Goal: Task Accomplishment & Management: Complete application form

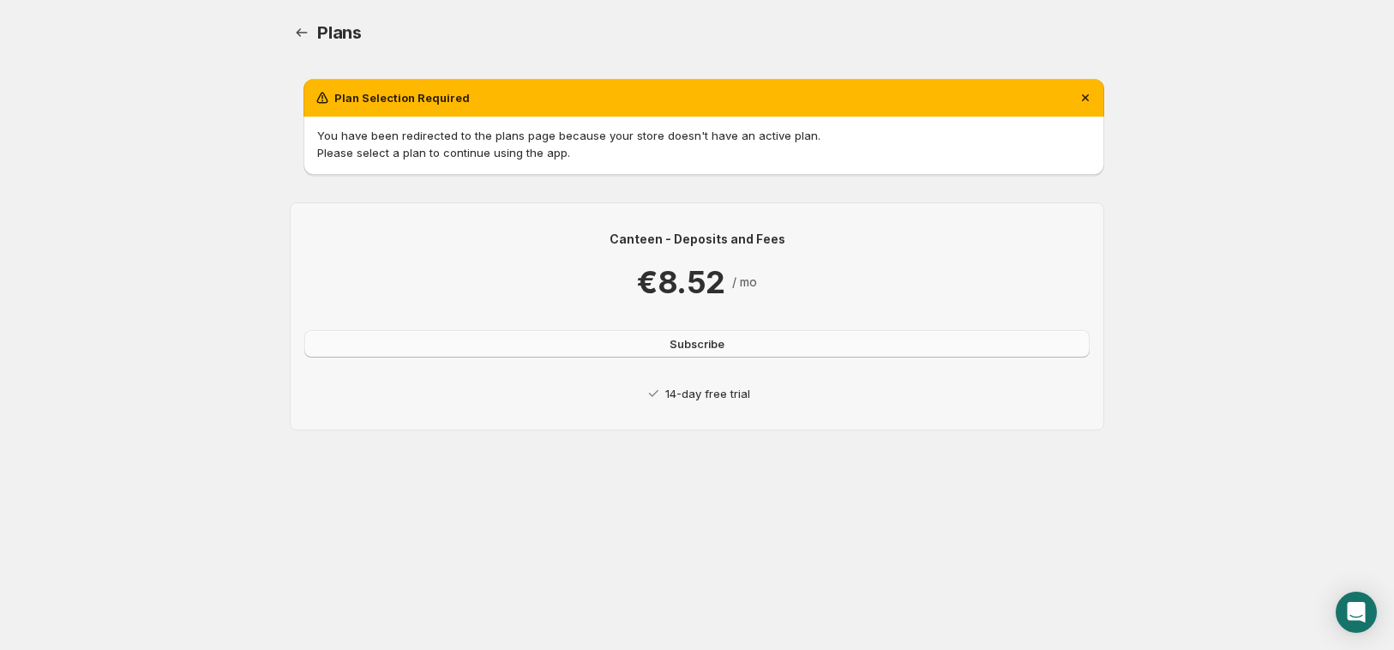
click at [683, 354] on button "Subscribe" at bounding box center [696, 343] width 785 height 27
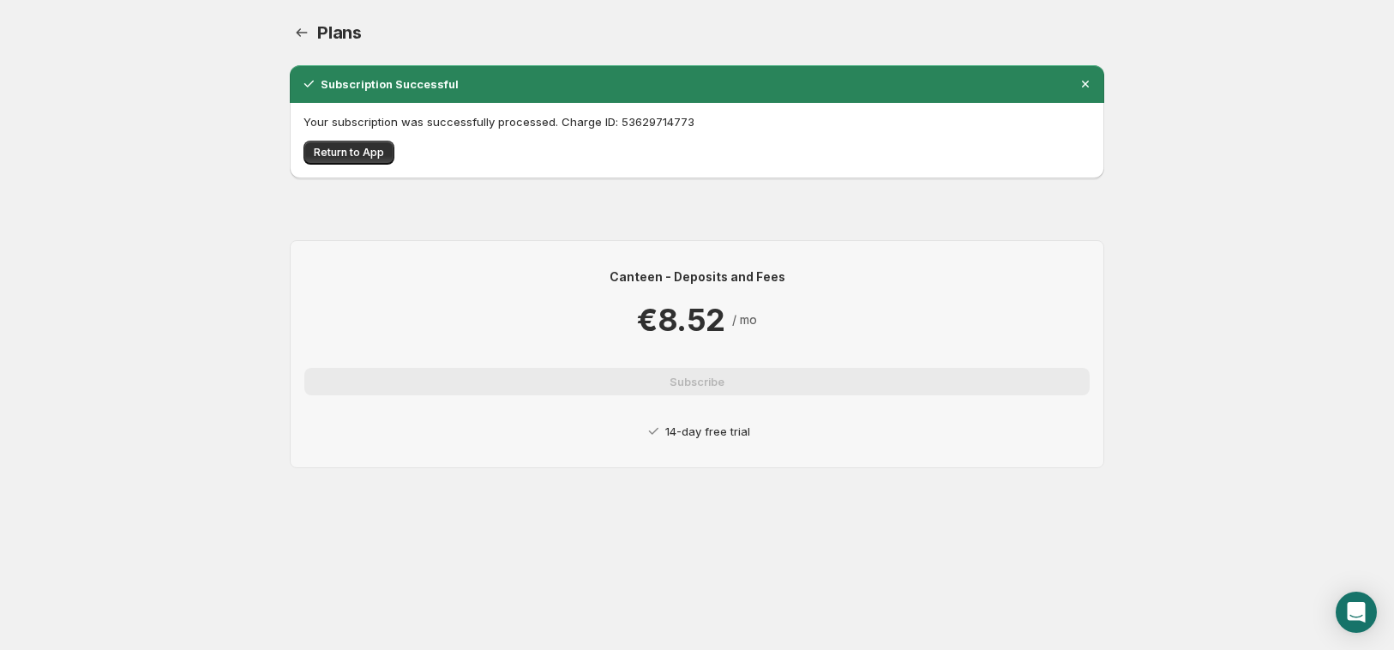
click at [299, 154] on div "Your subscription was successfully processed. Charge ID: 53629714773 Return to …" at bounding box center [697, 140] width 814 height 75
click at [320, 154] on span "Return to App" at bounding box center [349, 153] width 70 height 14
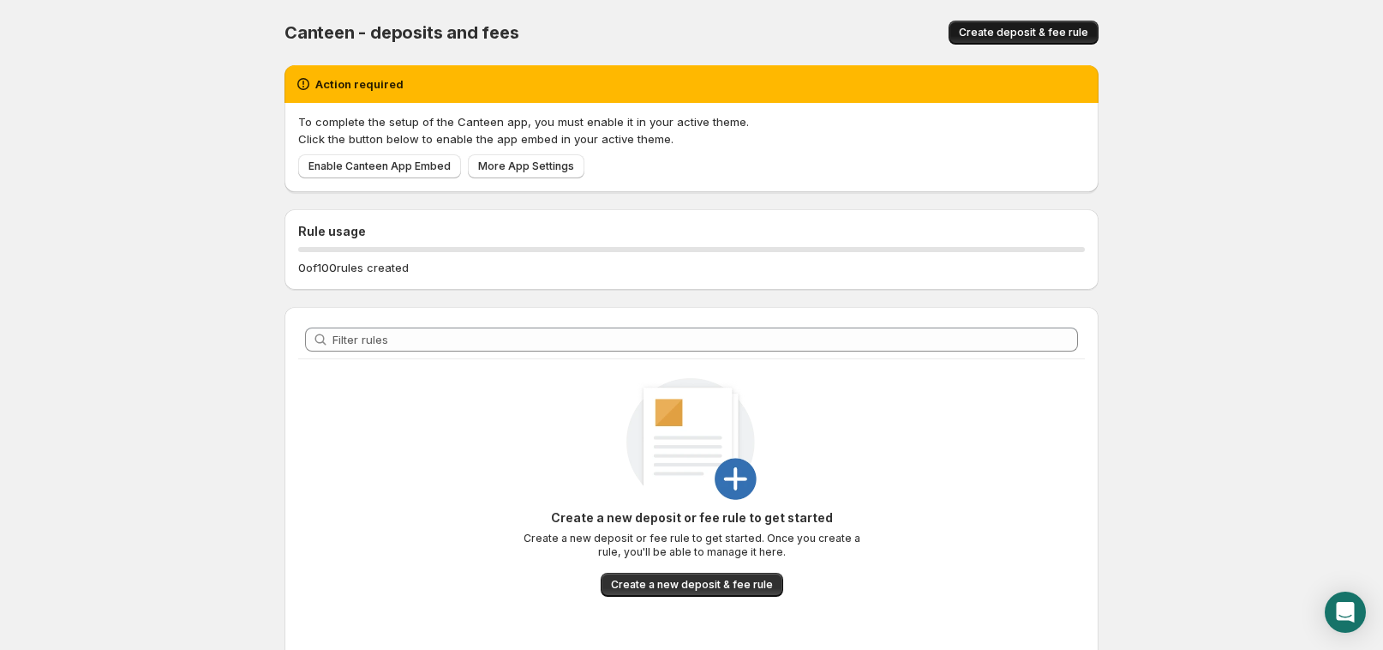
click at [1041, 33] on span "Create deposit & fee rule" at bounding box center [1023, 33] width 129 height 14
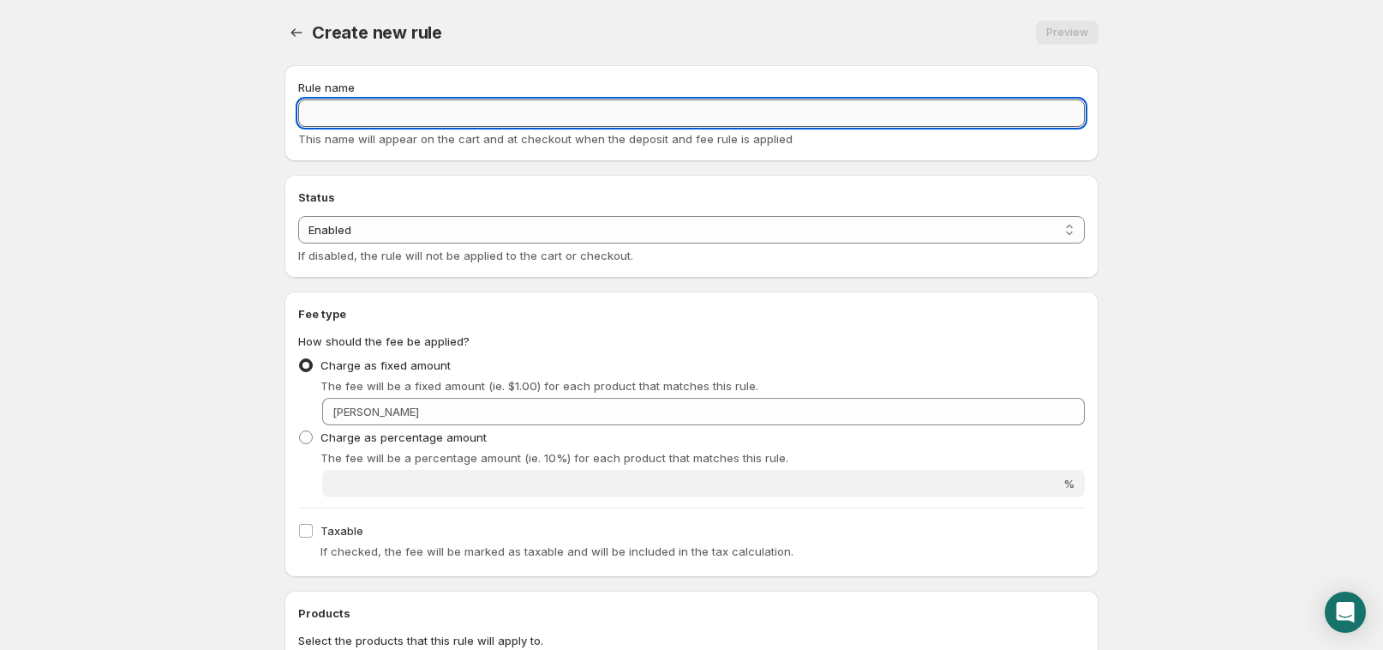
click at [496, 106] on input "Rule name" at bounding box center [691, 112] width 787 height 27
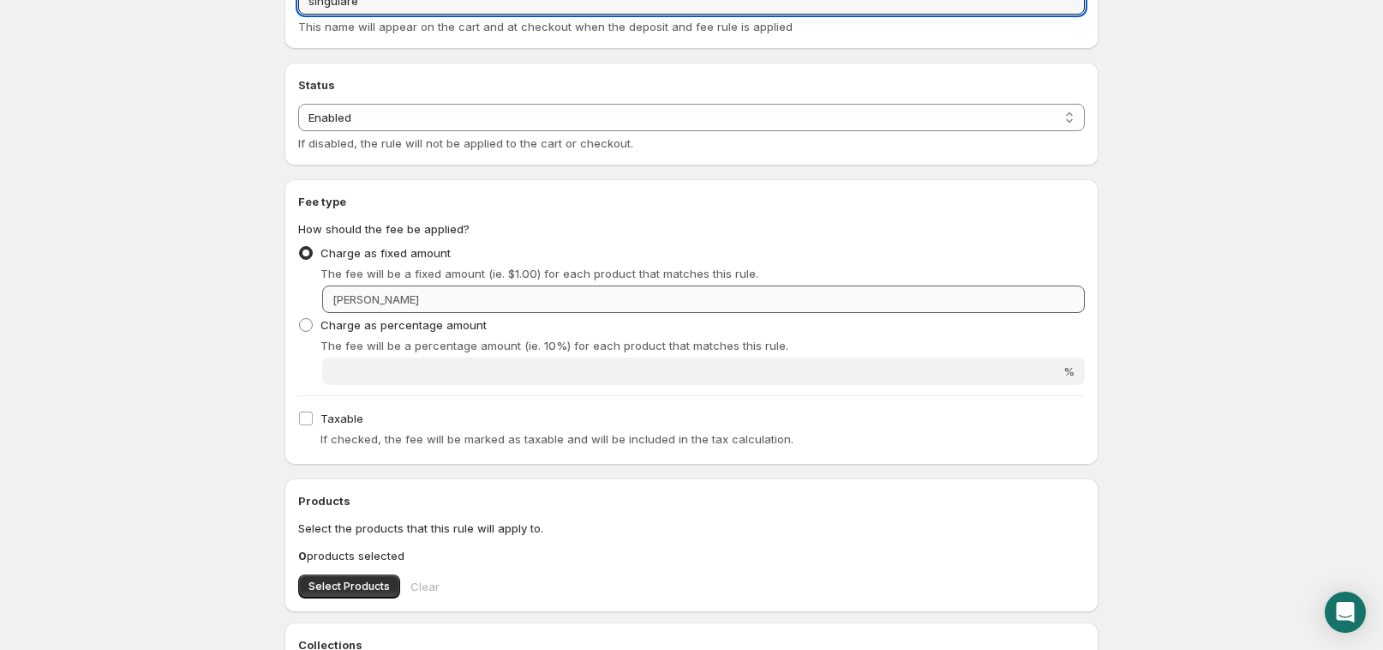
type input "singulare"
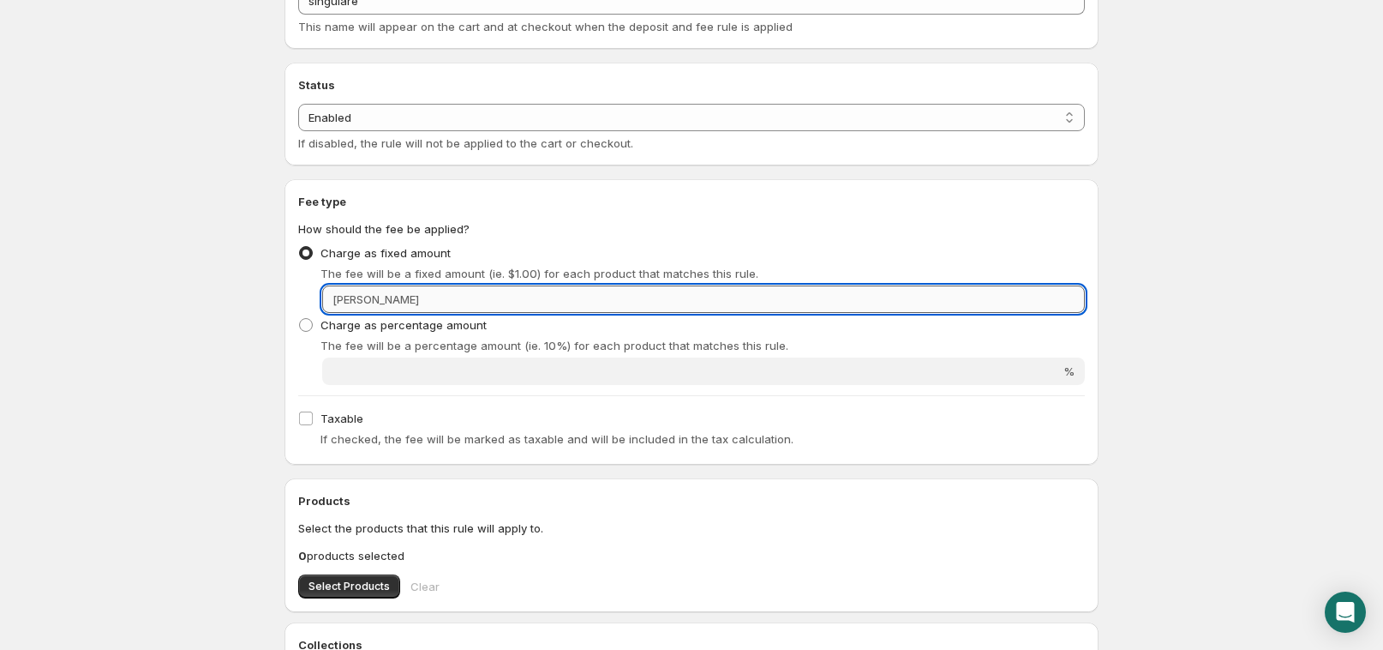
click at [479, 299] on input "Fixed amount" at bounding box center [754, 298] width 661 height 27
click at [489, 295] on input "Fixed amount" at bounding box center [754, 298] width 661 height 27
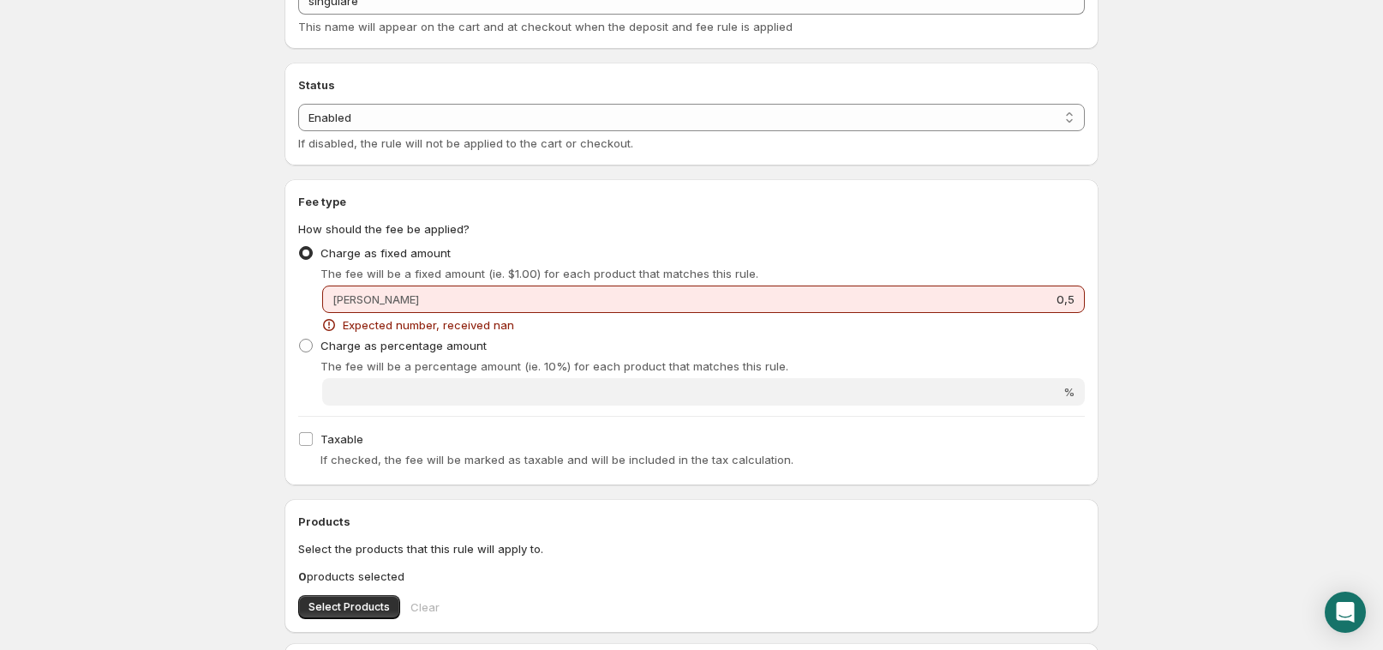
click at [755, 234] on fieldset "How should the fee be applied? Charge as fixed amount The fee will be a fixed a…" at bounding box center [691, 312] width 787 height 185
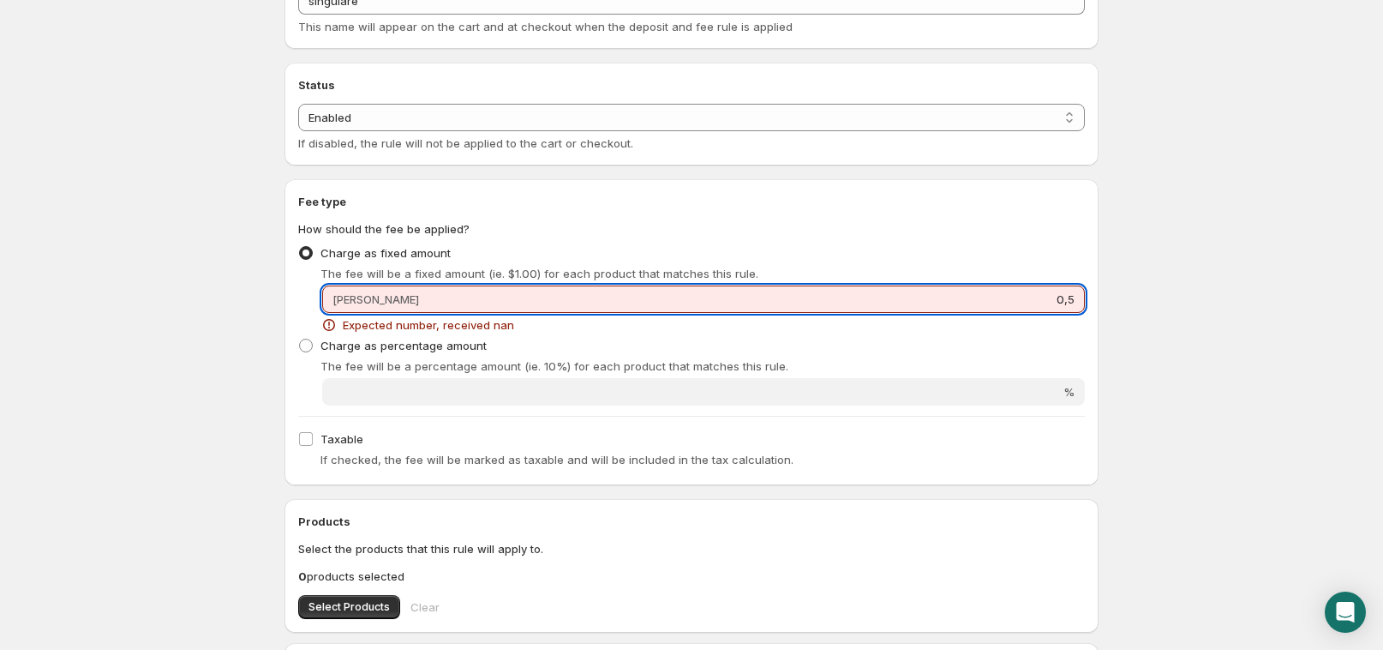
click at [795, 289] on input "0,5" at bounding box center [754, 298] width 661 height 27
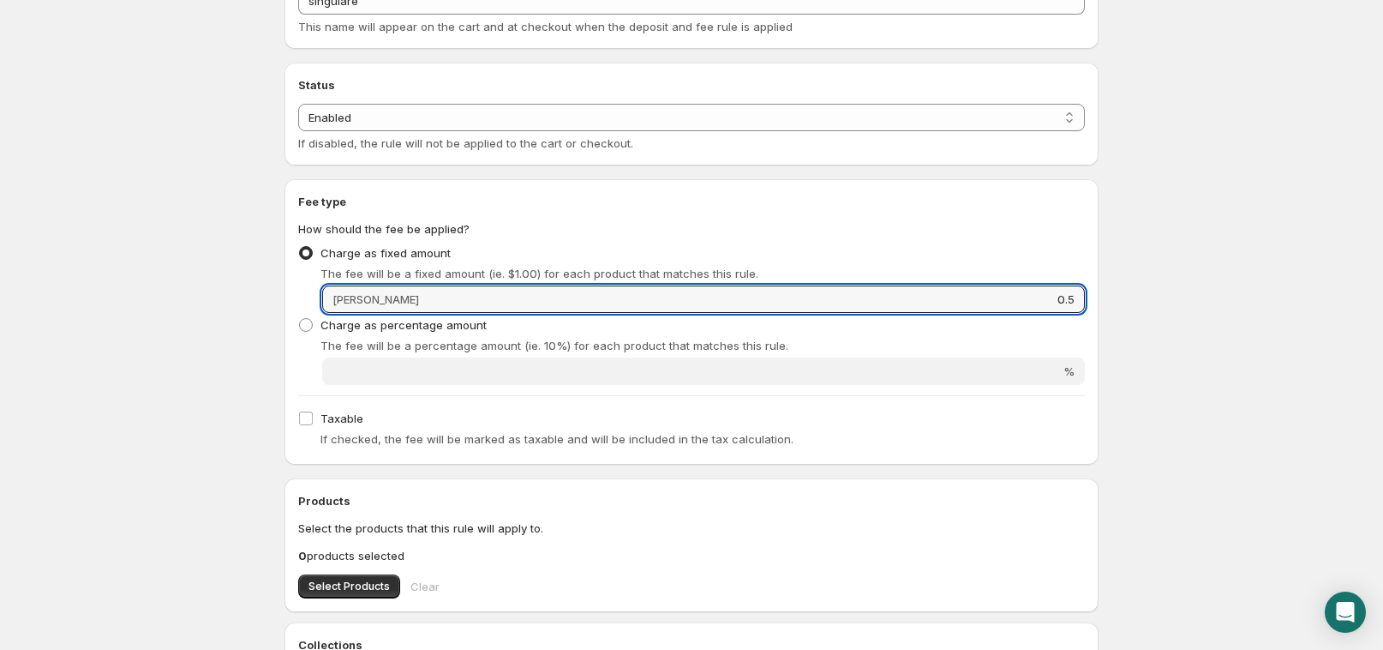
type input "0.5"
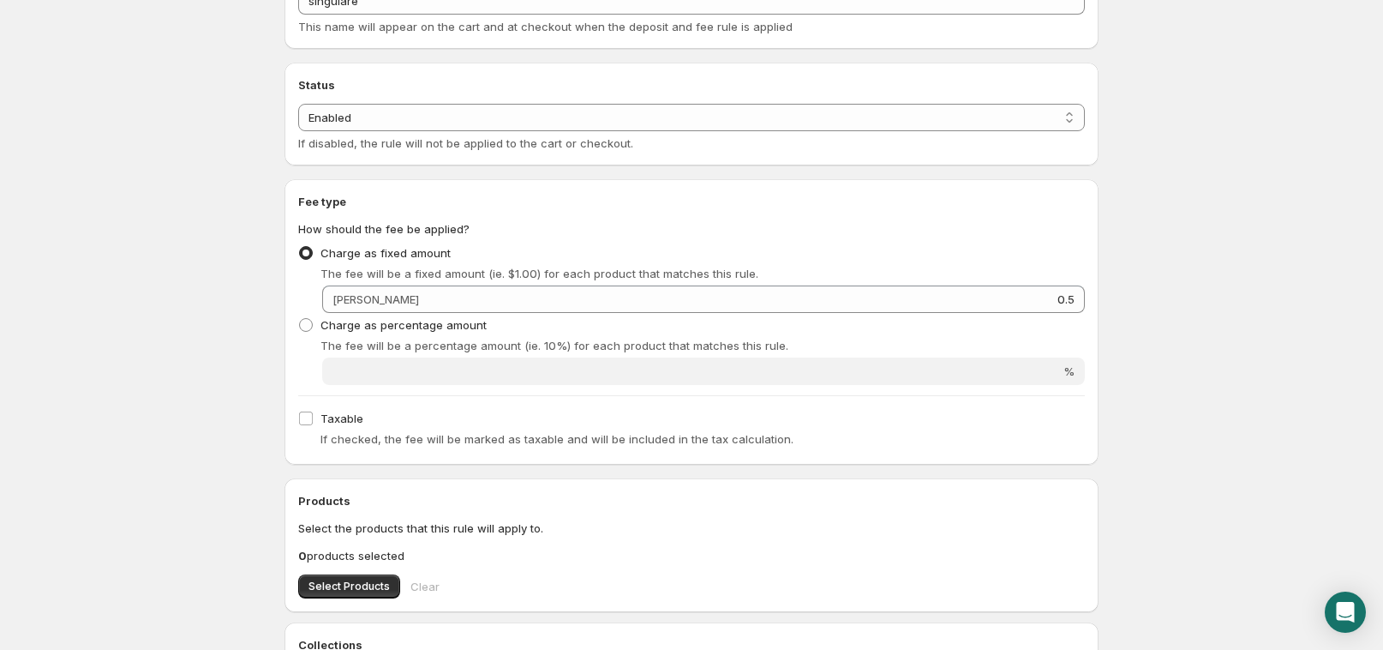
click at [865, 262] on div "Charge as fixed amount The fee will be a fixed amount (ie. $1.00) for each prod…" at bounding box center [691, 261] width 787 height 41
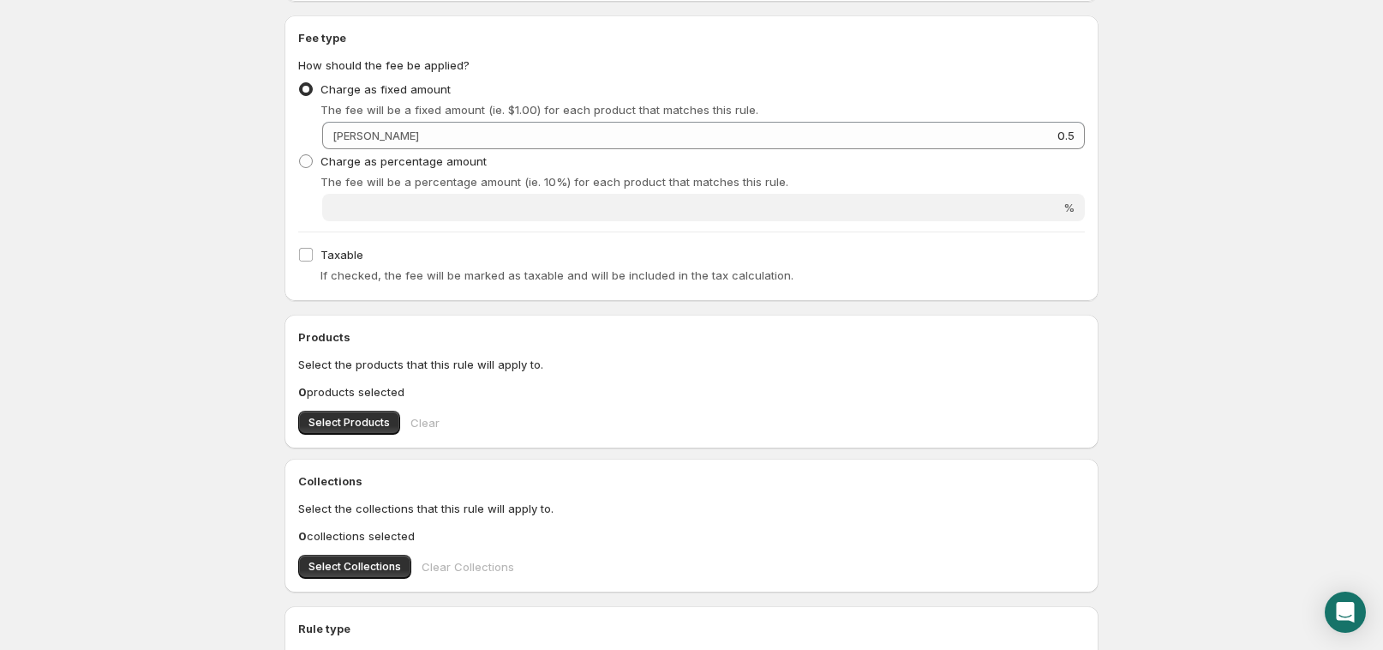
scroll to position [348, 0]
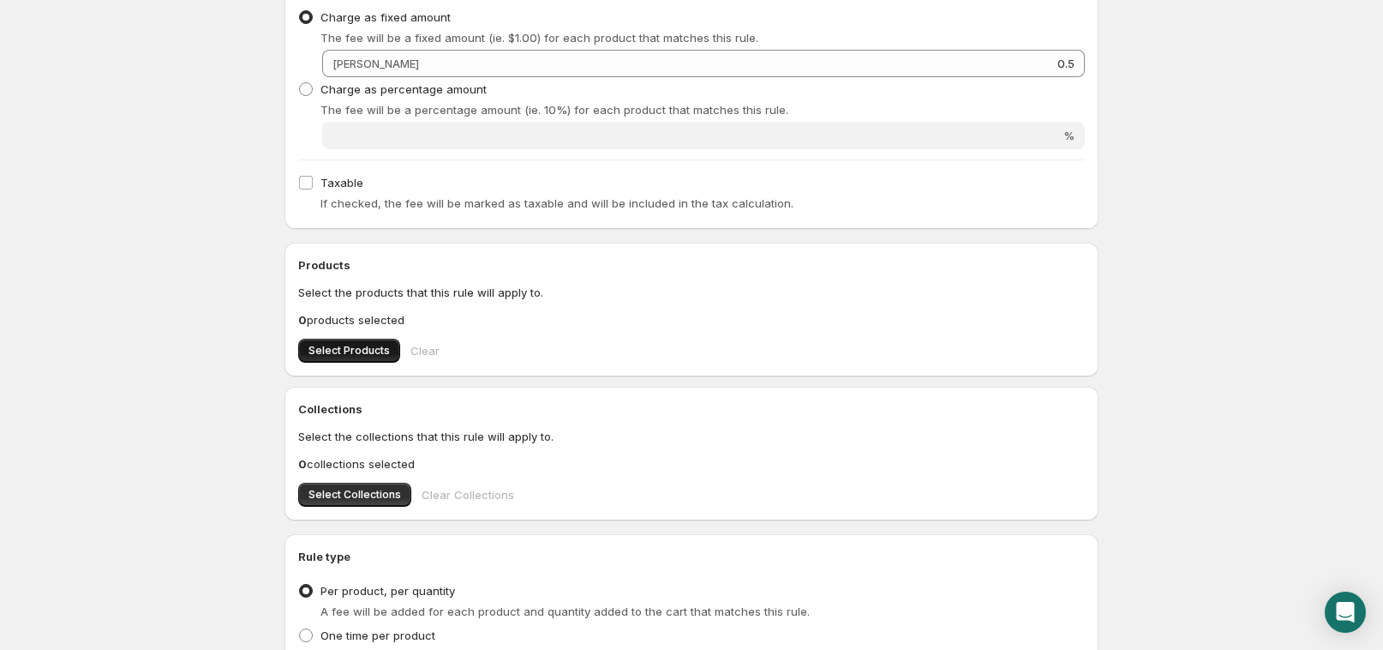
click at [357, 354] on span "Select Products" at bounding box center [349, 351] width 81 height 14
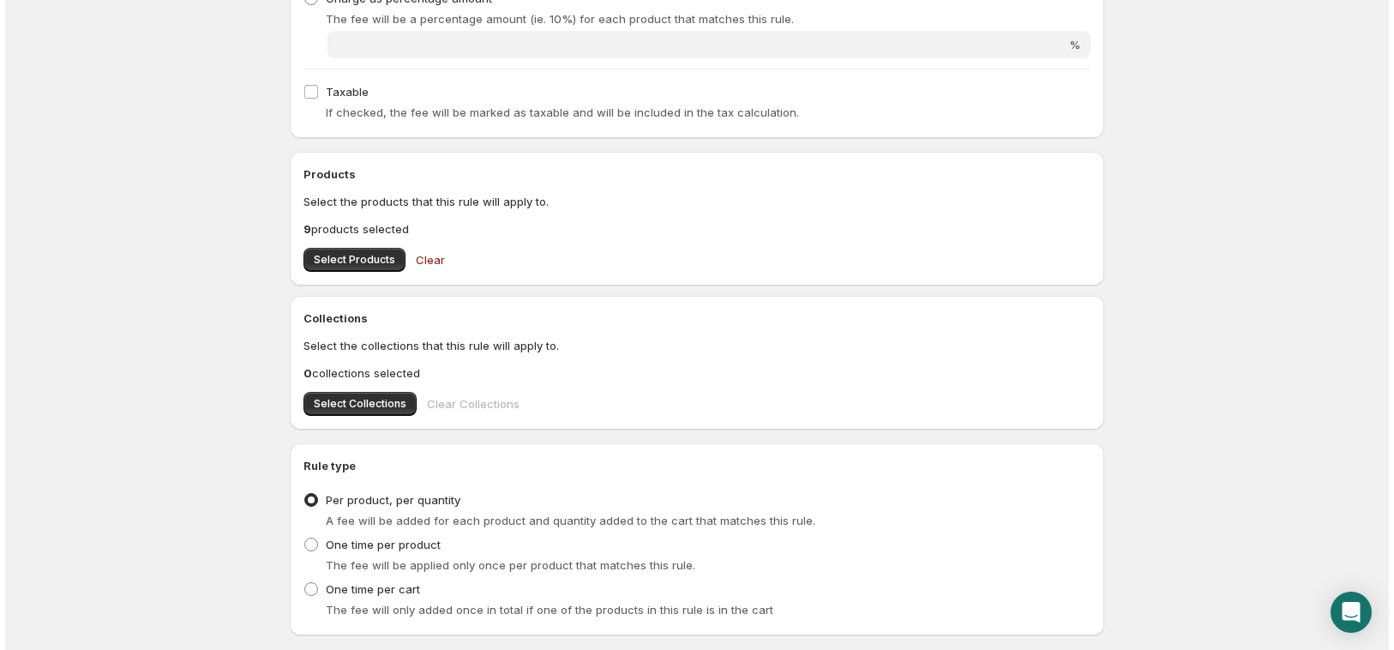
scroll to position [0, 0]
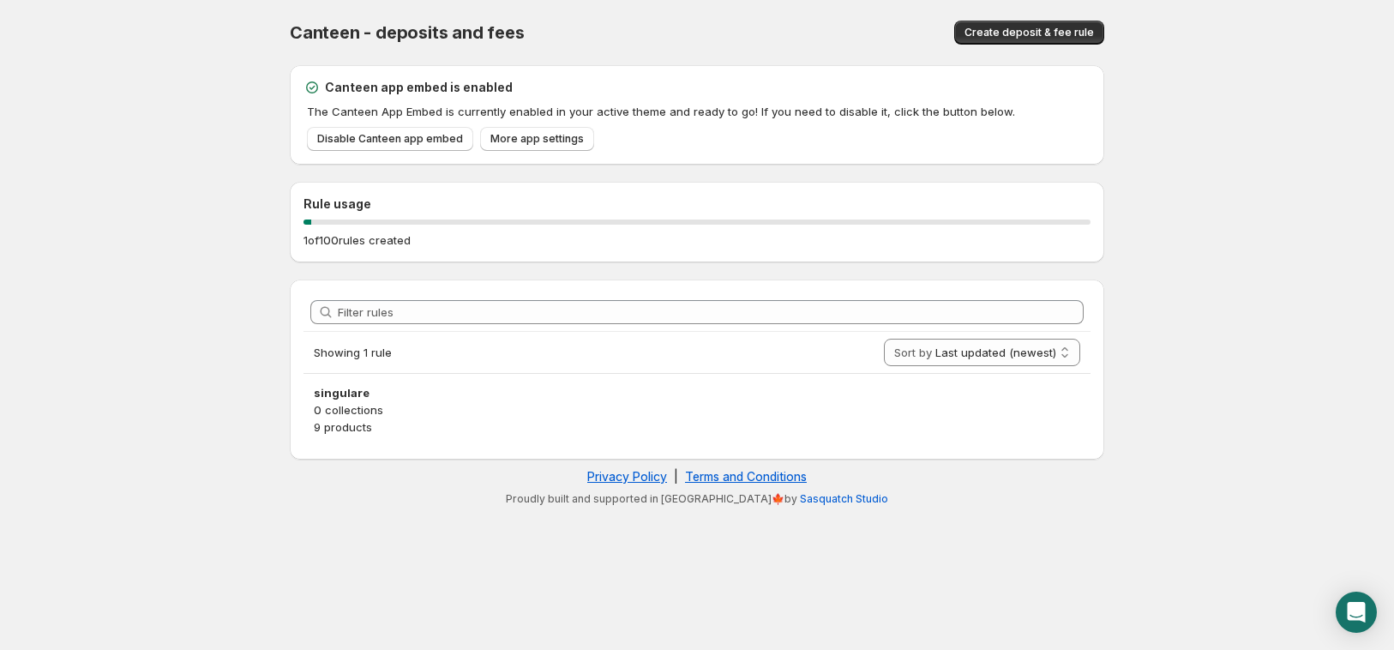
click at [374, 201] on h2 "Rule usage" at bounding box center [696, 203] width 787 height 17
click at [369, 229] on div "Rule usage 1 of 100 rules created" at bounding box center [696, 221] width 787 height 53
click at [503, 135] on span "More app settings" at bounding box center [536, 139] width 93 height 14
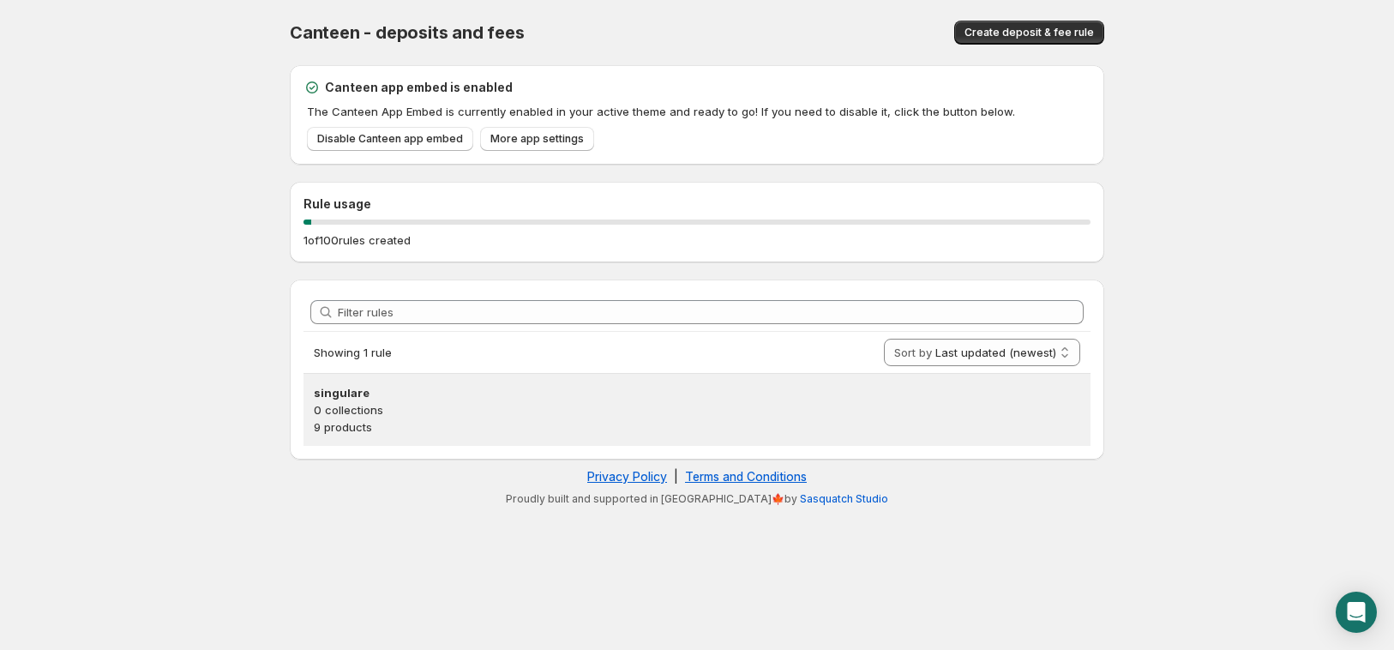
click at [387, 412] on p "0 collections" at bounding box center [697, 409] width 766 height 17
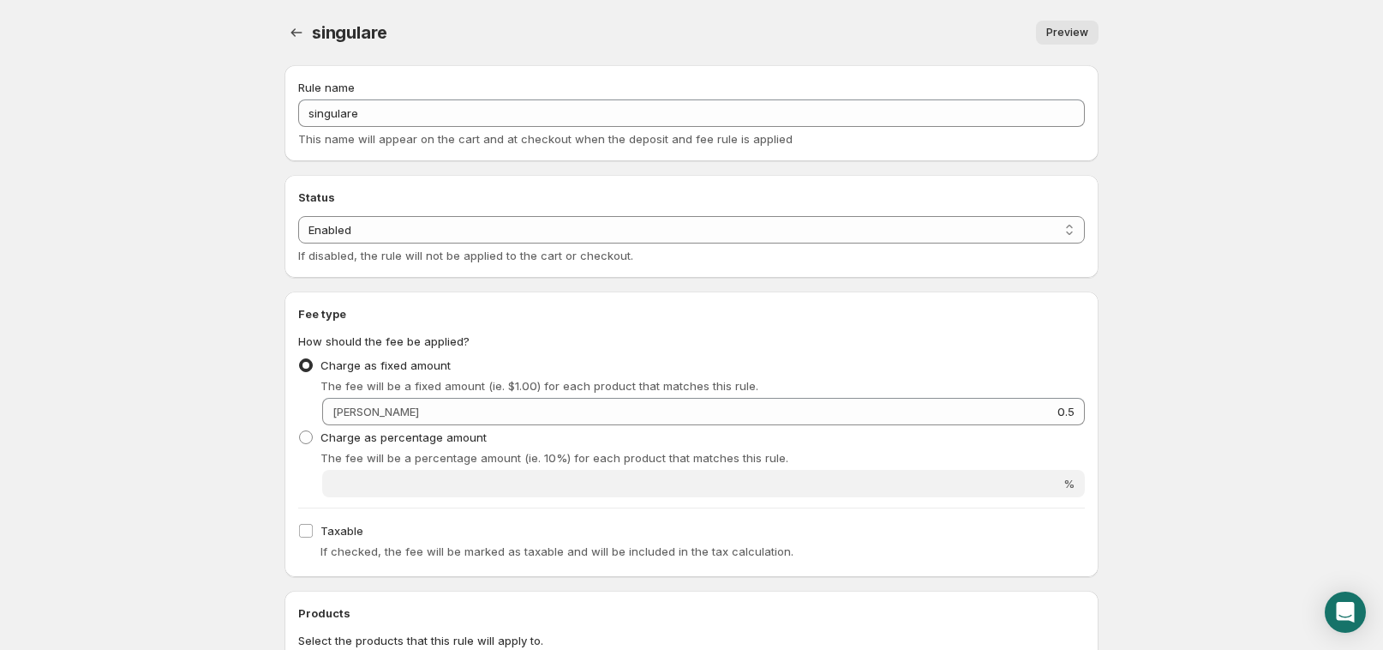
click at [1060, 37] on span "Preview" at bounding box center [1068, 33] width 42 height 14
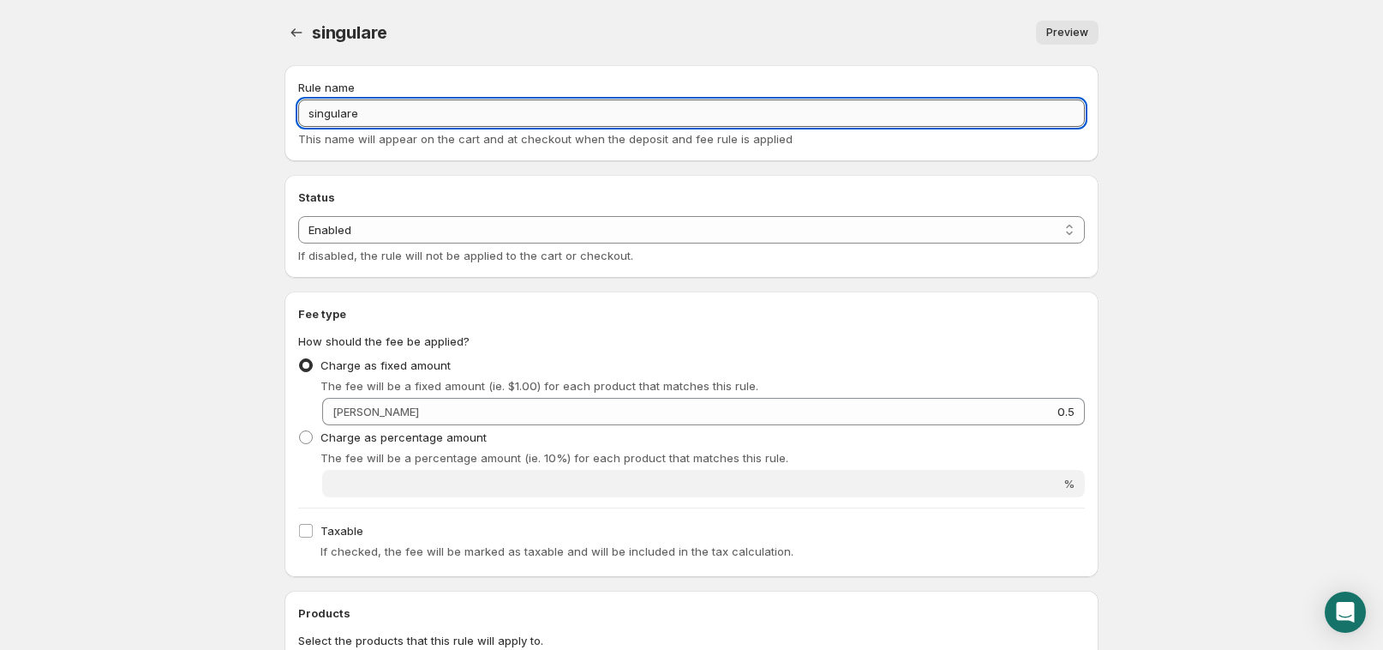
click at [396, 108] on input "singulare" at bounding box center [691, 112] width 787 height 27
type input "Taxa SGR"
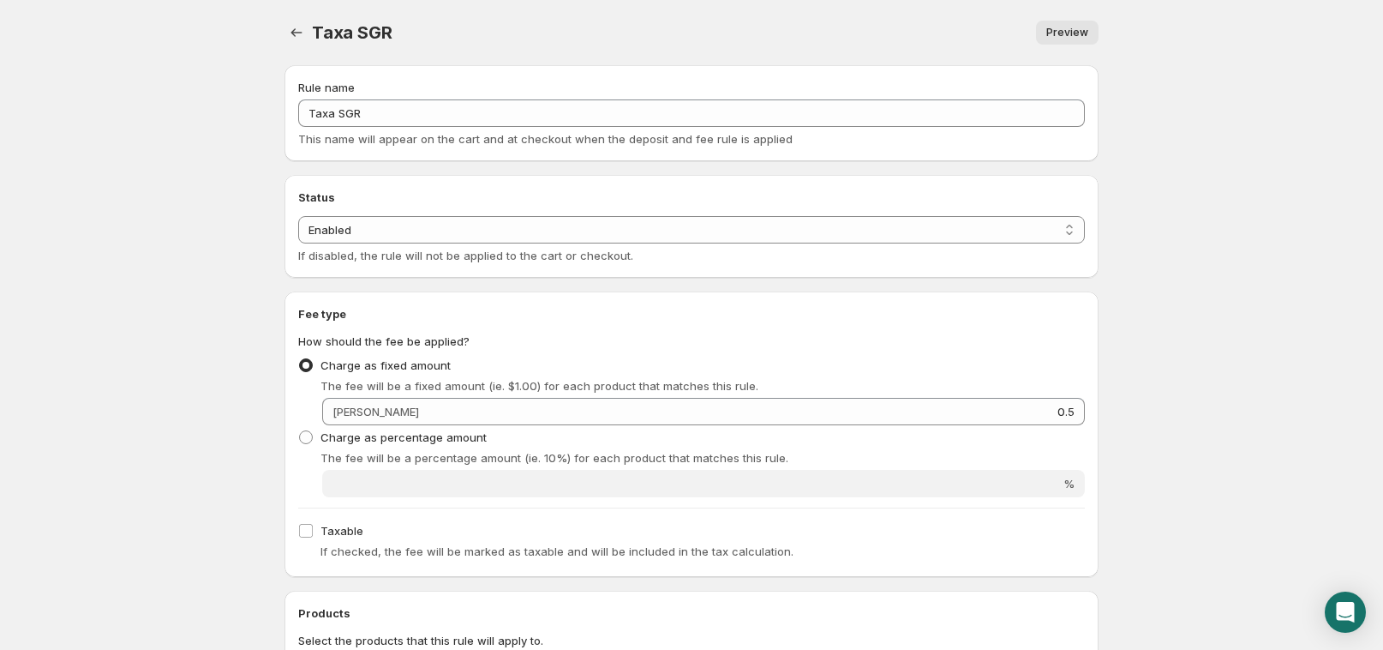
click at [150, 243] on body "Home Help Taxa SGR. This page is ready Taxa SGR Preview More actions Preview Ru…" at bounding box center [691, 325] width 1383 height 650
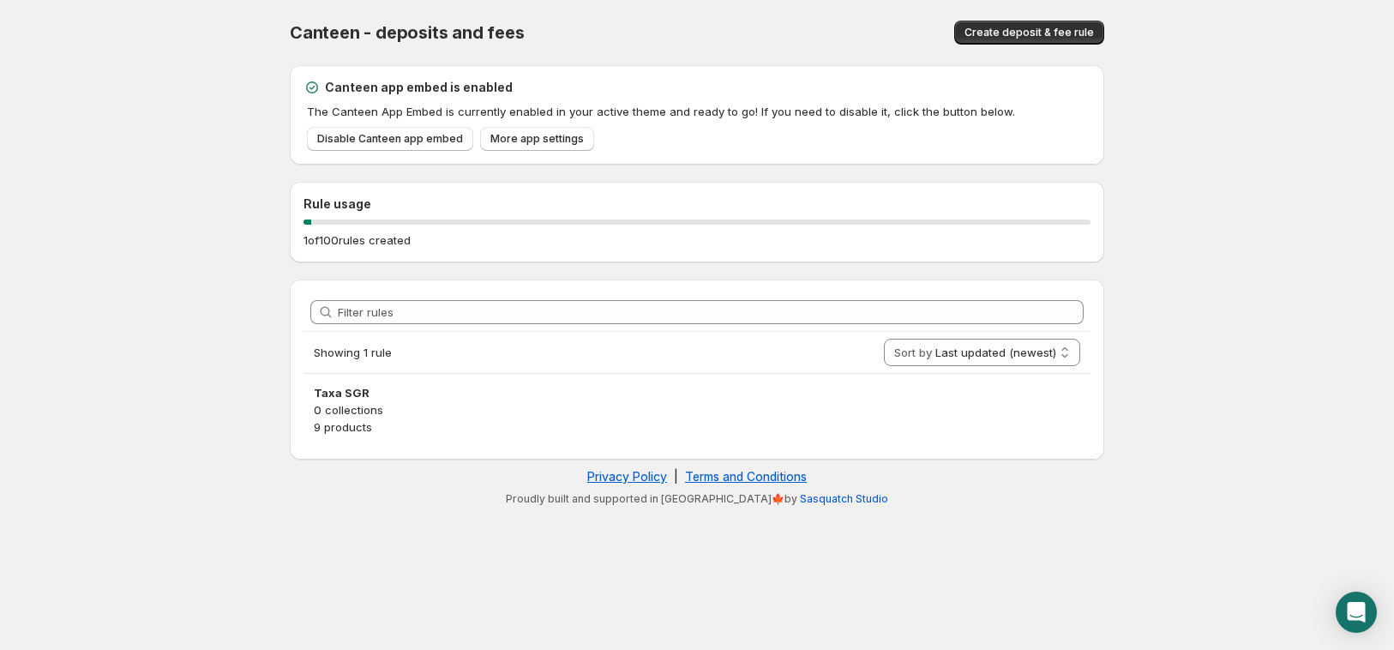
click at [477, 229] on div "Rule usage 1 of 100 rules created" at bounding box center [696, 221] width 787 height 53
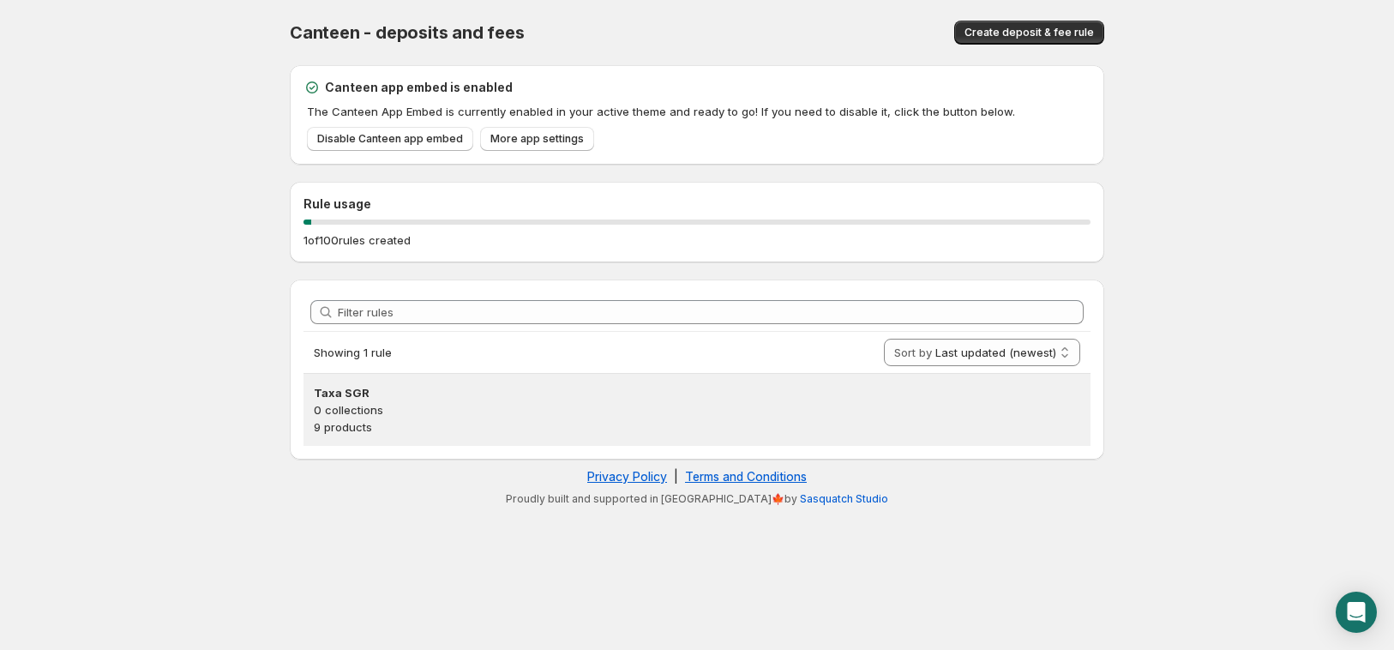
click at [473, 410] on p "0 collections" at bounding box center [697, 409] width 766 height 17
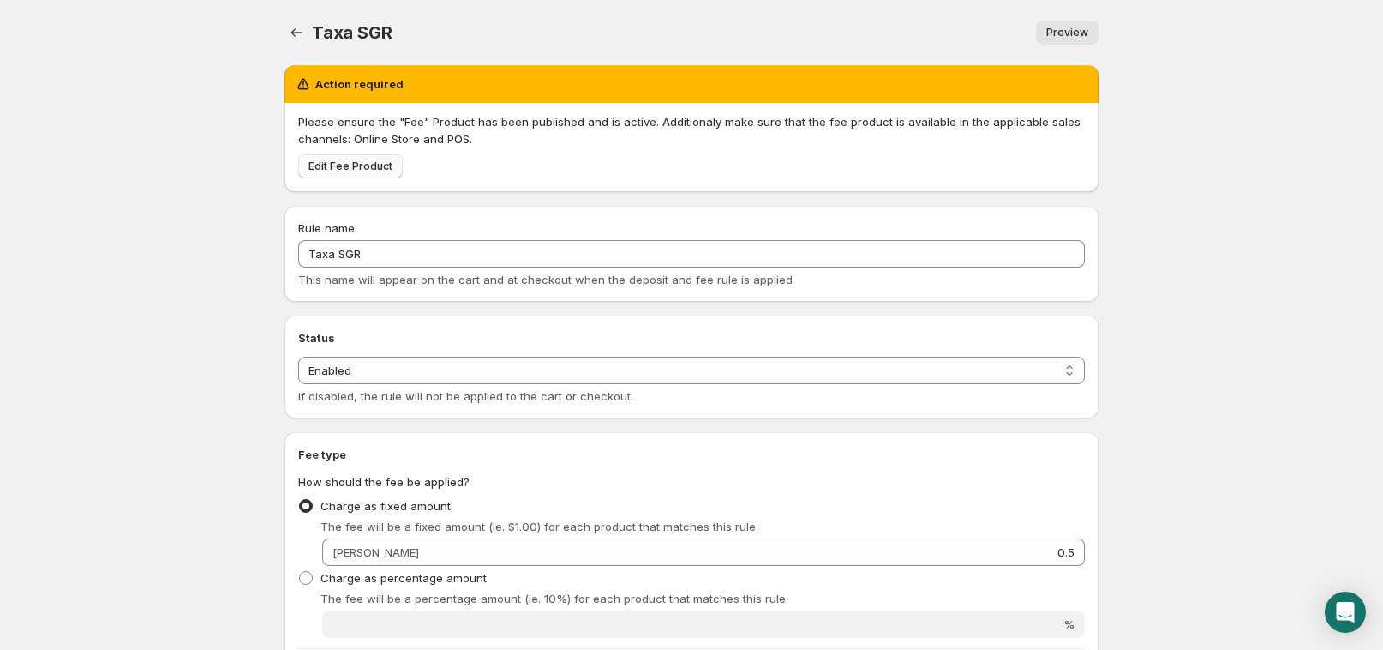
click at [349, 173] on link "Edit Fee Product" at bounding box center [350, 166] width 105 height 24
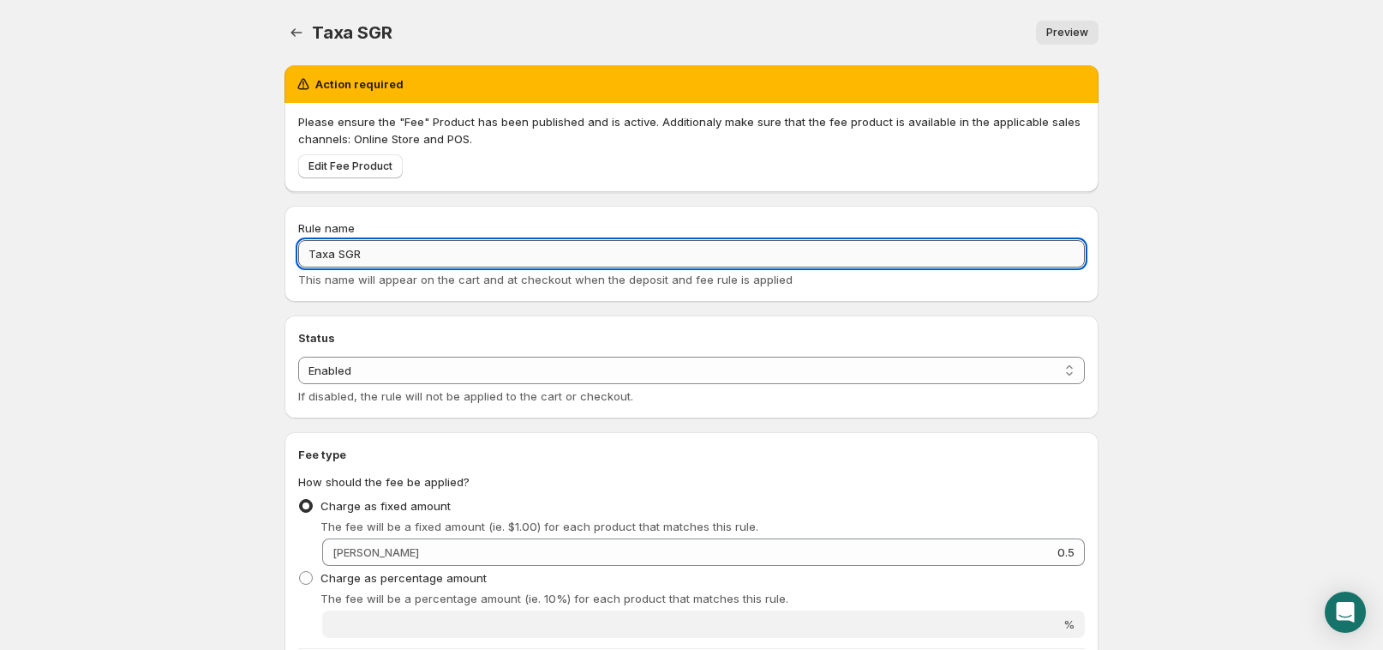
click at [556, 261] on input "Taxa SGR" at bounding box center [691, 253] width 787 height 27
type input "sgr"
click at [711, 208] on div "Rule name sgr This name will appear on the cart and at checkout when the deposi…" at bounding box center [692, 254] width 814 height 96
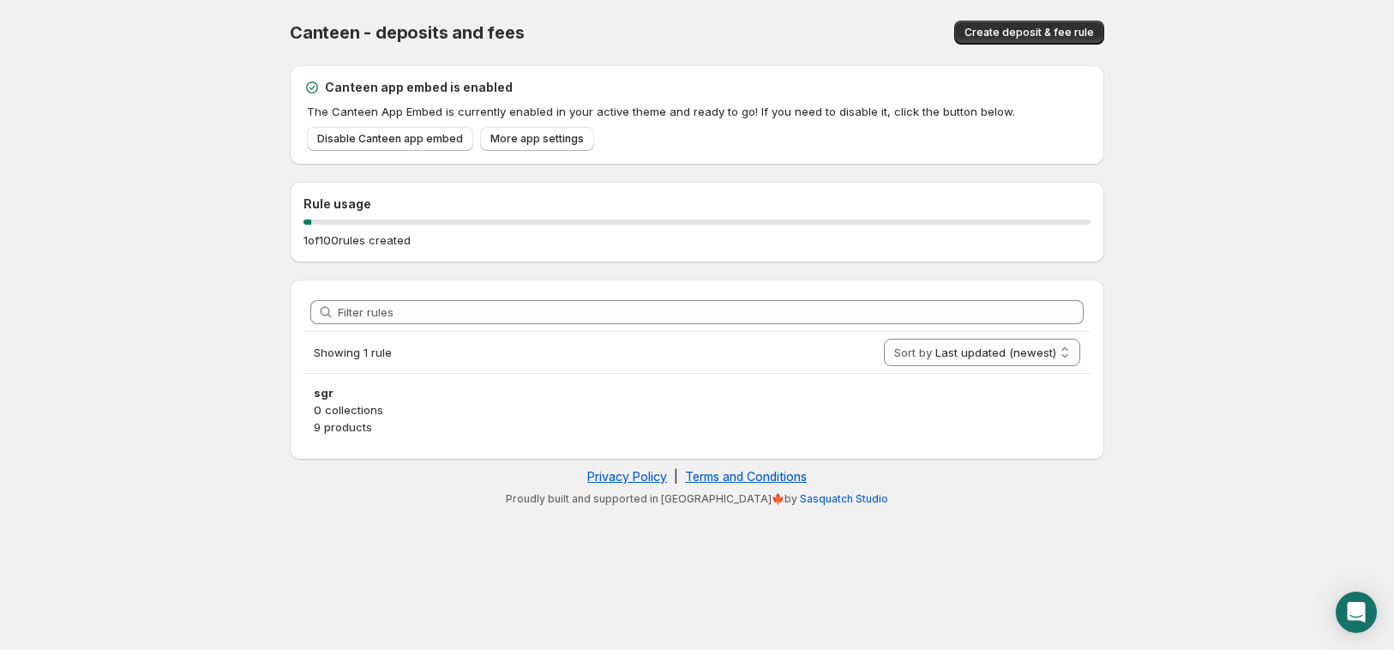
click at [438, 219] on div at bounding box center [696, 221] width 787 height 5
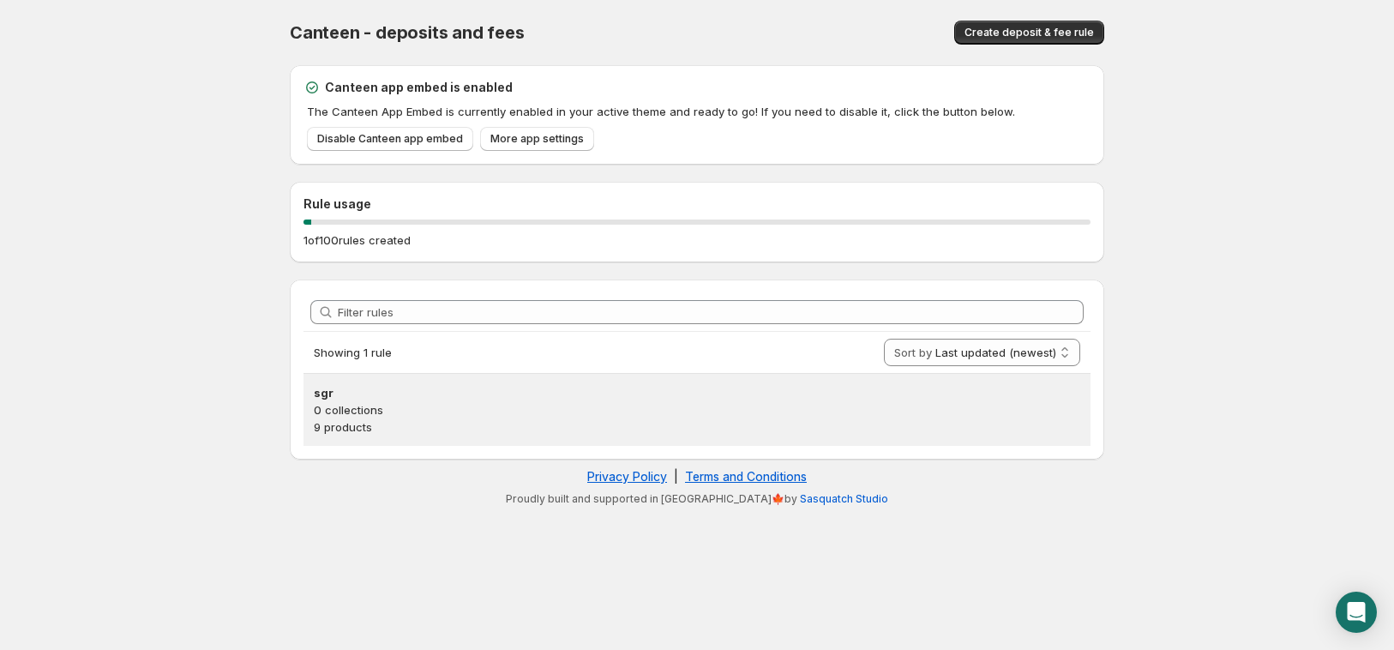
click at [904, 401] on p "0 collections" at bounding box center [697, 409] width 766 height 17
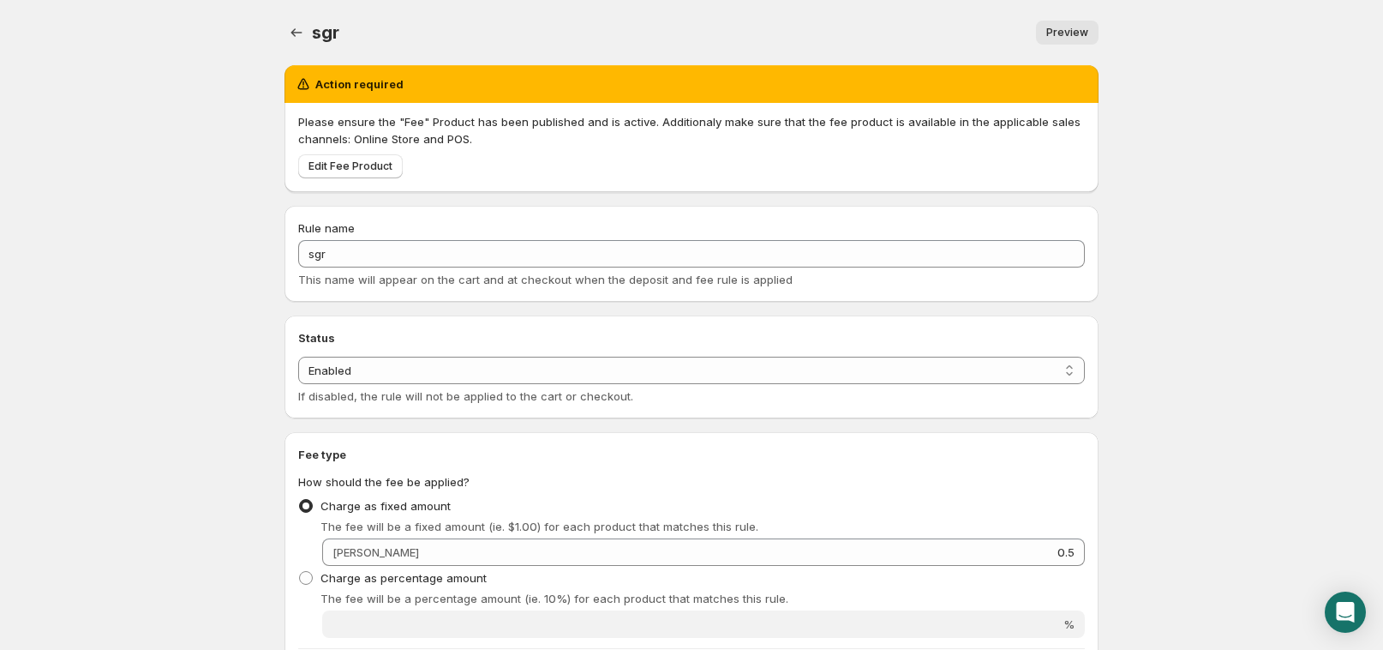
scroll to position [684, 0]
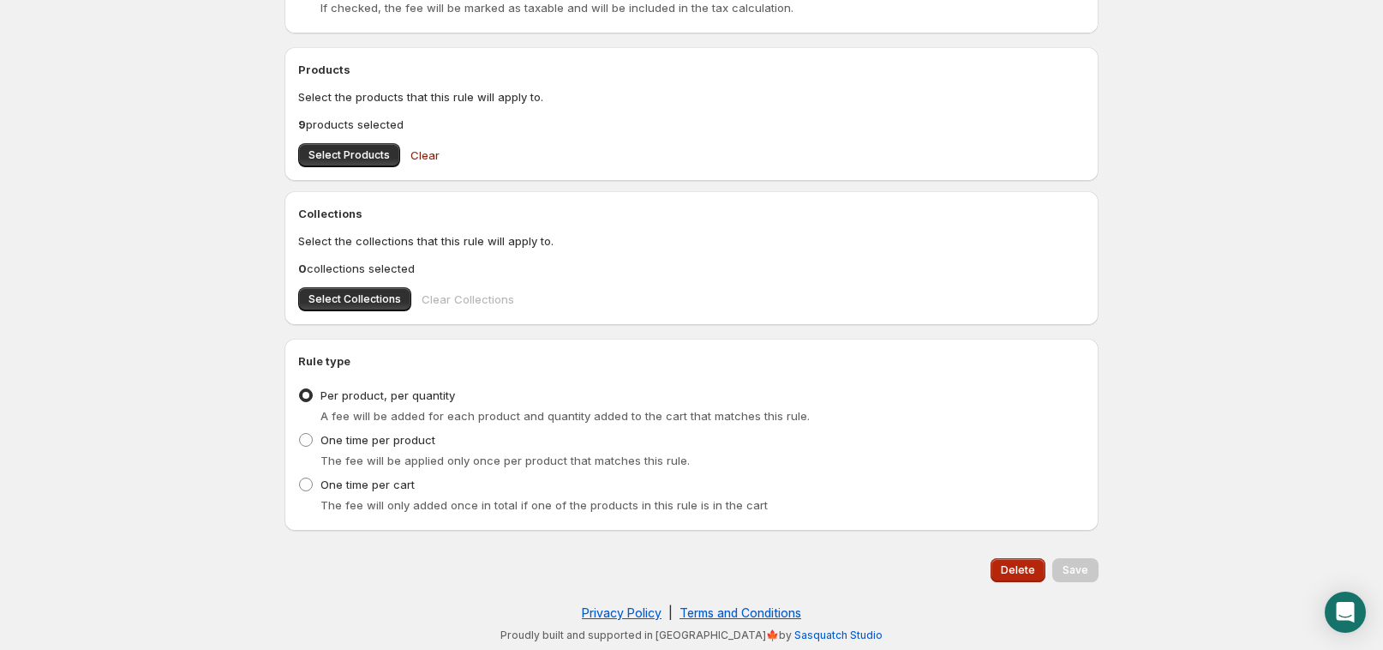
click at [1004, 556] on div "Delete" at bounding box center [1015, 566] width 62 height 31
click at [1004, 561] on button "Delete" at bounding box center [1018, 570] width 55 height 24
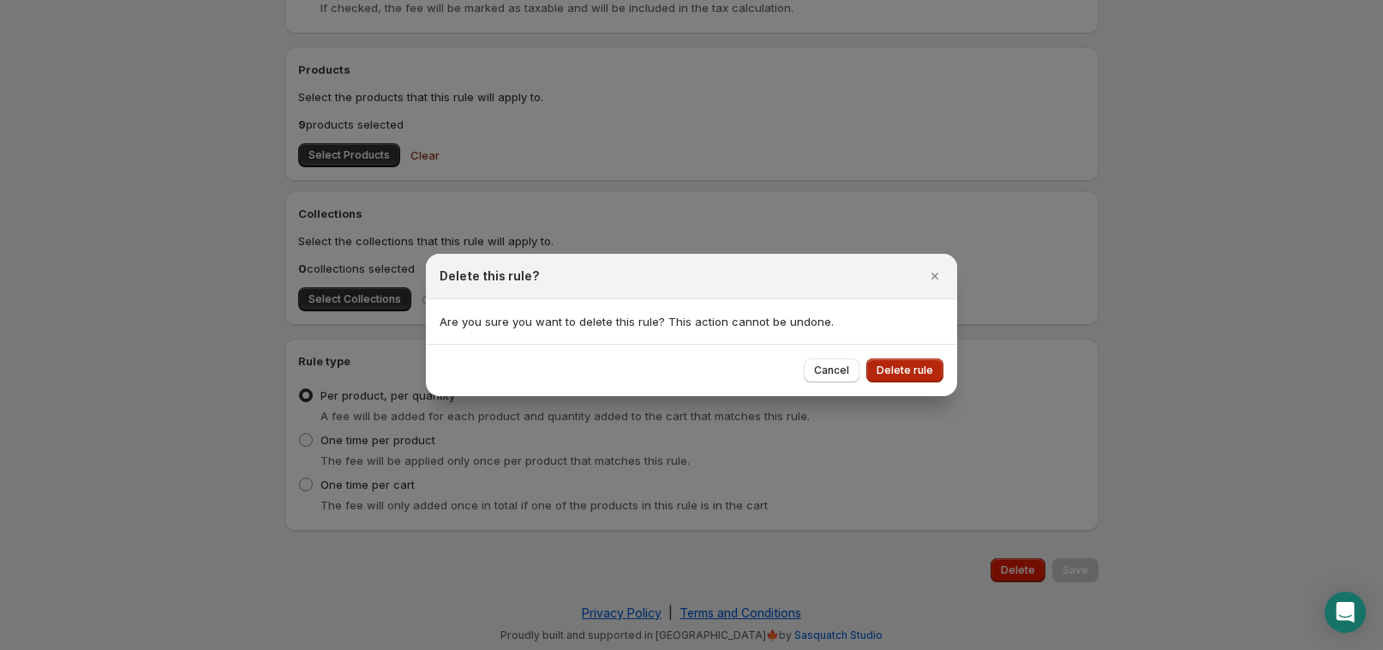
click at [886, 364] on span "Delete rule" at bounding box center [905, 370] width 57 height 14
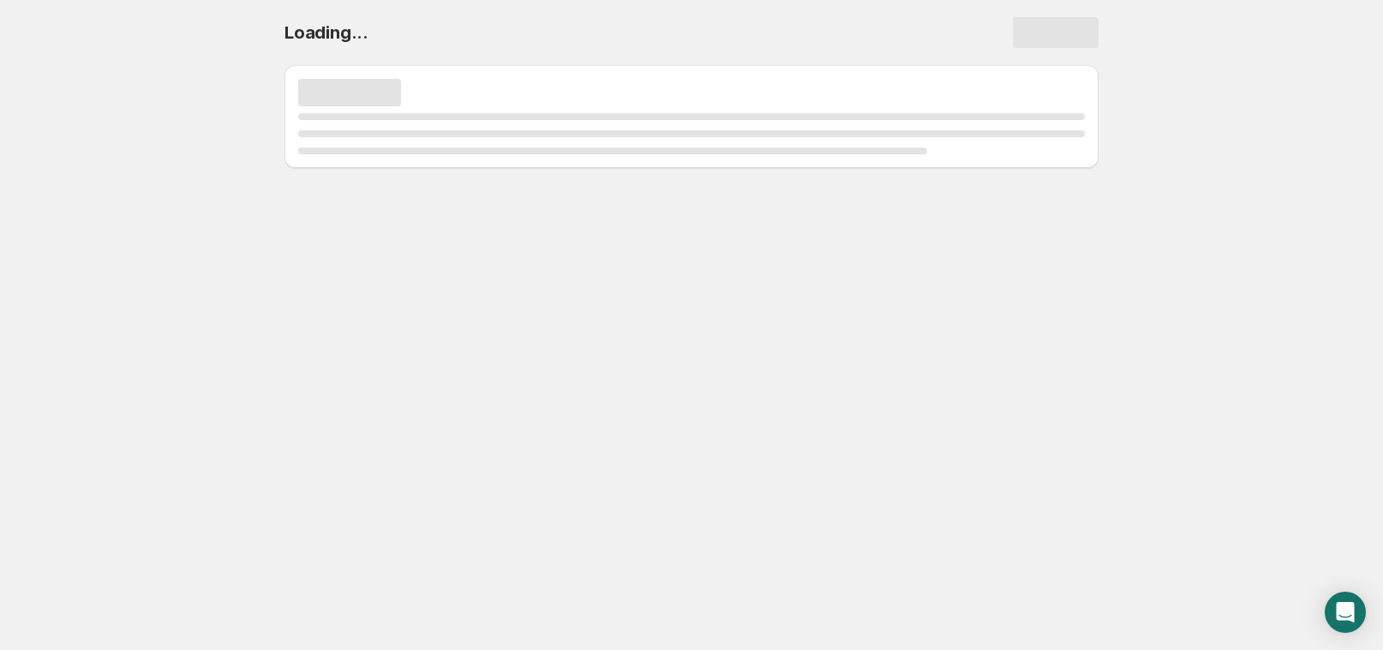
scroll to position [0, 0]
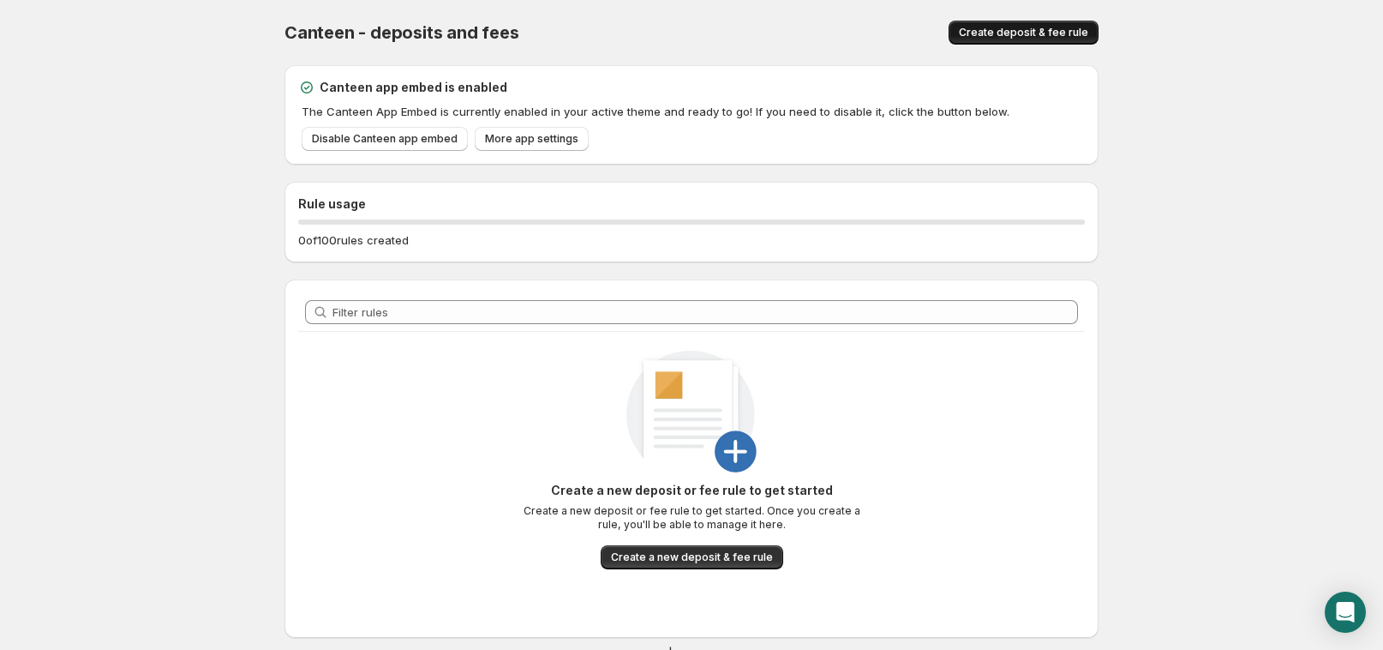
click at [1022, 40] on button "Create deposit & fee rule" at bounding box center [1024, 33] width 150 height 24
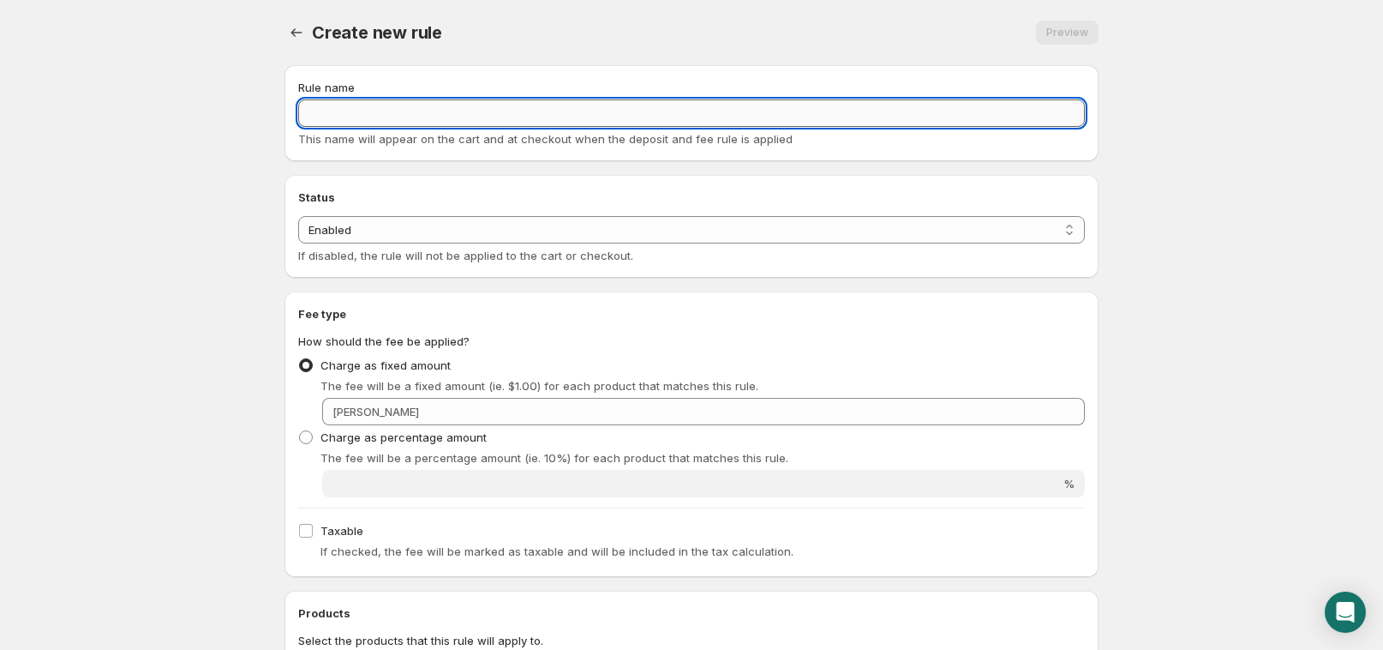
click at [518, 105] on input "Rule name" at bounding box center [691, 112] width 787 height 27
type input "SGR"
click at [225, 138] on body "Home Help SGR. This page is ready SGR Preview More actions Preview Rule name SG…" at bounding box center [691, 325] width 1383 height 650
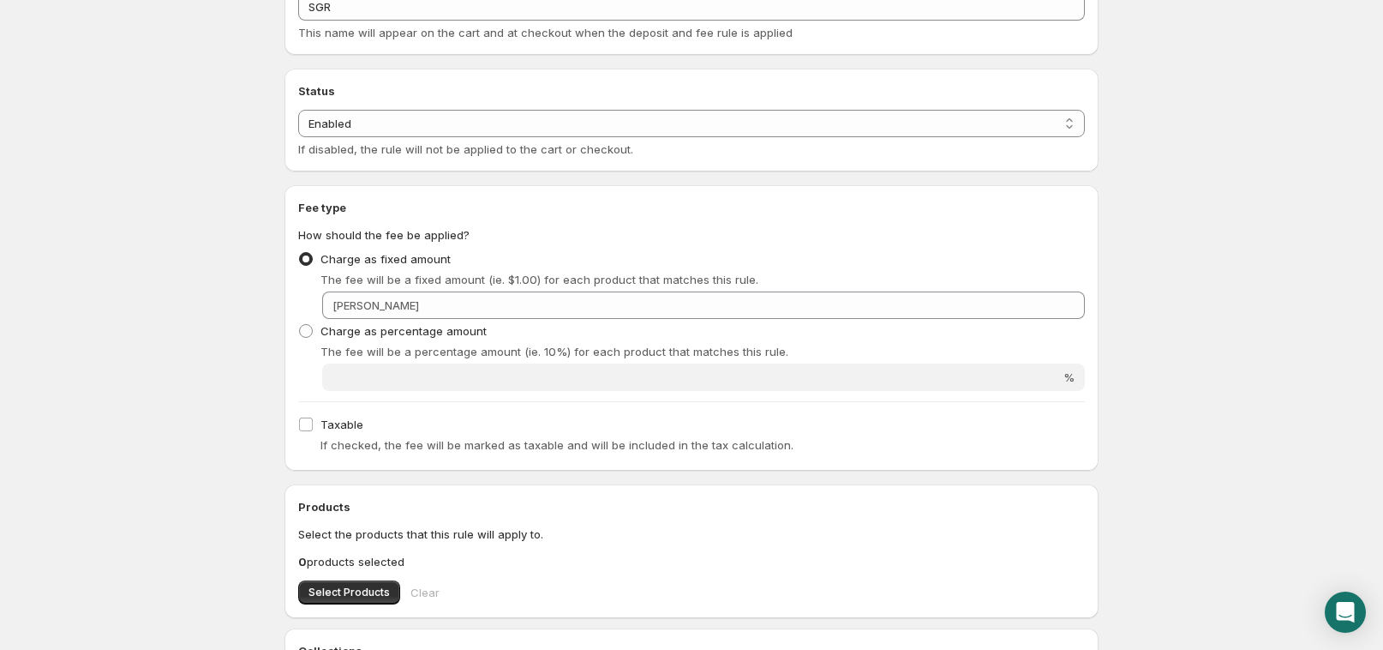
scroll to position [165, 0]
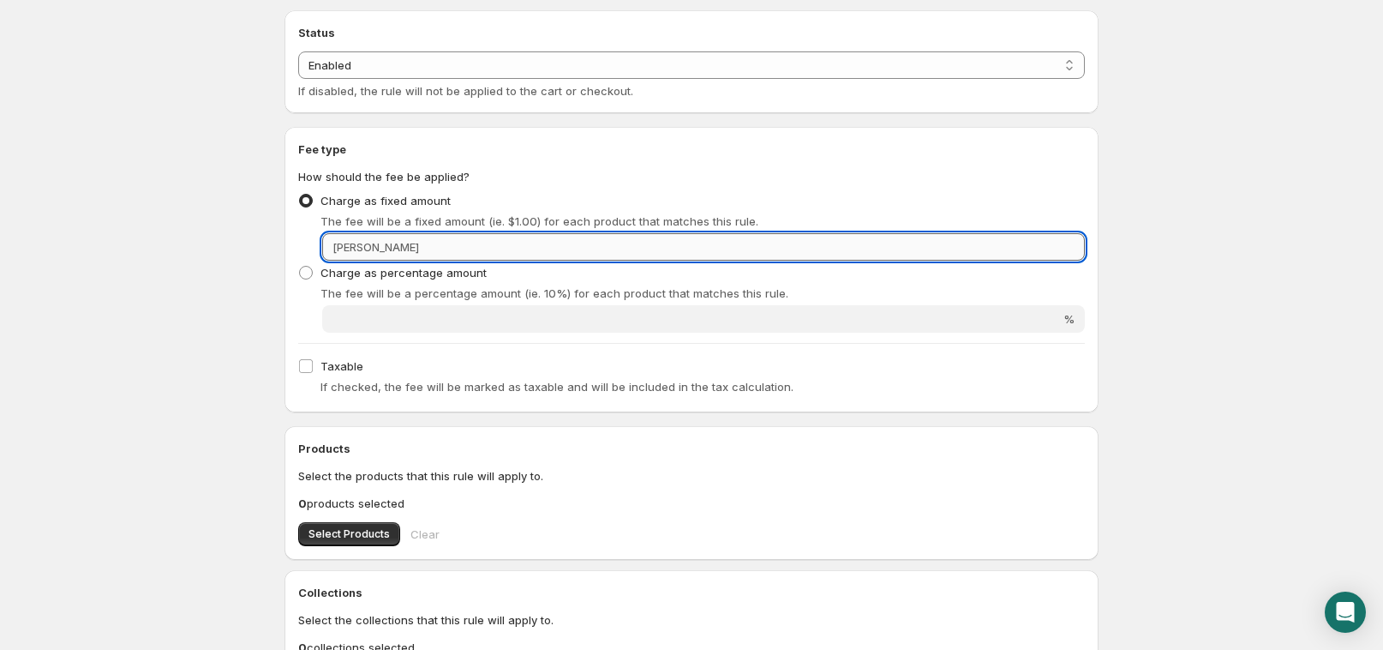
click at [424, 251] on input "Fixed amount" at bounding box center [754, 246] width 661 height 27
type input "0.5"
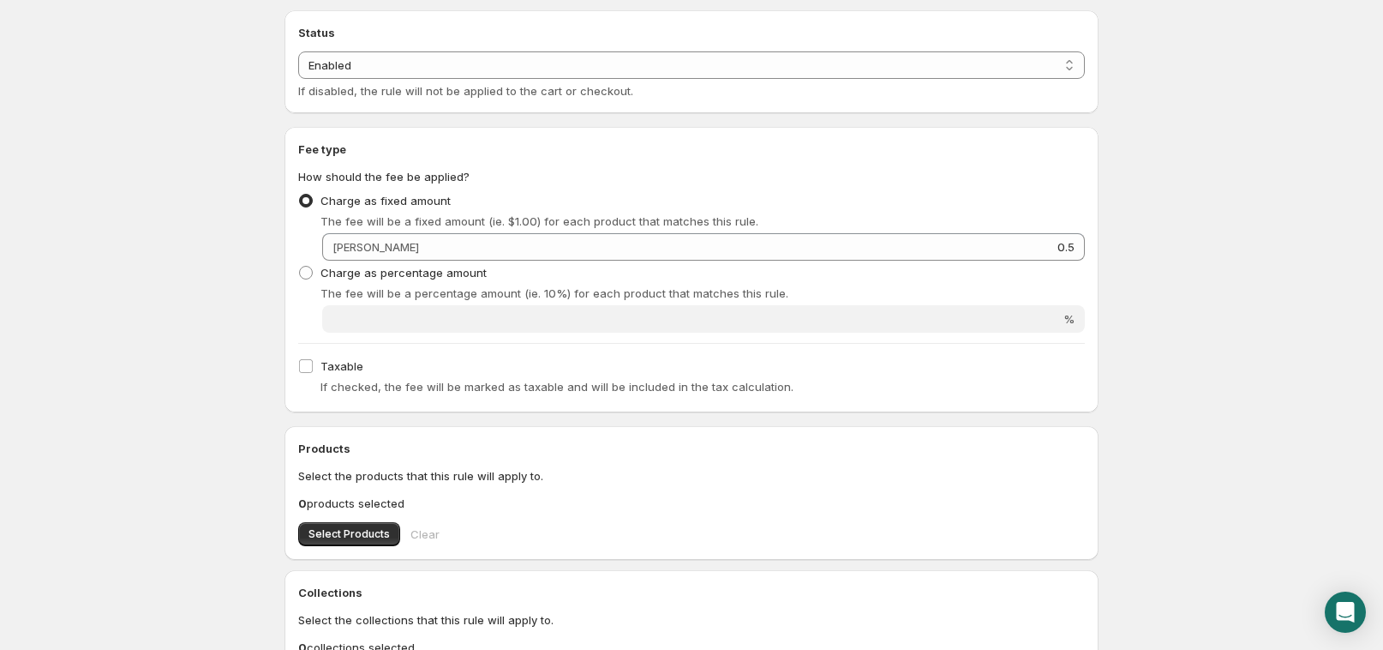
click at [27, 245] on body "Home Help SGR. This page is ready SGR Preview More actions Preview Rule name SG…" at bounding box center [691, 160] width 1383 height 650
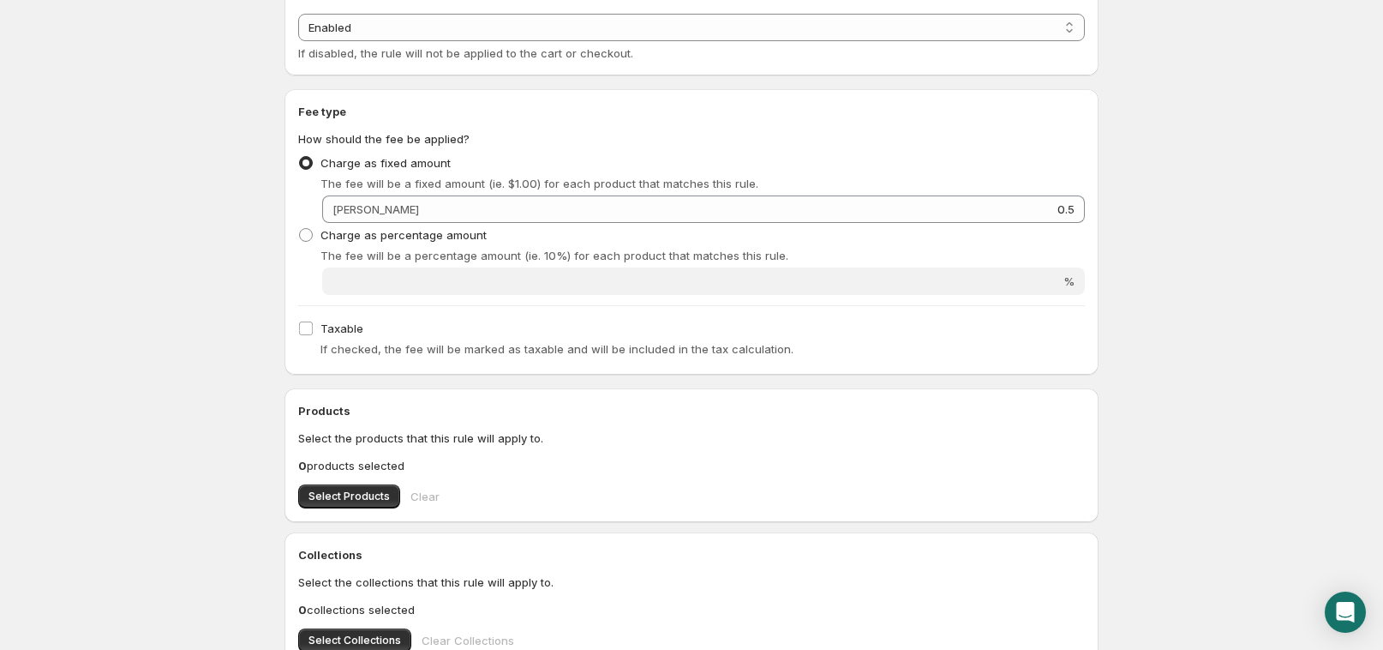
scroll to position [0, 0]
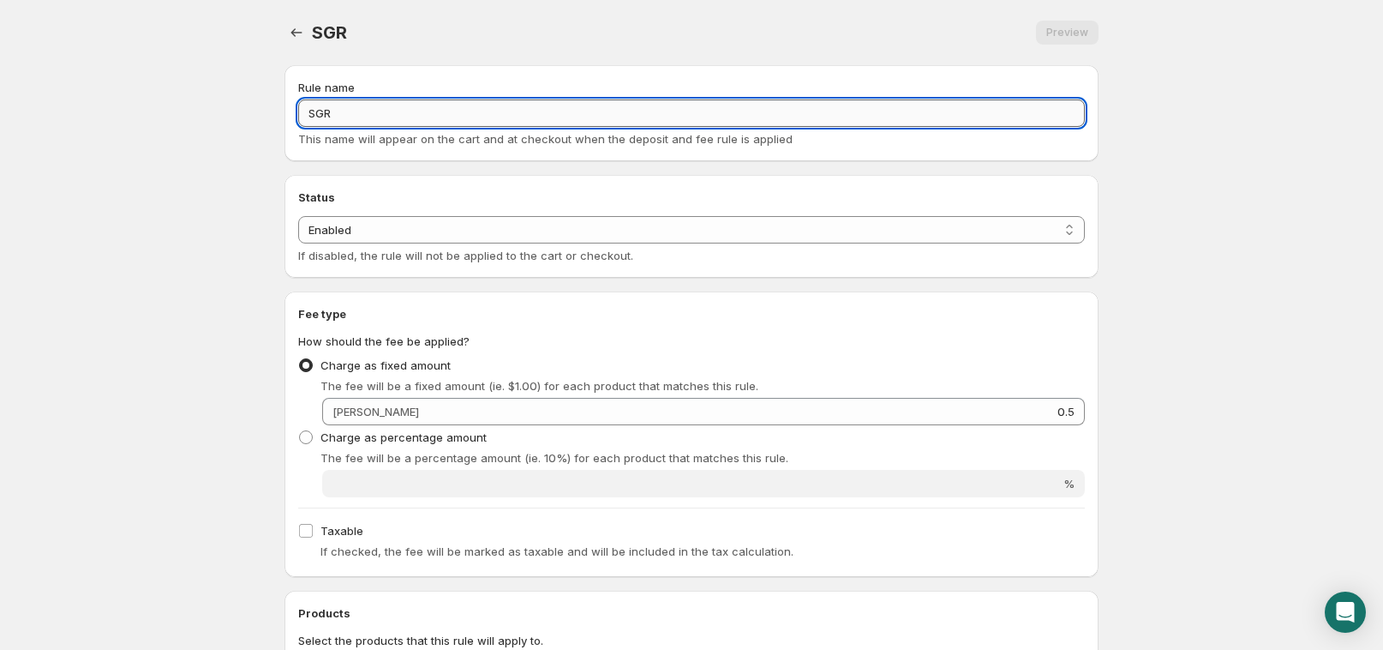
click at [450, 110] on input "SGR" at bounding box center [691, 112] width 787 height 27
click at [264, 157] on div "SGR. This page is ready SGR Preview More actions Preview Rule name SGR This nam…" at bounding box center [691, 597] width 855 height 1194
click at [466, 109] on input "SGR" at bounding box center [691, 112] width 787 height 27
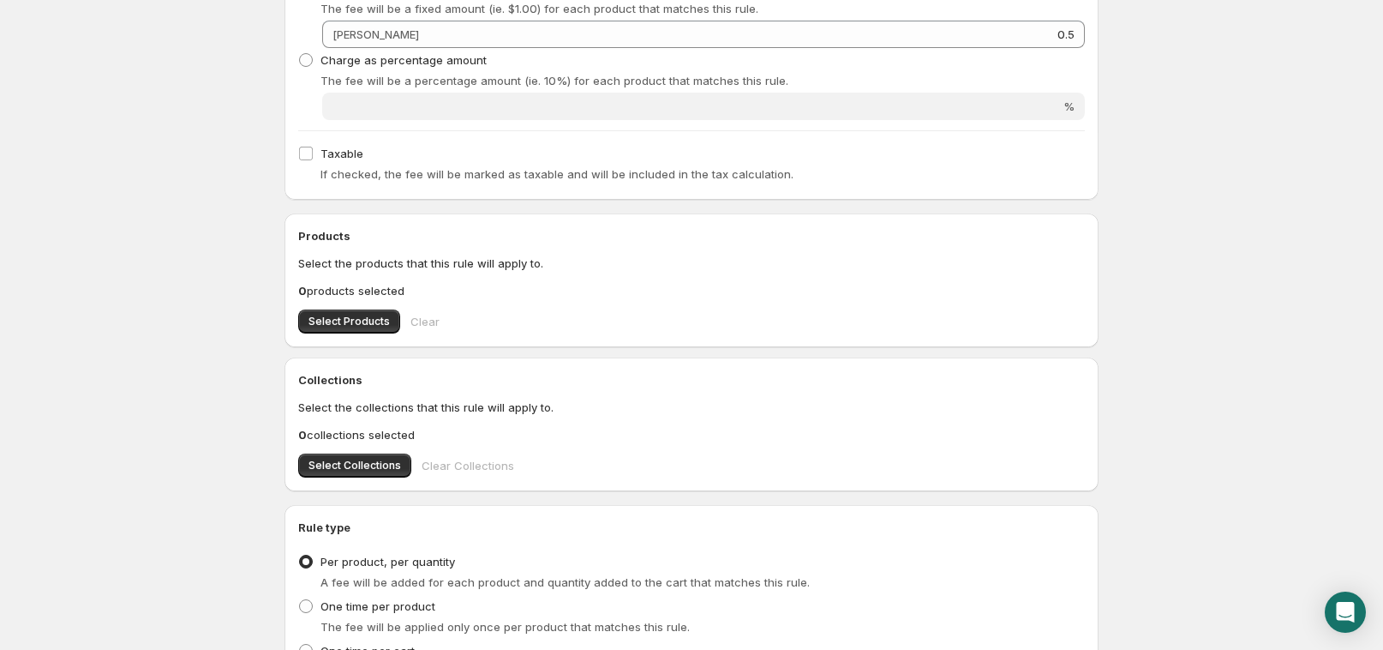
scroll to position [378, 0]
click at [337, 321] on span "Select Products" at bounding box center [349, 321] width 81 height 14
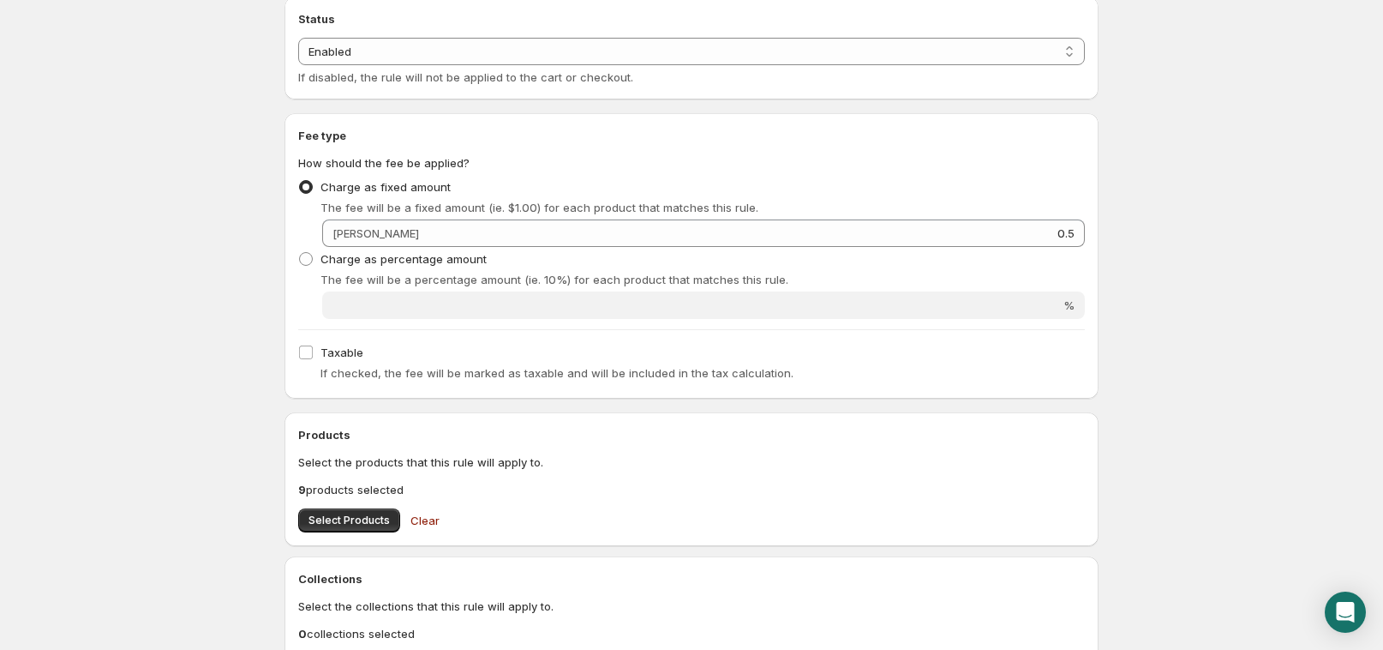
scroll to position [0, 0]
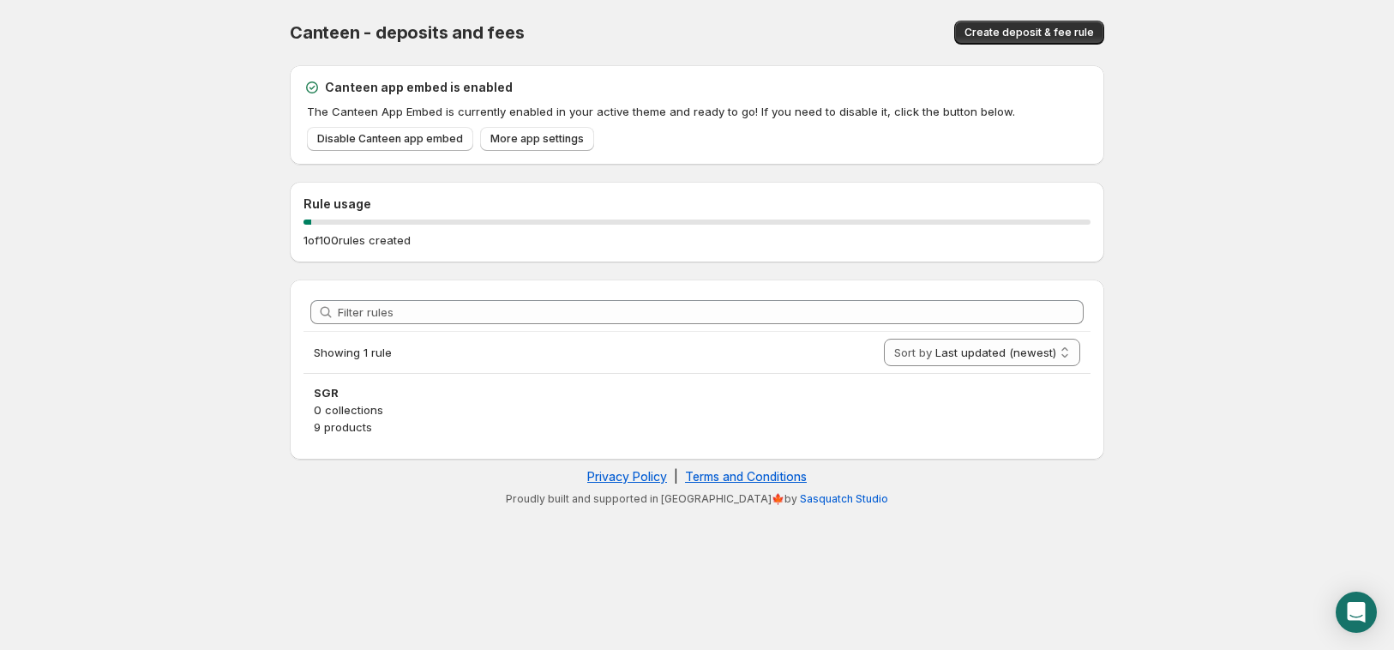
drag, startPoint x: 980, startPoint y: 417, endPoint x: 995, endPoint y: 507, distance: 91.3
click at [995, 507] on div "Canteen app embed is enabled The Canteen App Embed is currently enabled in your…" at bounding box center [697, 289] width 814 height 449
click at [699, 359] on div "Showing 1 rule" at bounding box center [592, 352] width 556 height 17
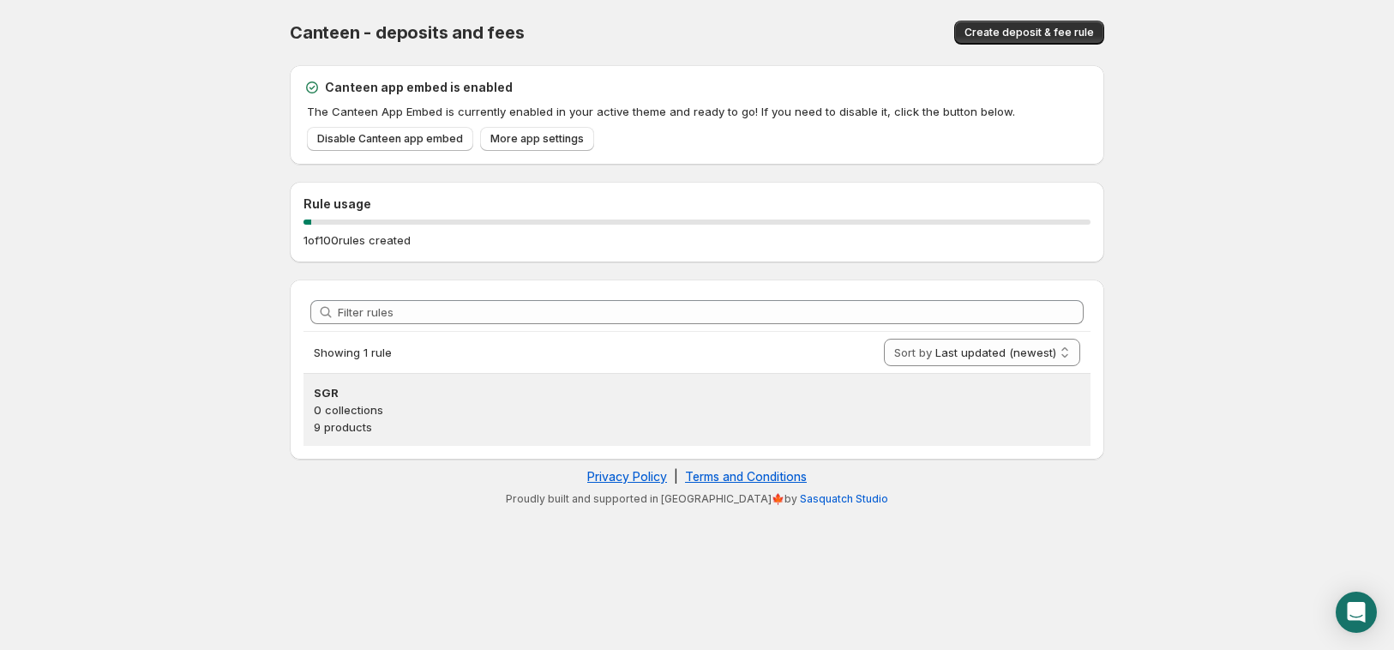
click at [675, 405] on p "0 collections" at bounding box center [697, 409] width 766 height 17
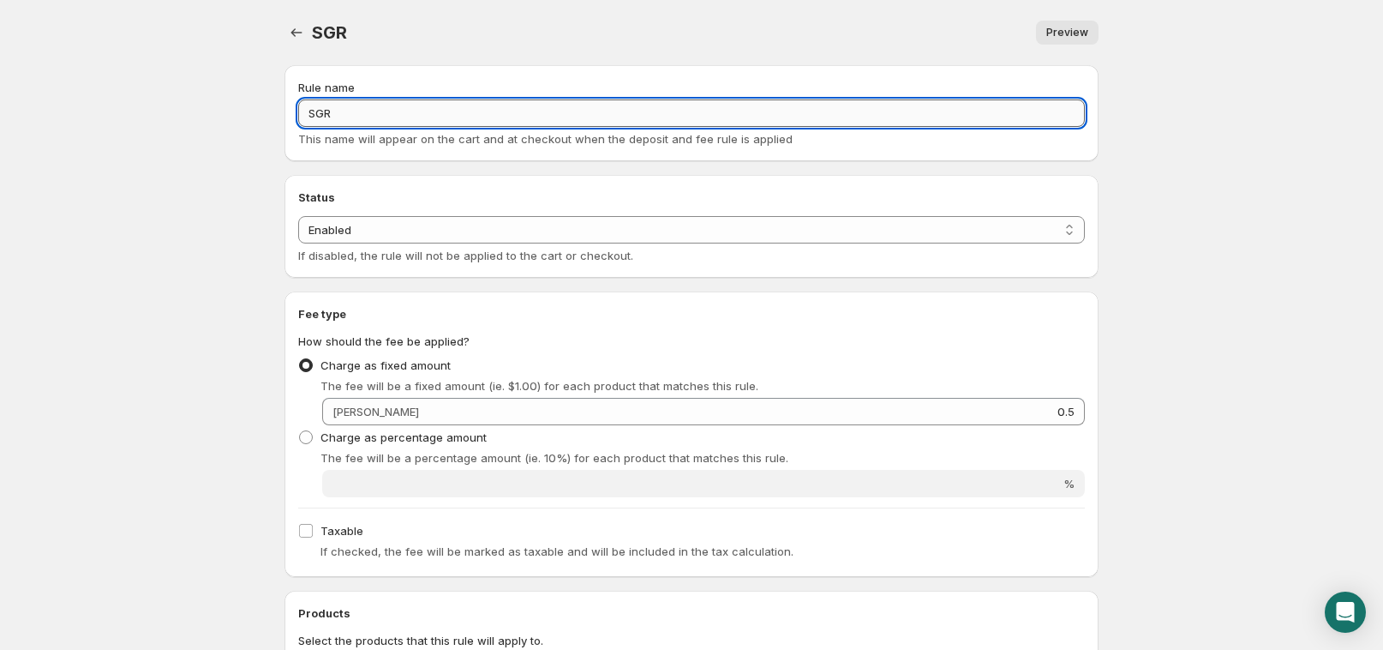
click at [556, 121] on input "SGR" at bounding box center [691, 112] width 787 height 27
paste input "Această sumă se rambursează integral atunci când returnați ambalajul în punctel…"
paste input "Taxa SGR este obligatorie"
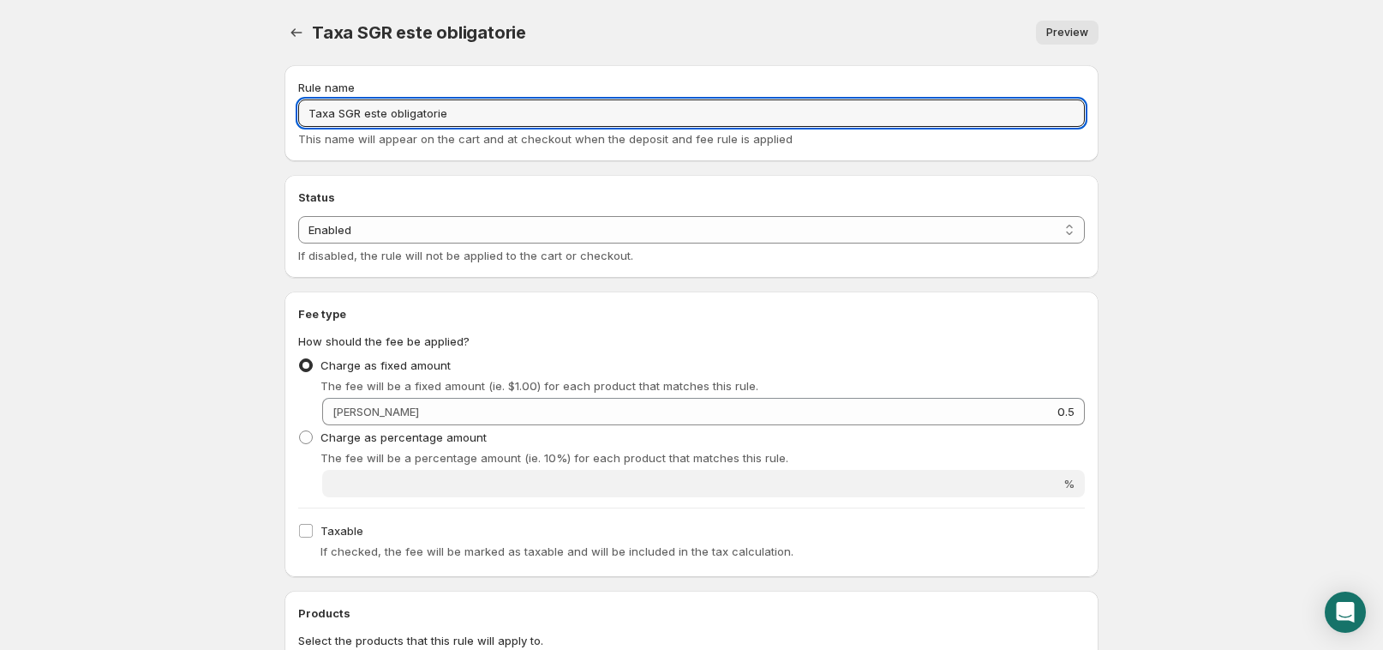
type input "Taxa SGR este obligatorie"
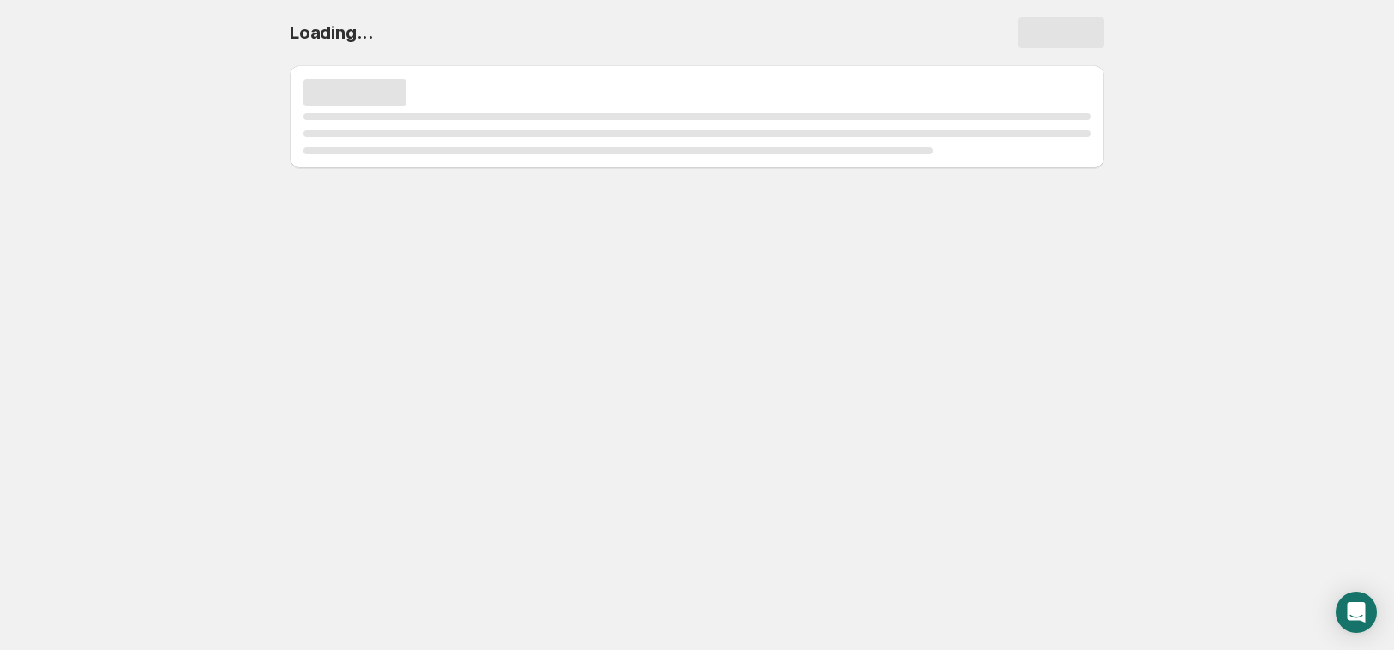
click at [1067, 28] on div "Page loading" at bounding box center [1061, 32] width 86 height 31
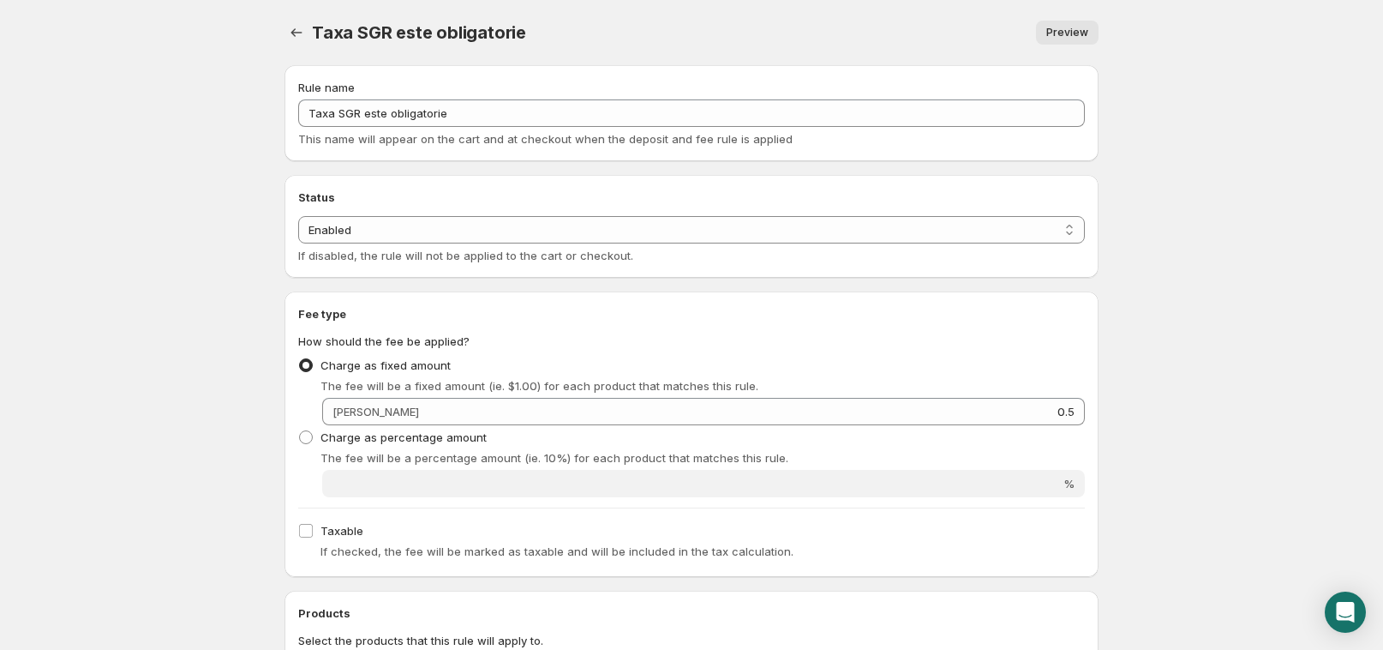
click at [1065, 40] on link "Preview" at bounding box center [1067, 33] width 63 height 24
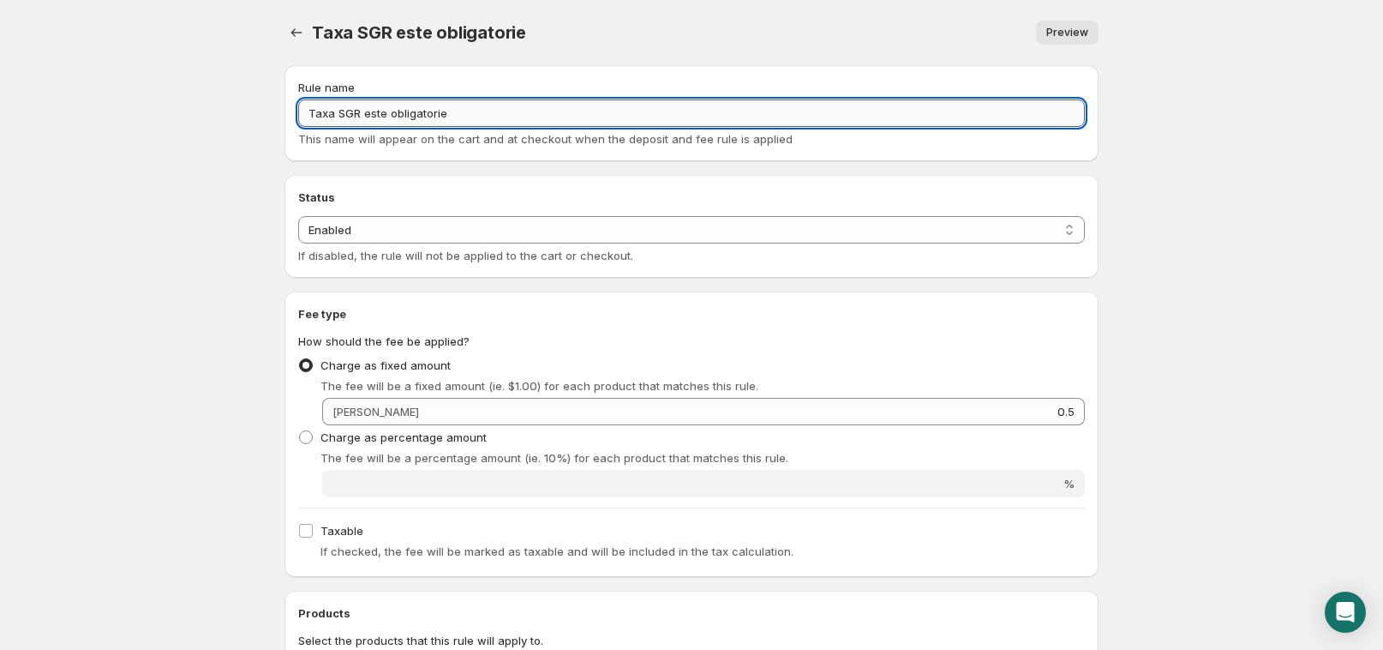
click at [418, 103] on input "Taxa SGR este obligatorie" at bounding box center [691, 112] width 787 height 27
paste input "Se recuperează integral la returnarea ambalajului în punctele de colectare."
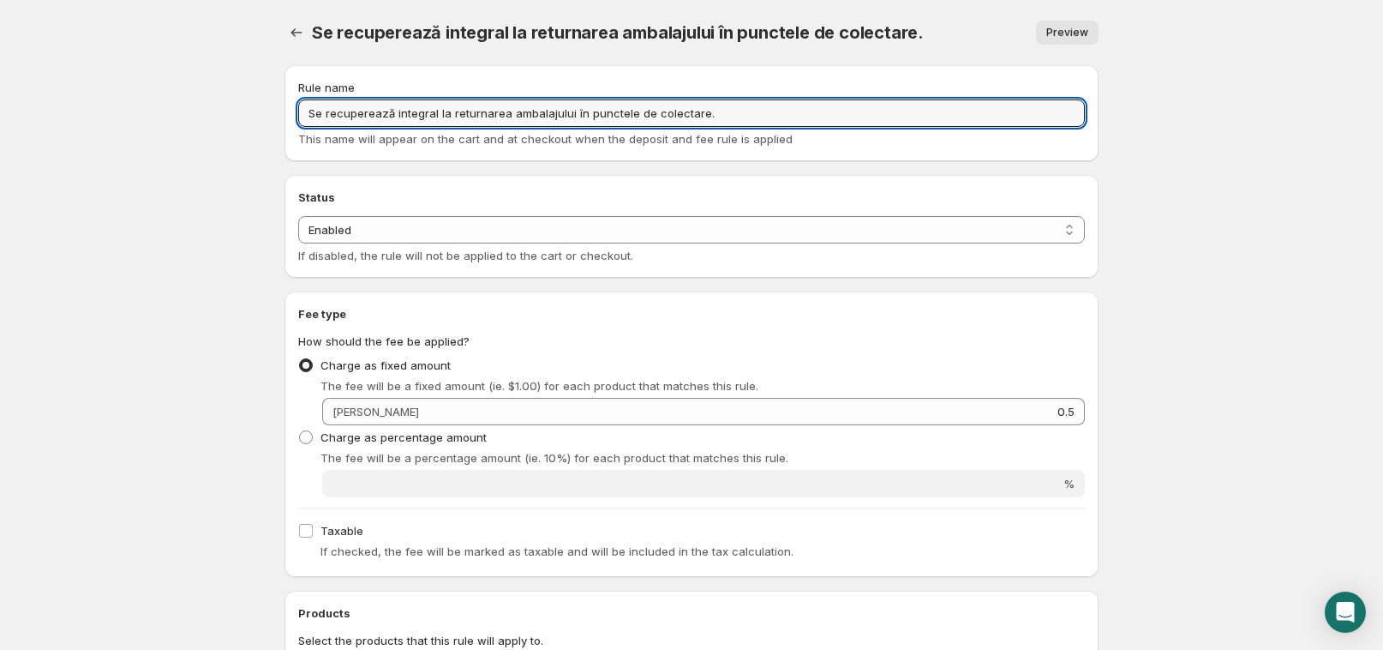
type input "Se recuperează integral la returnarea ambalajului în punctele de colectare."
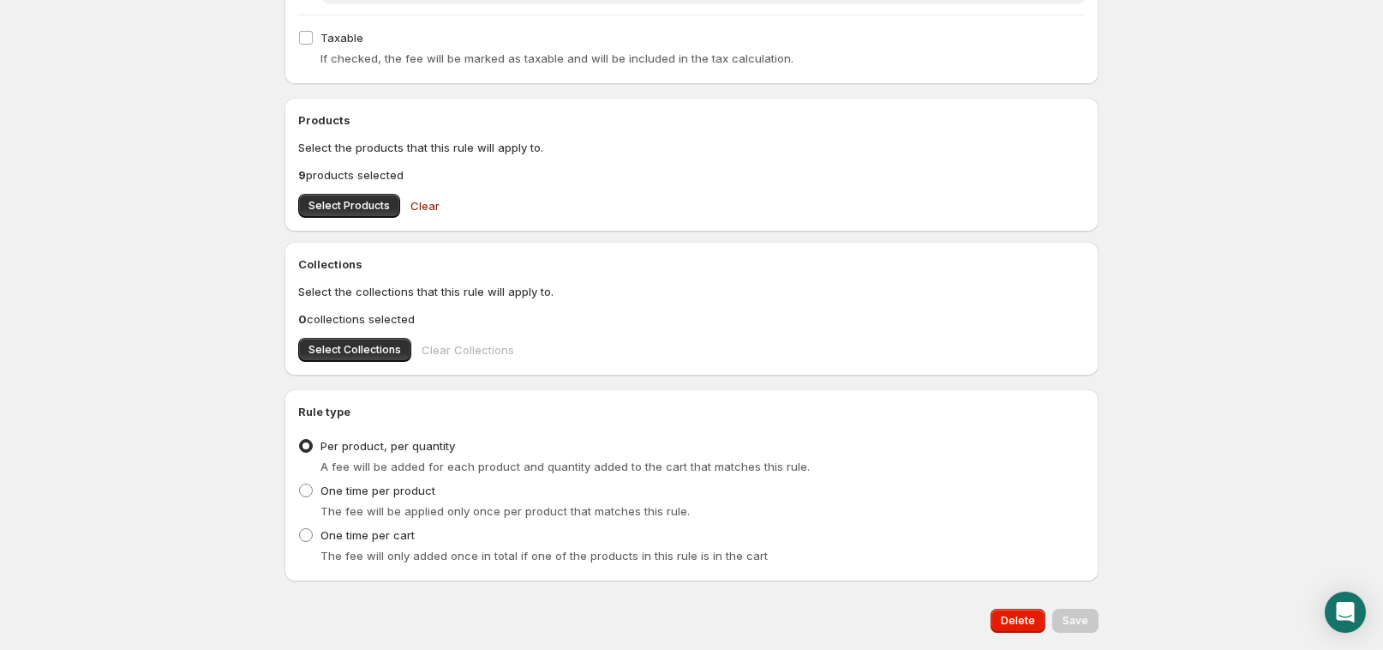
scroll to position [543, 0]
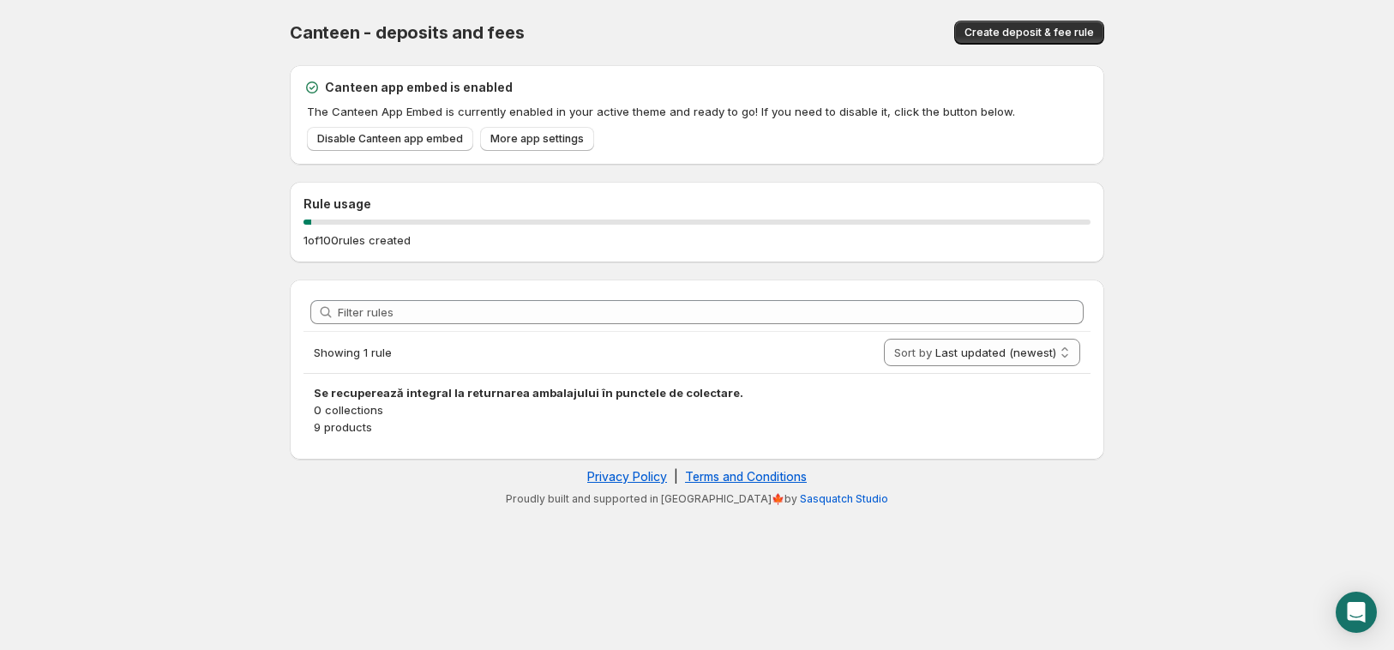
click at [538, 225] on div "Rule usage 1 of 100 rules created" at bounding box center [696, 221] width 787 height 53
click at [1049, 22] on button "Create deposit & fee rule" at bounding box center [1029, 33] width 150 height 24
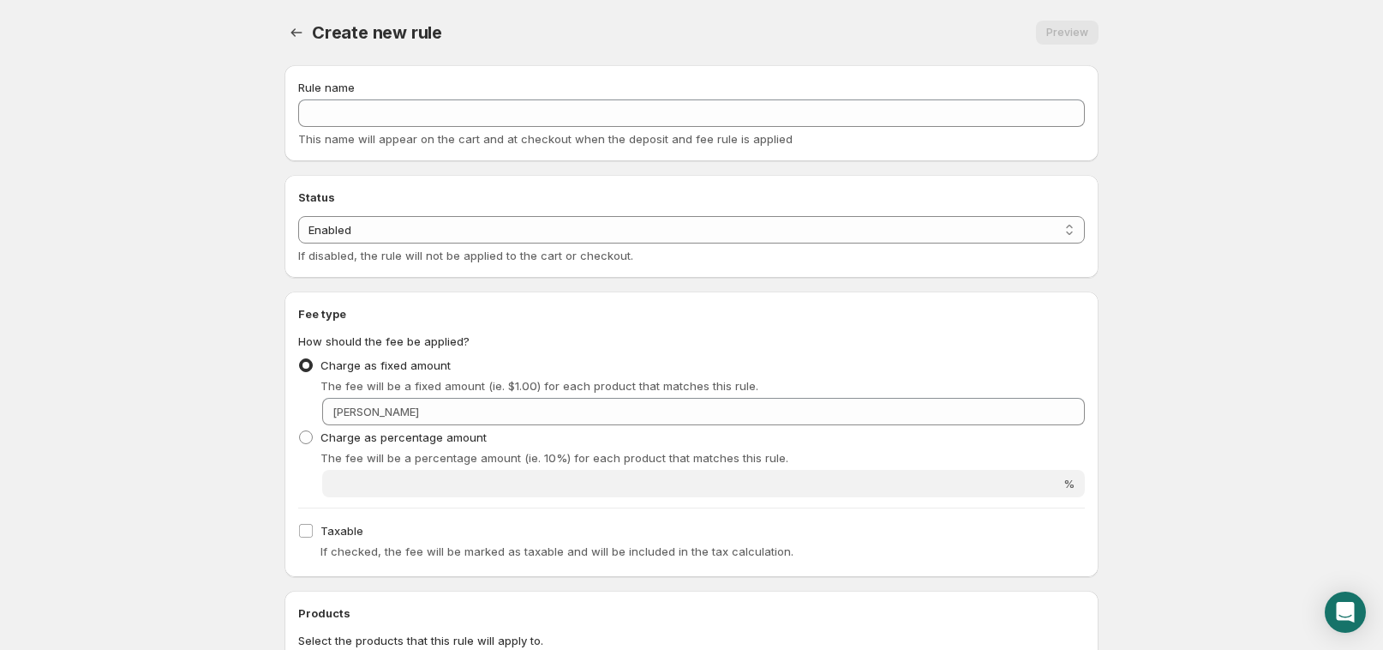
click at [516, 128] on div "Rule name This name will appear on the cart and at checkout when the deposit an…" at bounding box center [691, 113] width 787 height 69
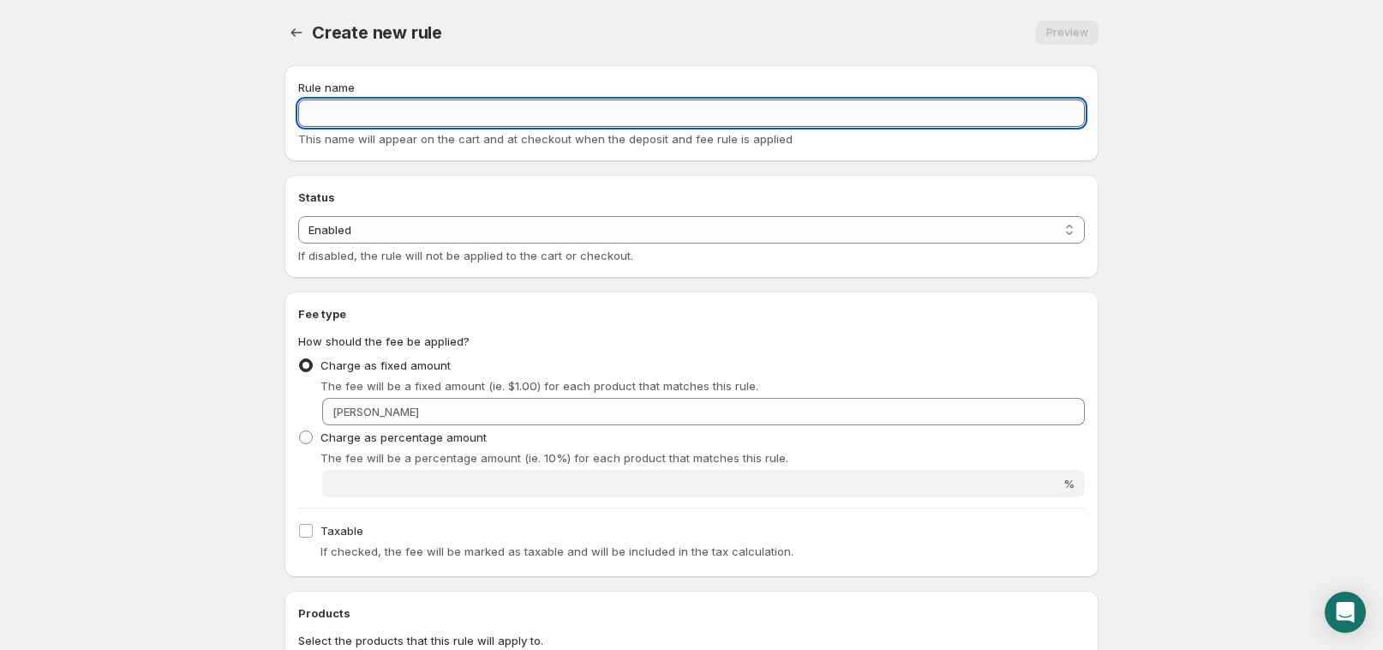
click at [516, 122] on input "Rule name" at bounding box center [691, 112] width 787 height 27
paste input "Se recuperează integral la returnarea ambalajului în punctele de colectare."
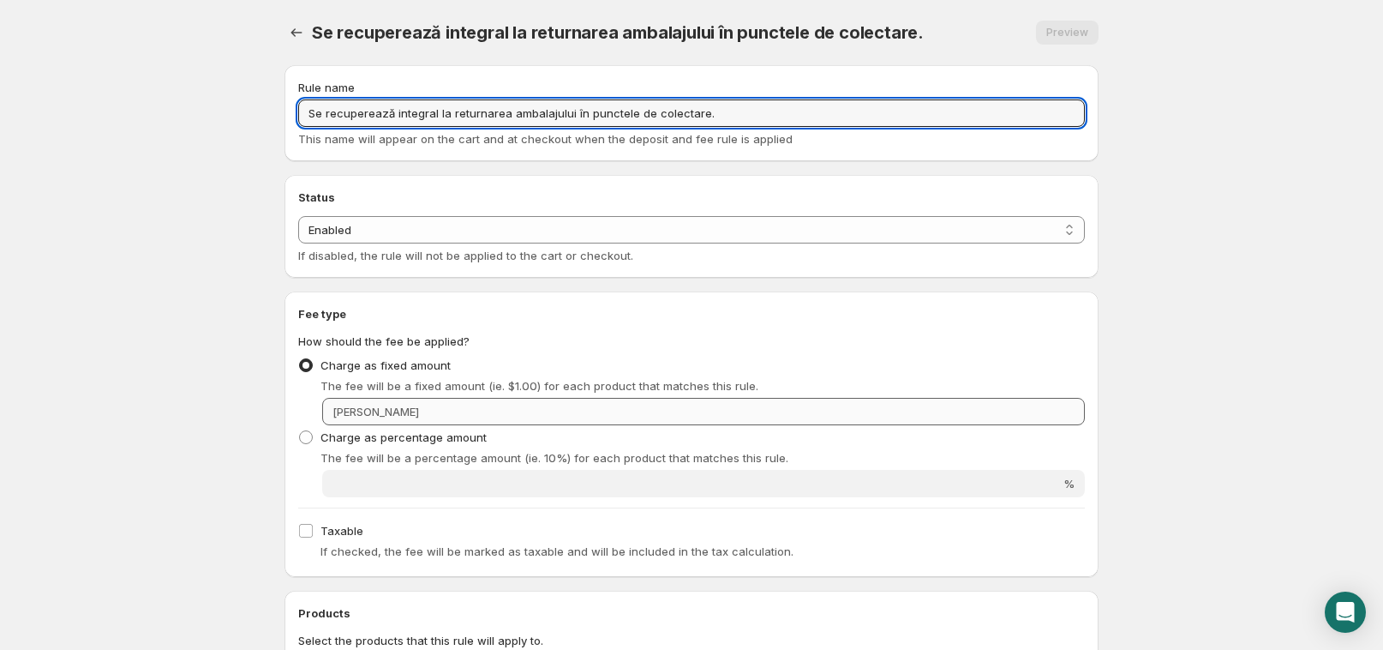
type input "Se recuperează integral la returnarea ambalajului în punctele de colectare."
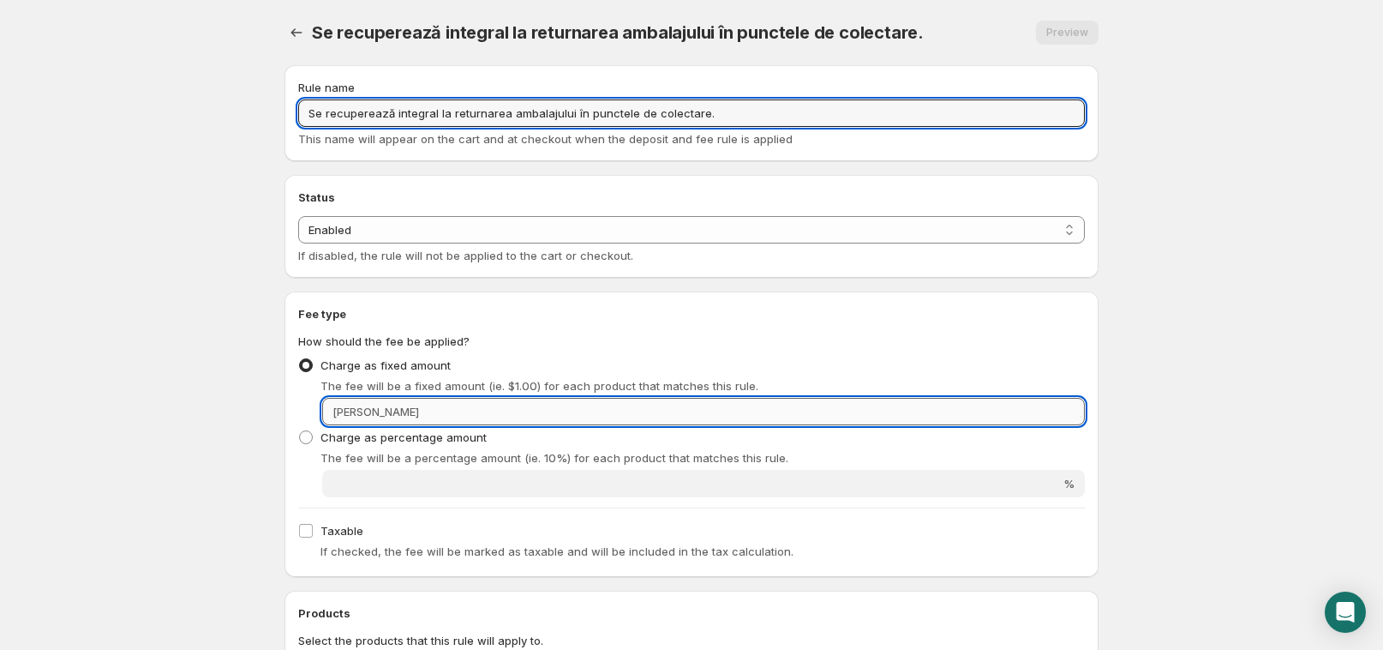
click at [555, 410] on input "Fixed amount" at bounding box center [754, 411] width 661 height 27
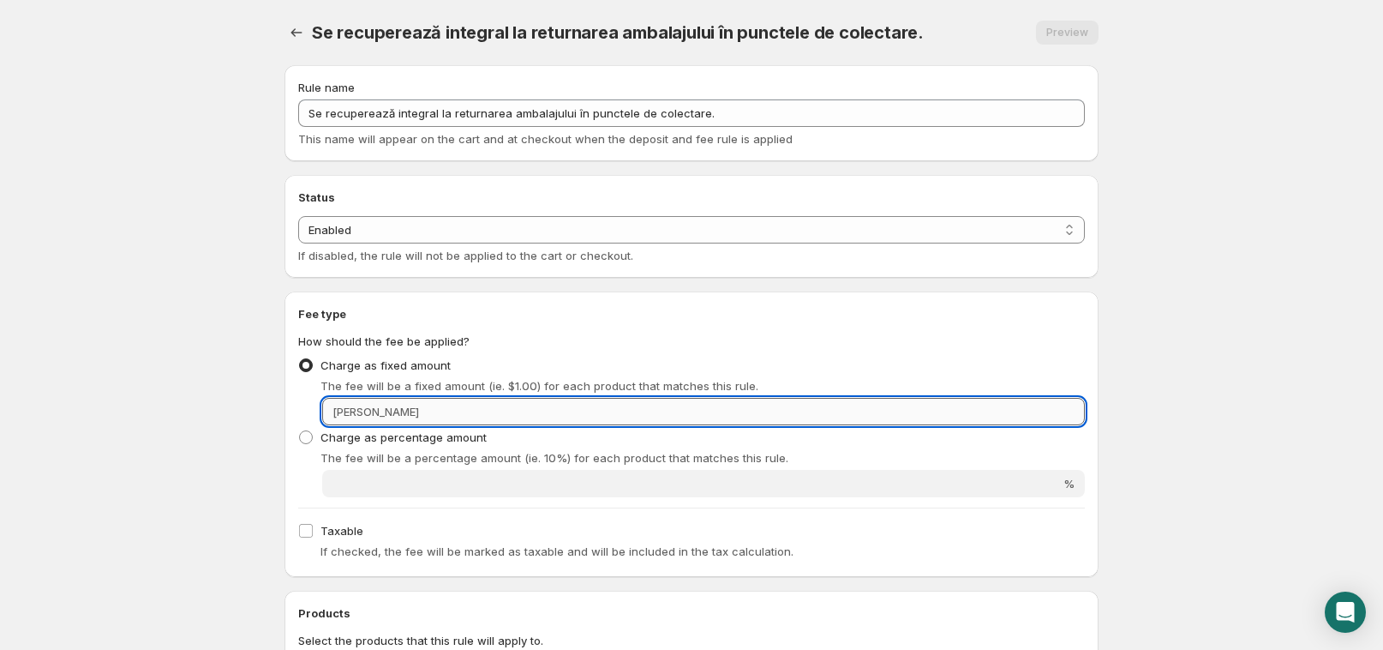
click at [572, 412] on input "Fixed amount" at bounding box center [754, 411] width 661 height 27
type input "0.5"
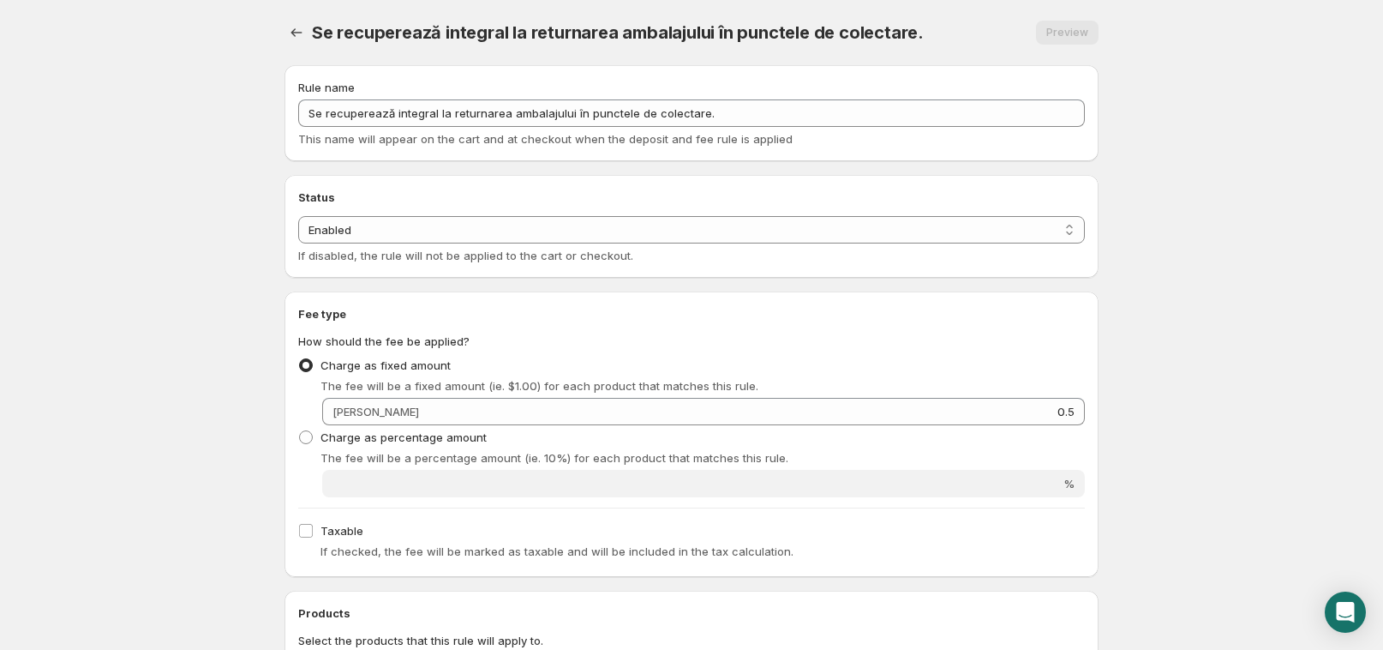
click at [695, 369] on div "Charge as fixed amount The fee will be a fixed amount (ie. $1.00) for each prod…" at bounding box center [691, 373] width 787 height 41
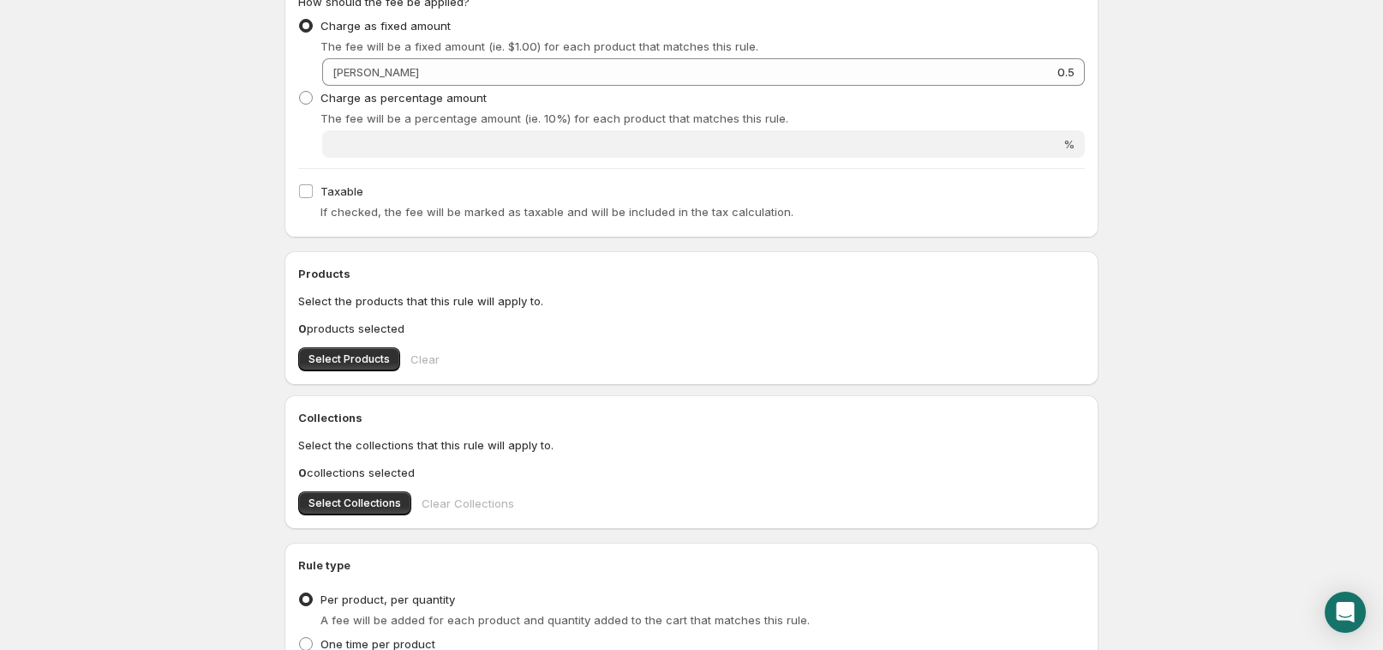
scroll to position [354, 0]
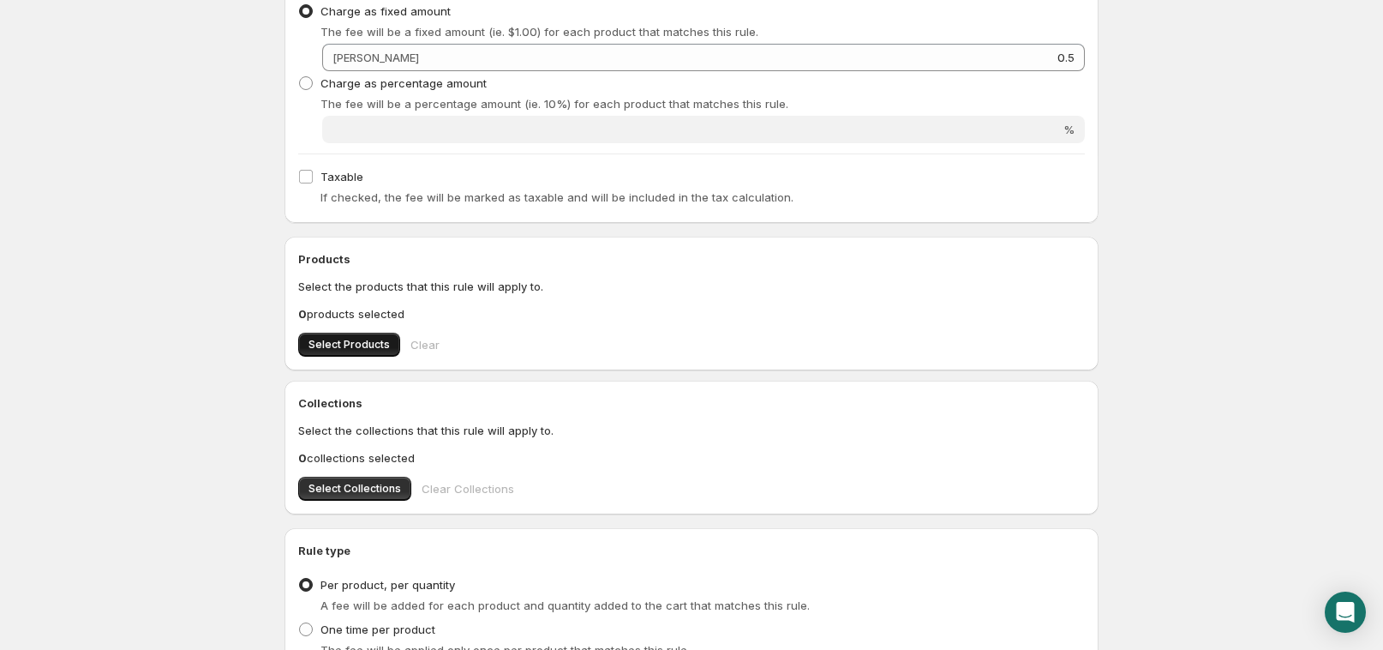
click at [353, 349] on span "Select Products" at bounding box center [349, 345] width 81 height 14
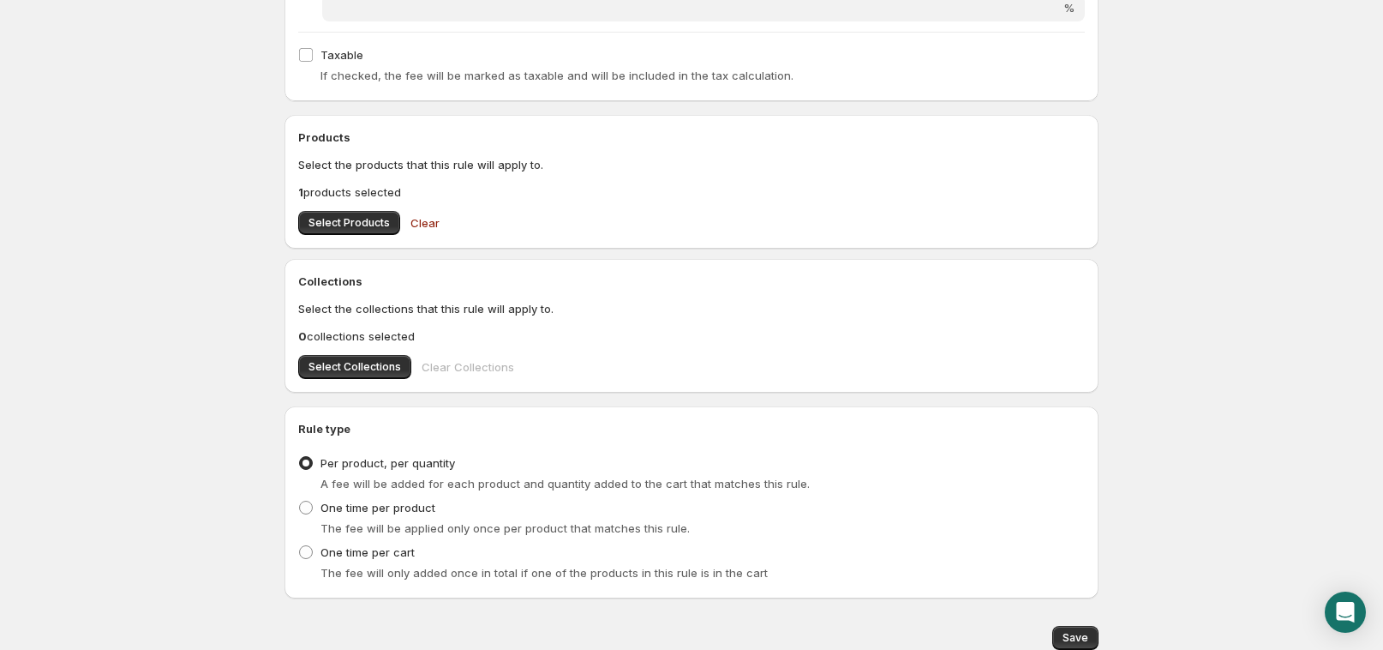
scroll to position [543, 0]
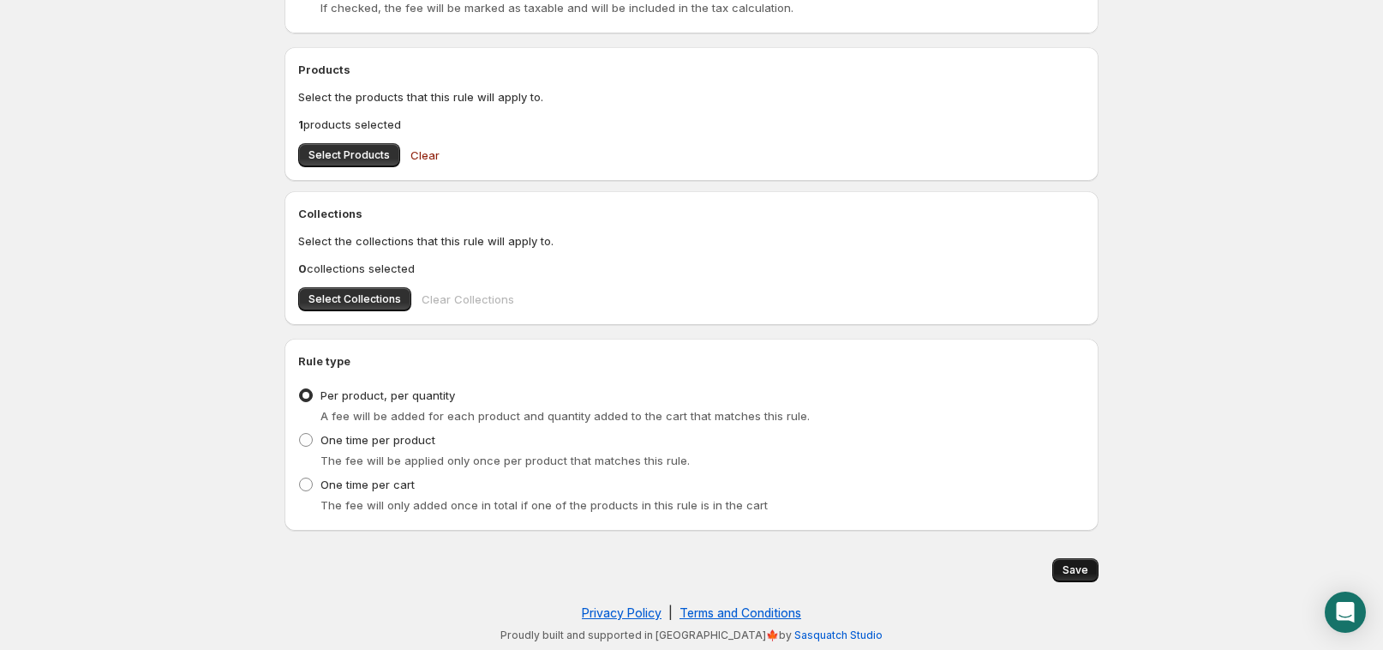
click at [1077, 574] on span "Save" at bounding box center [1076, 570] width 26 height 14
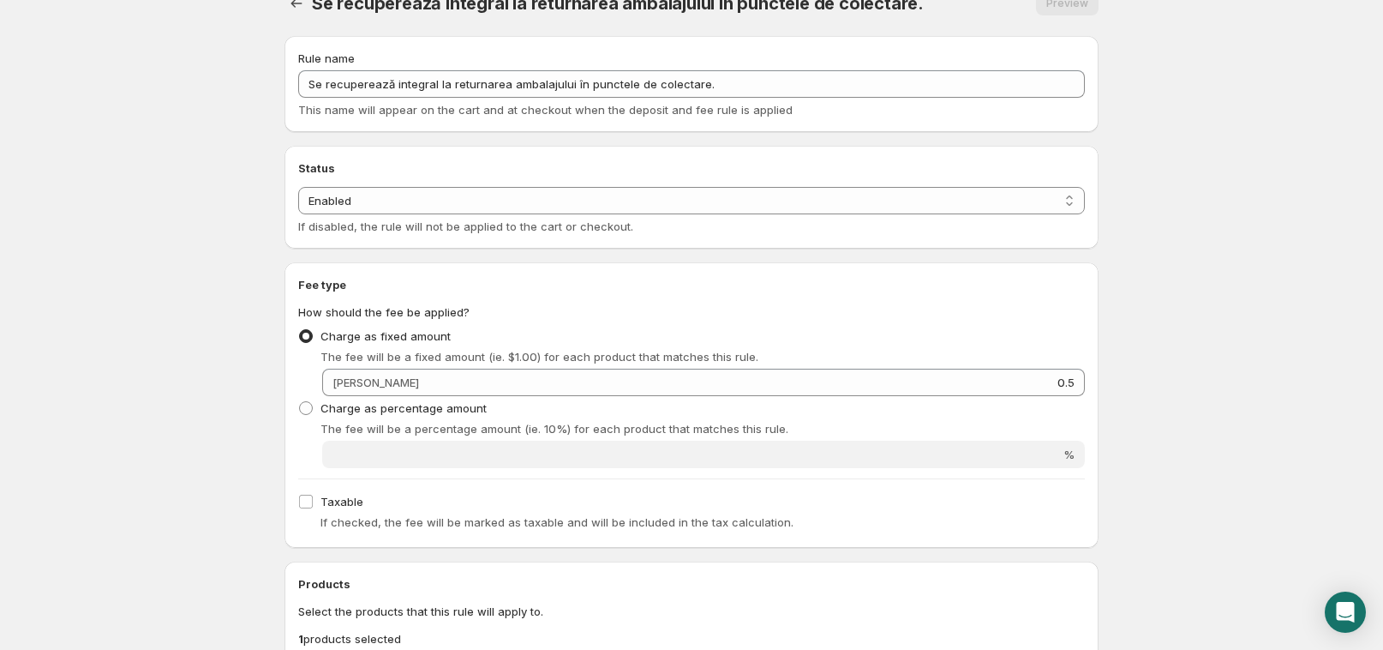
scroll to position [0, 0]
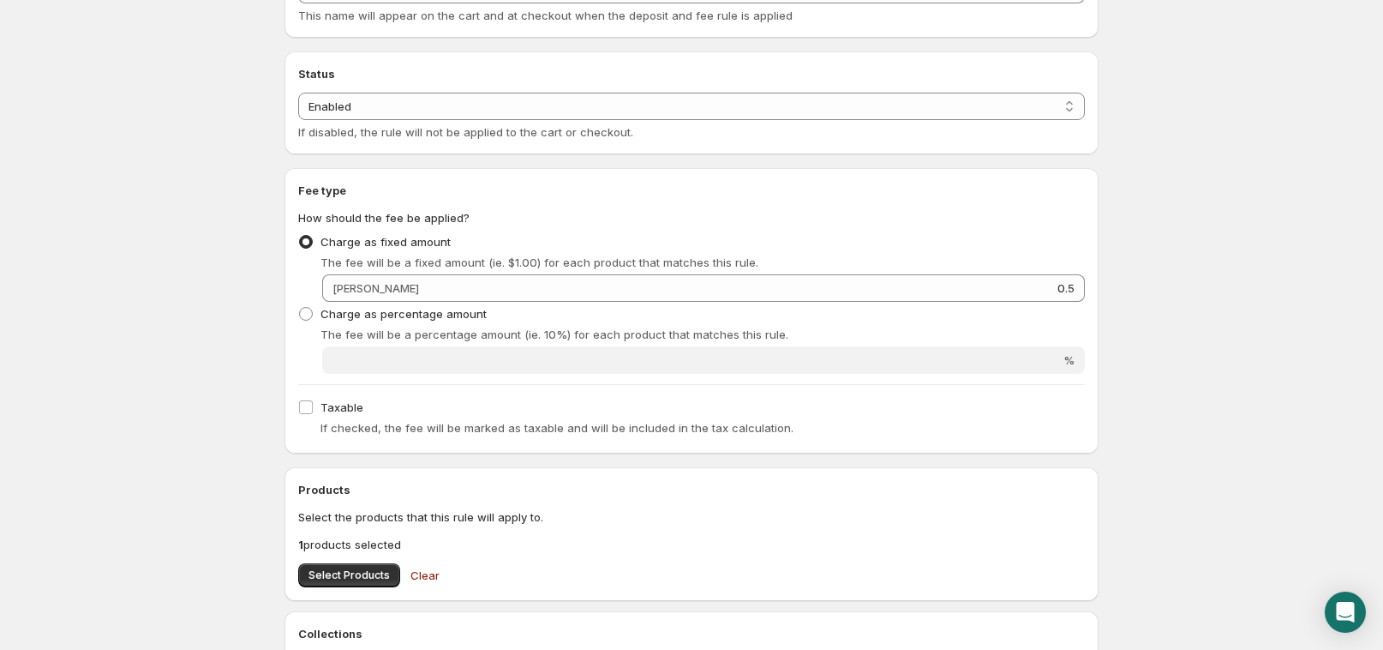
scroll to position [124, 0]
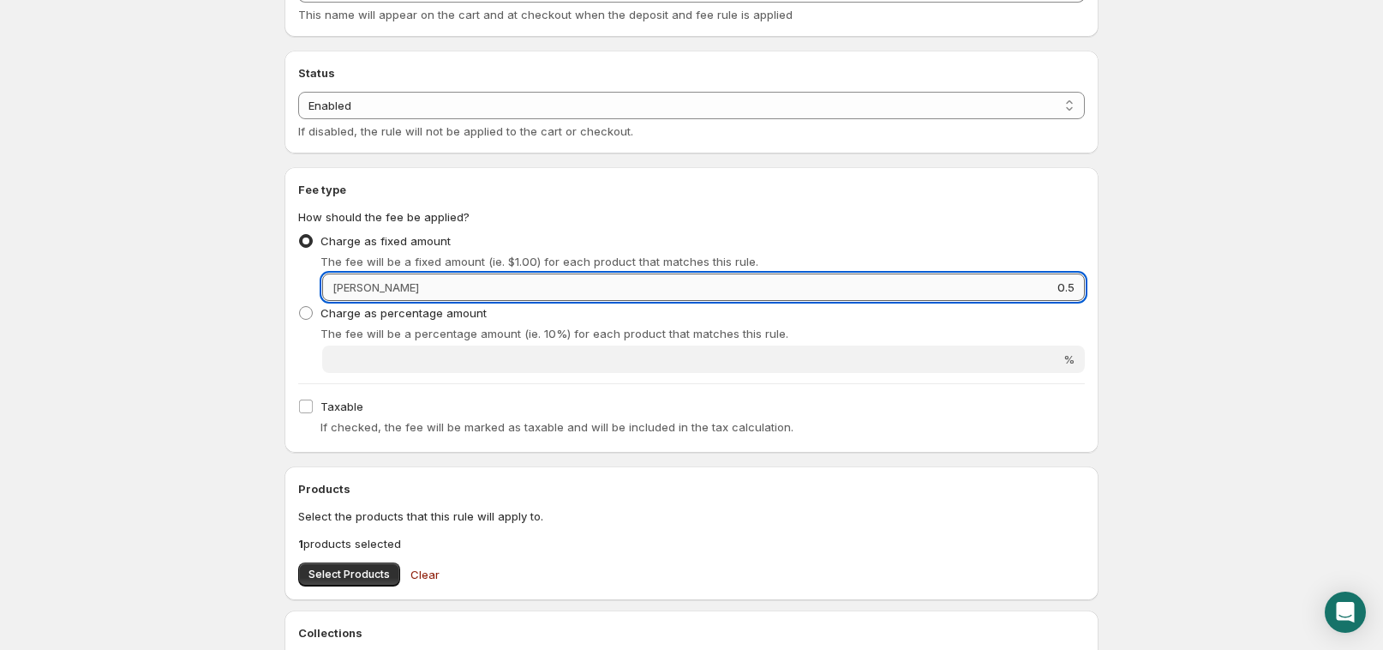
click at [1016, 293] on input "0.5" at bounding box center [754, 286] width 661 height 27
type input "4.5"
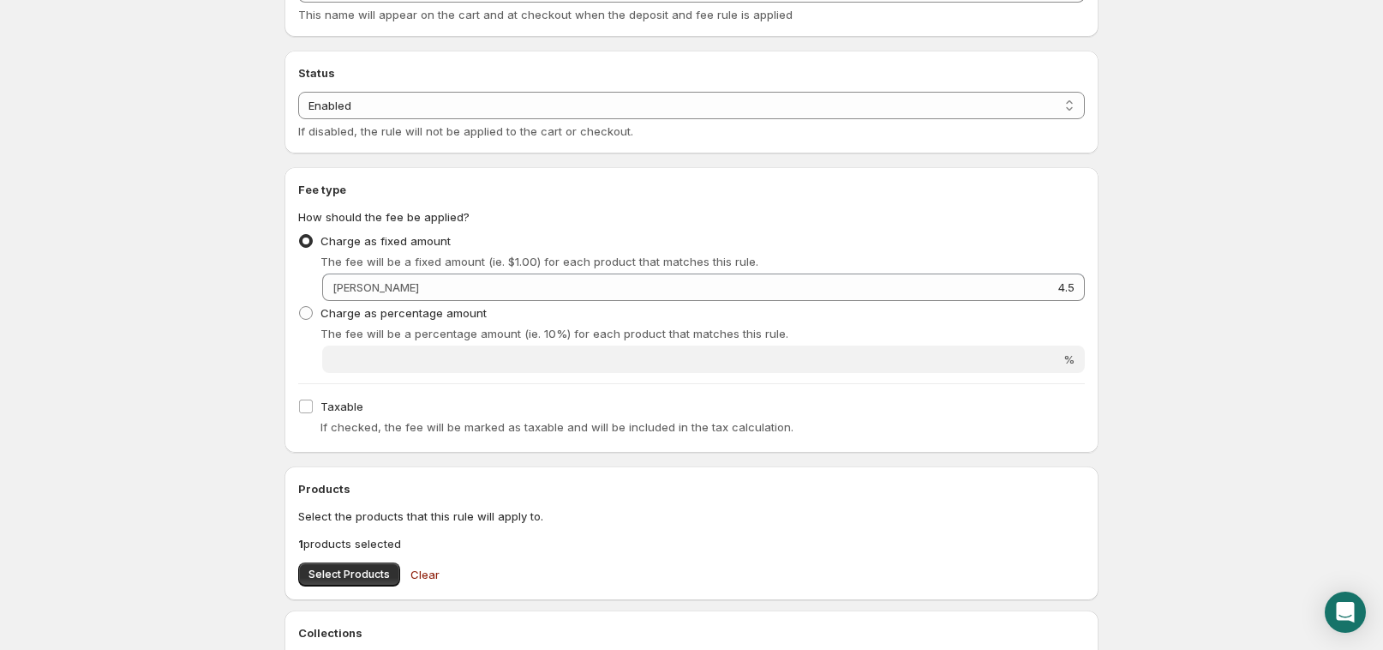
click at [1221, 219] on body "Home Help Se recuperează integral la returnarea ambalajului în punctele de cole…" at bounding box center [691, 201] width 1383 height 650
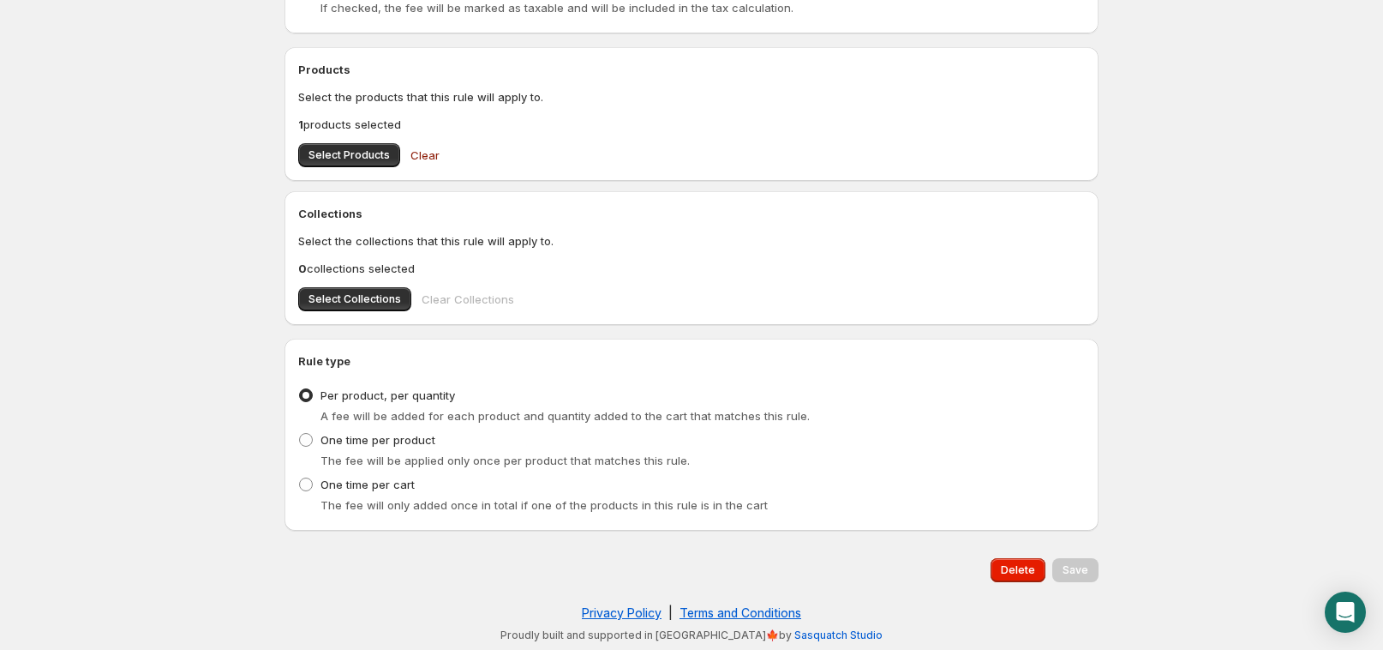
scroll to position [0, 0]
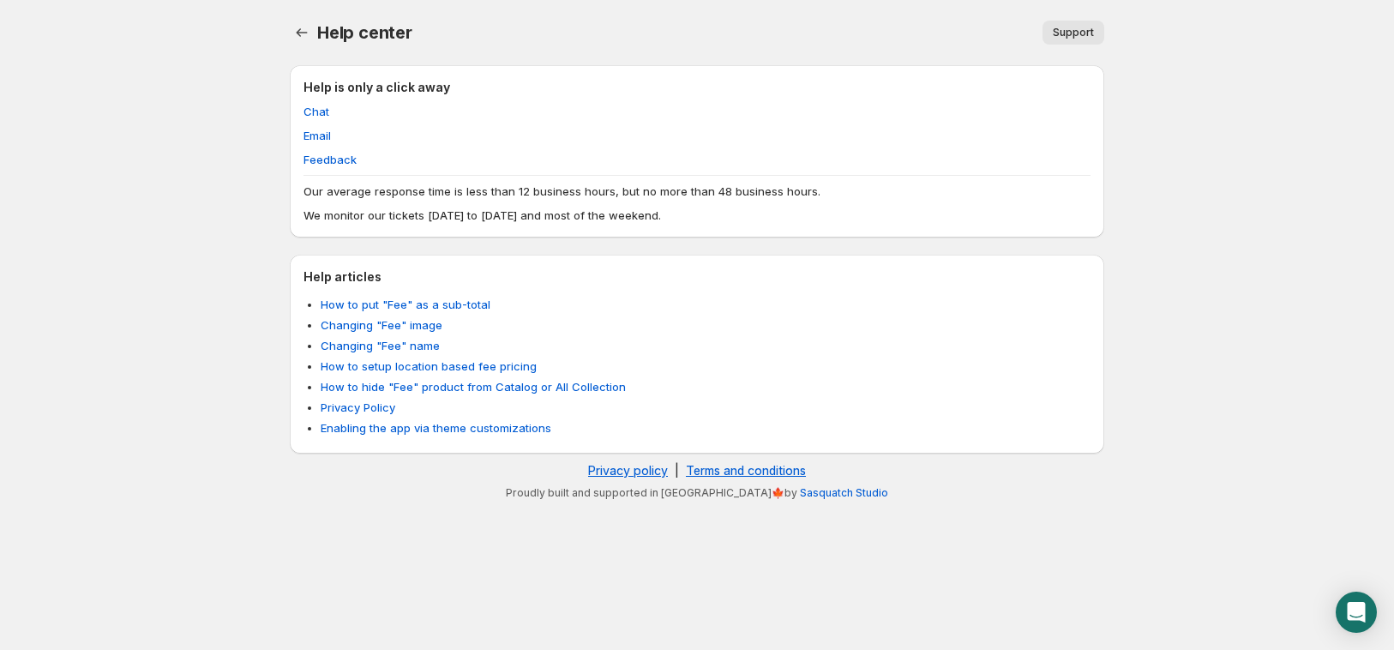
click at [249, 411] on body "Home Help Help center. This page is ready Help center Support More actions Supp…" at bounding box center [697, 325] width 1394 height 650
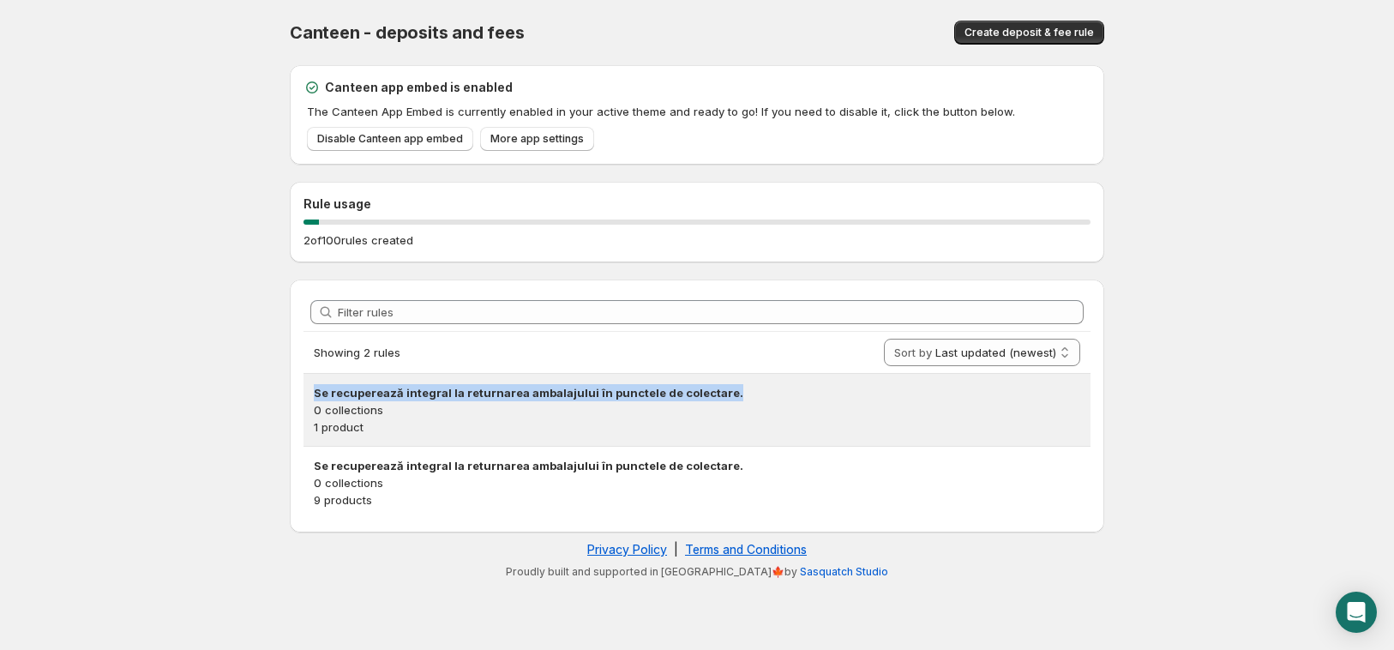
copy h3 "Se recuperează integral la returnarea ambalajului în punctele de colectare."
drag, startPoint x: 309, startPoint y: 394, endPoint x: 717, endPoint y: 394, distance: 407.1
click at [717, 394] on div "Se recuperează integral la returnarea ambalajului în punctele de colectare. 0 c…" at bounding box center [696, 410] width 787 height 72
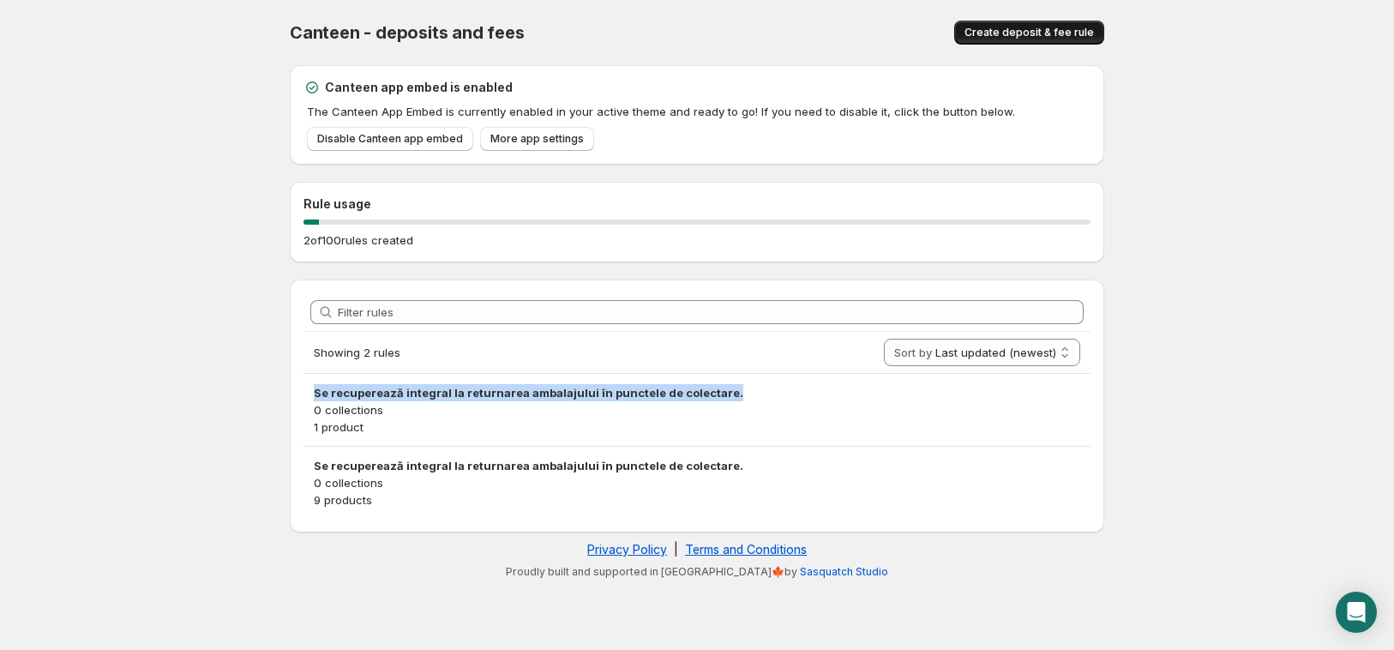
click at [1035, 37] on span "Create deposit & fee rule" at bounding box center [1028, 33] width 129 height 14
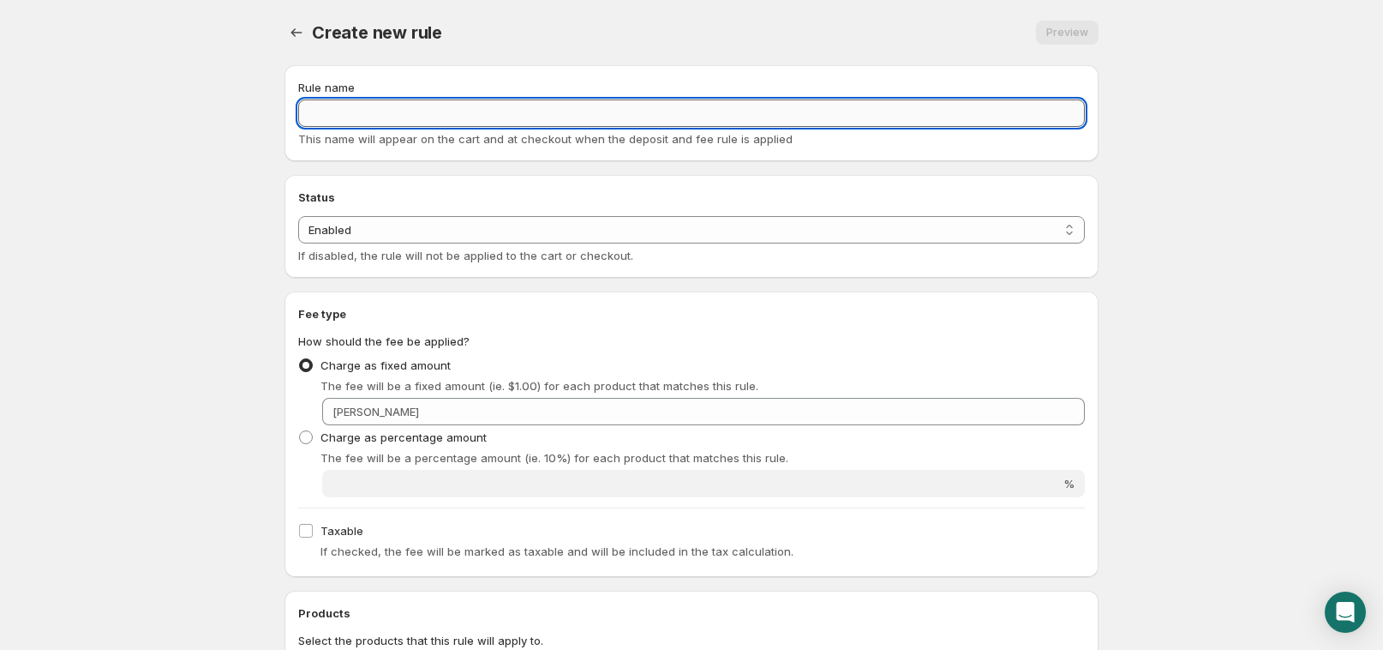
click at [499, 123] on input "Rule name" at bounding box center [691, 112] width 787 height 27
paste input "Se recuperează integral la returnarea ambalajului în punctele de colectare."
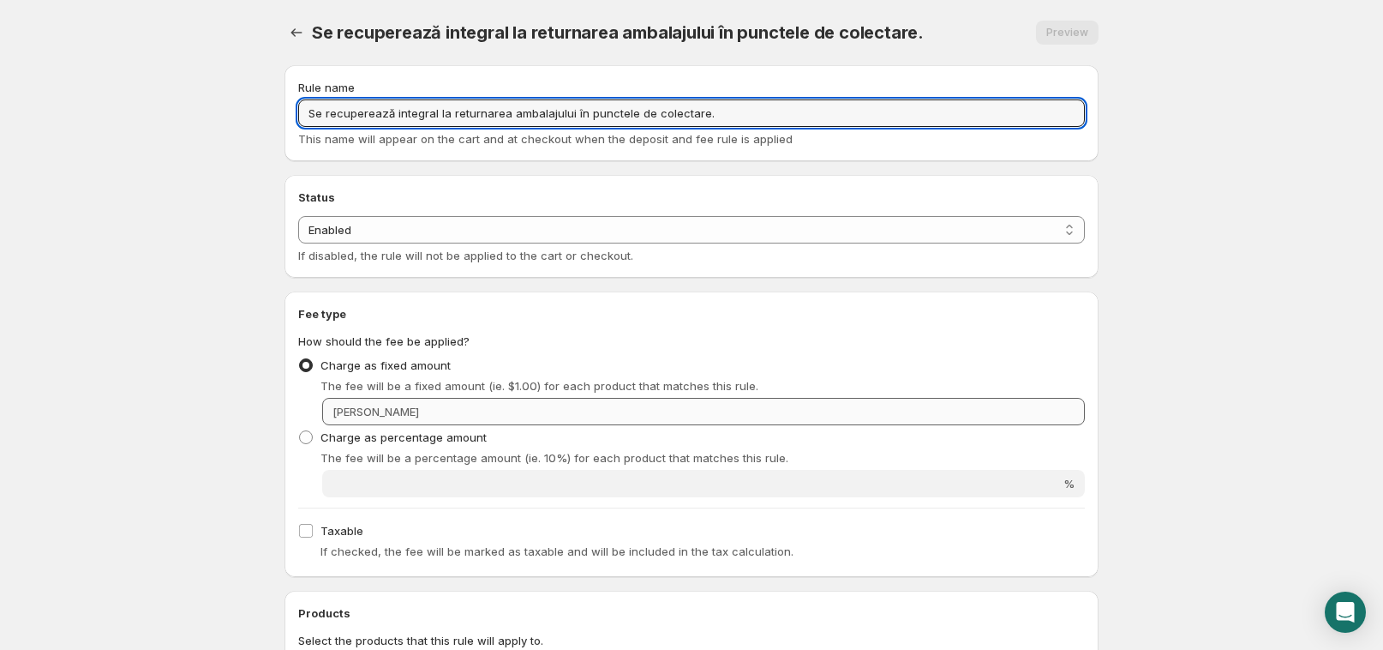
type input "Se recuperează integral la returnarea ambalajului în punctele de colectare."
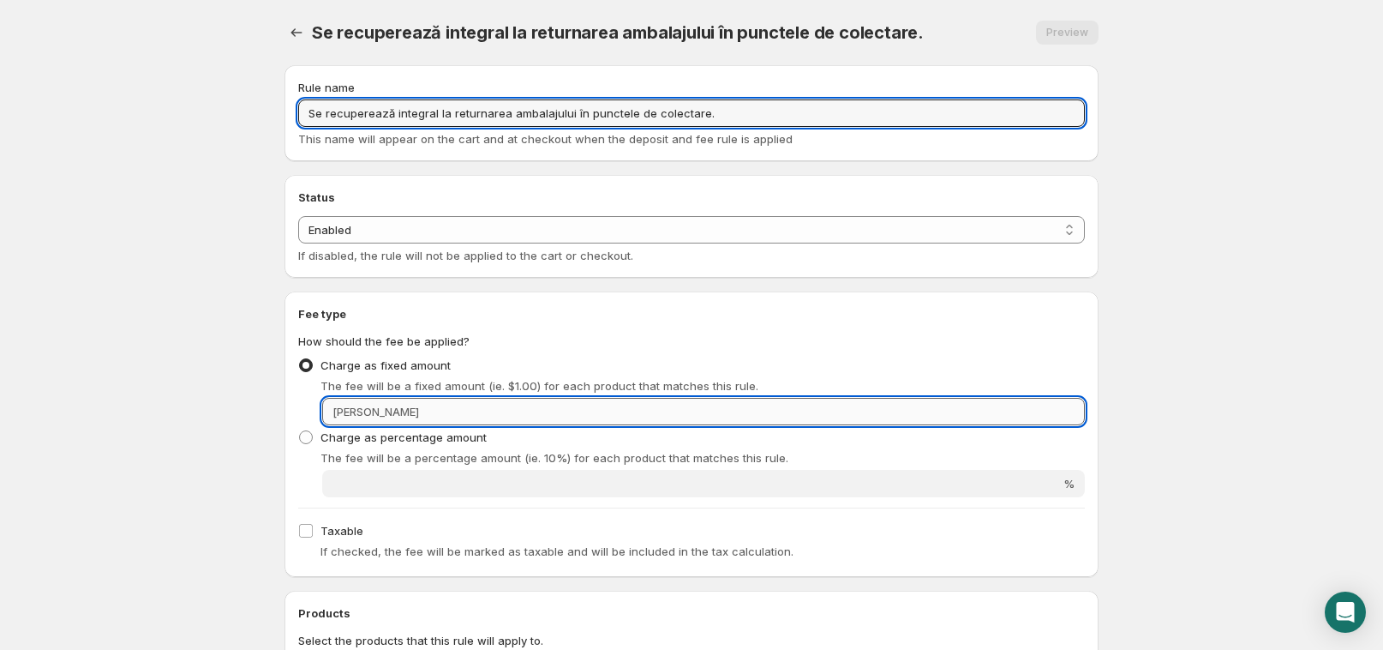
click at [482, 411] on input "Fixed amount" at bounding box center [754, 411] width 661 height 27
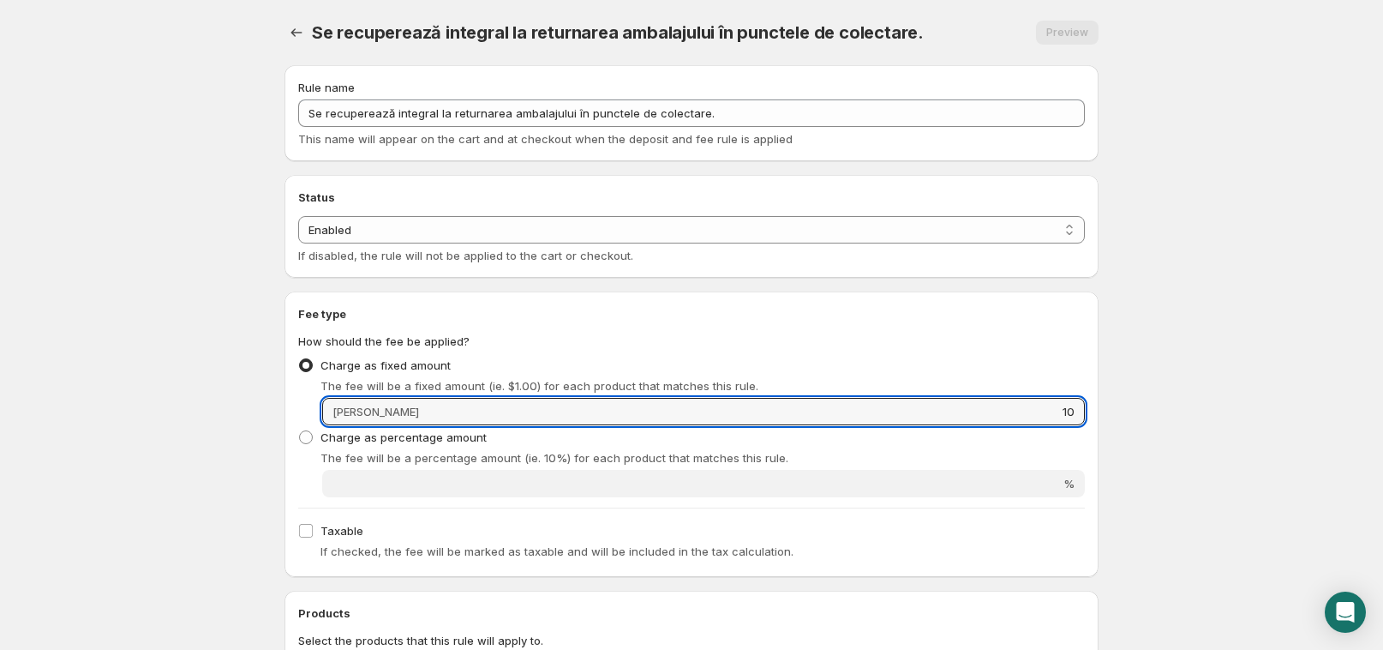
type input "10"
click at [708, 333] on fieldset "How should the fee be applied? Charge as fixed amount The fee will be a fixed a…" at bounding box center [691, 415] width 787 height 165
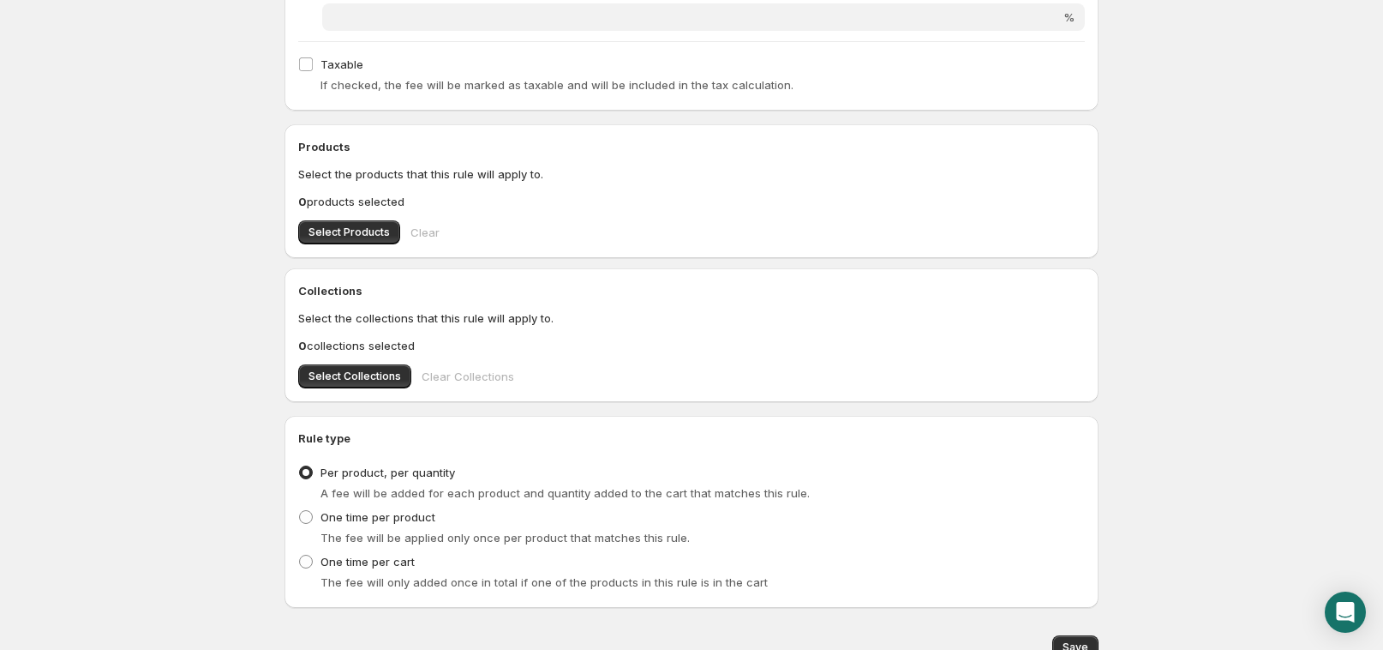
scroll to position [532, 0]
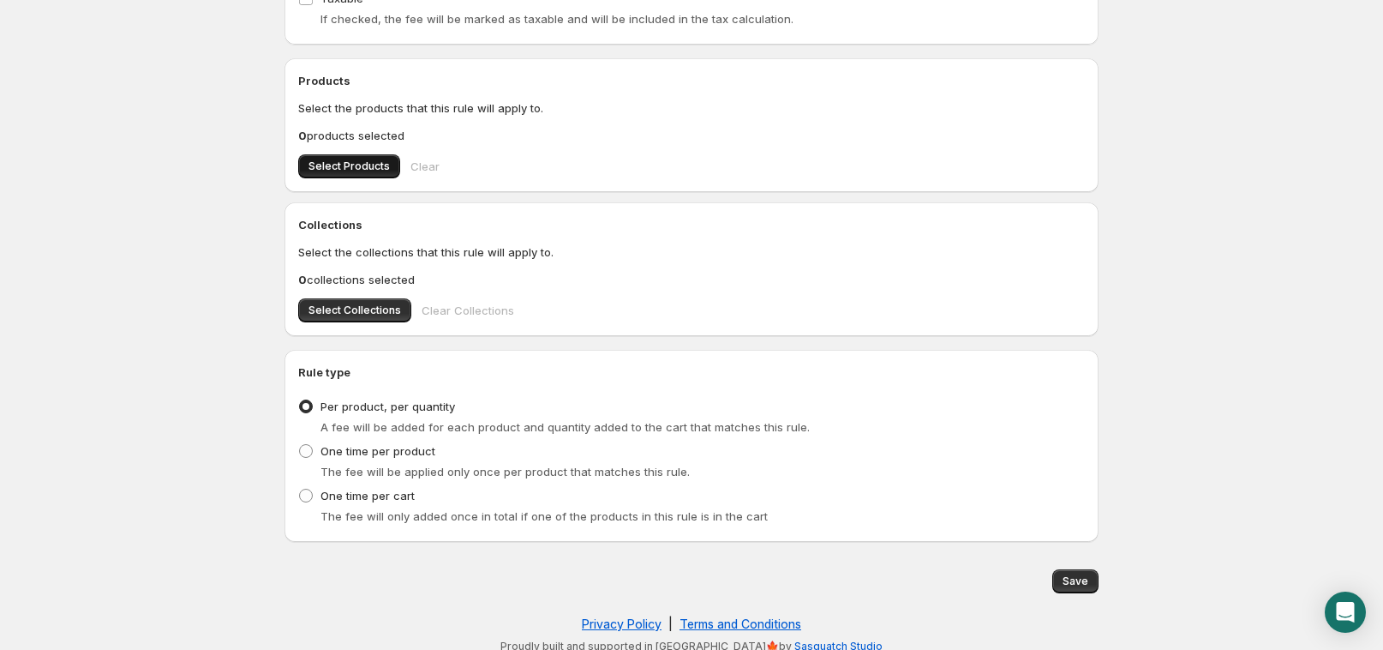
click at [321, 161] on span "Select Products" at bounding box center [349, 166] width 81 height 14
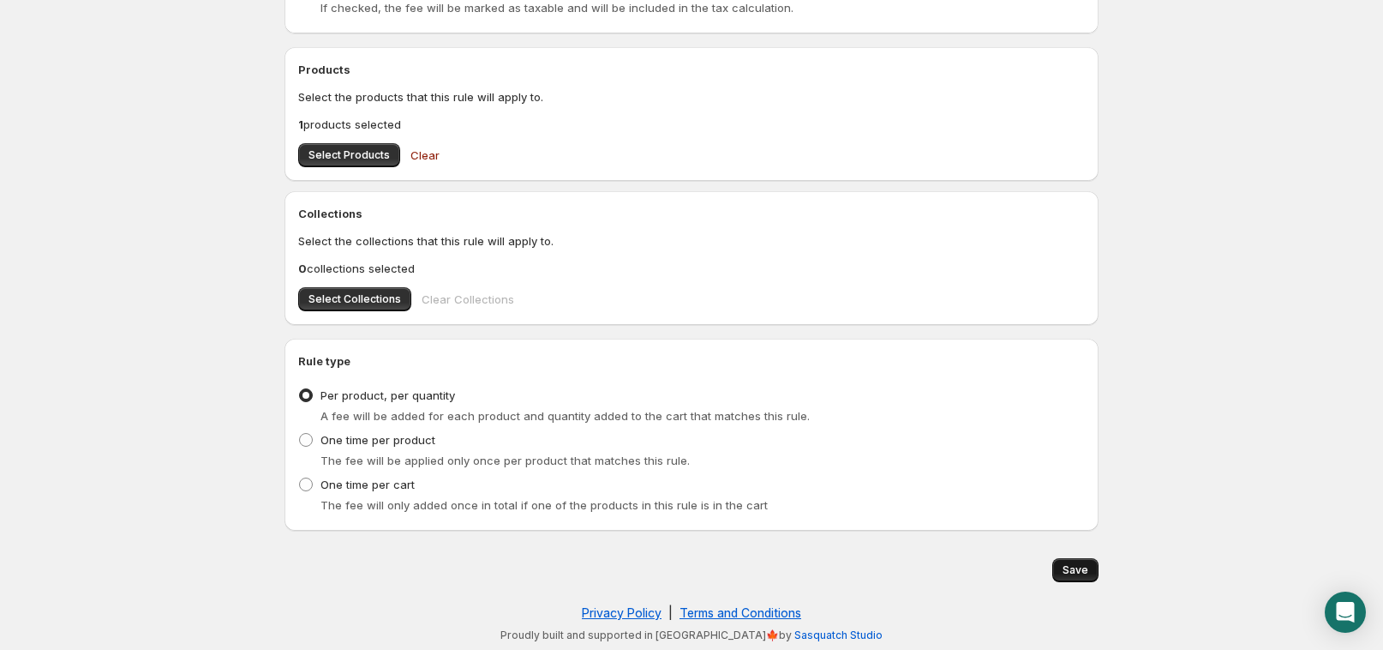
click at [1076, 576] on button "Save" at bounding box center [1076, 570] width 46 height 24
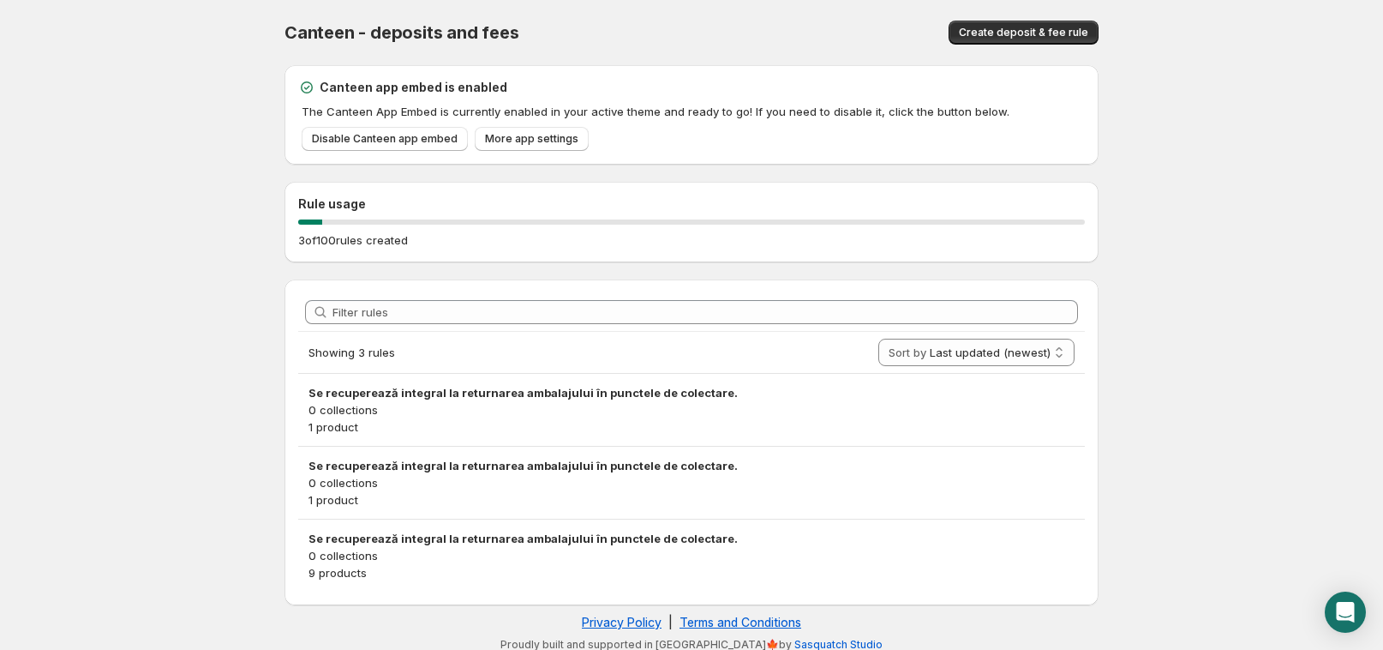
scroll to position [9, 0]
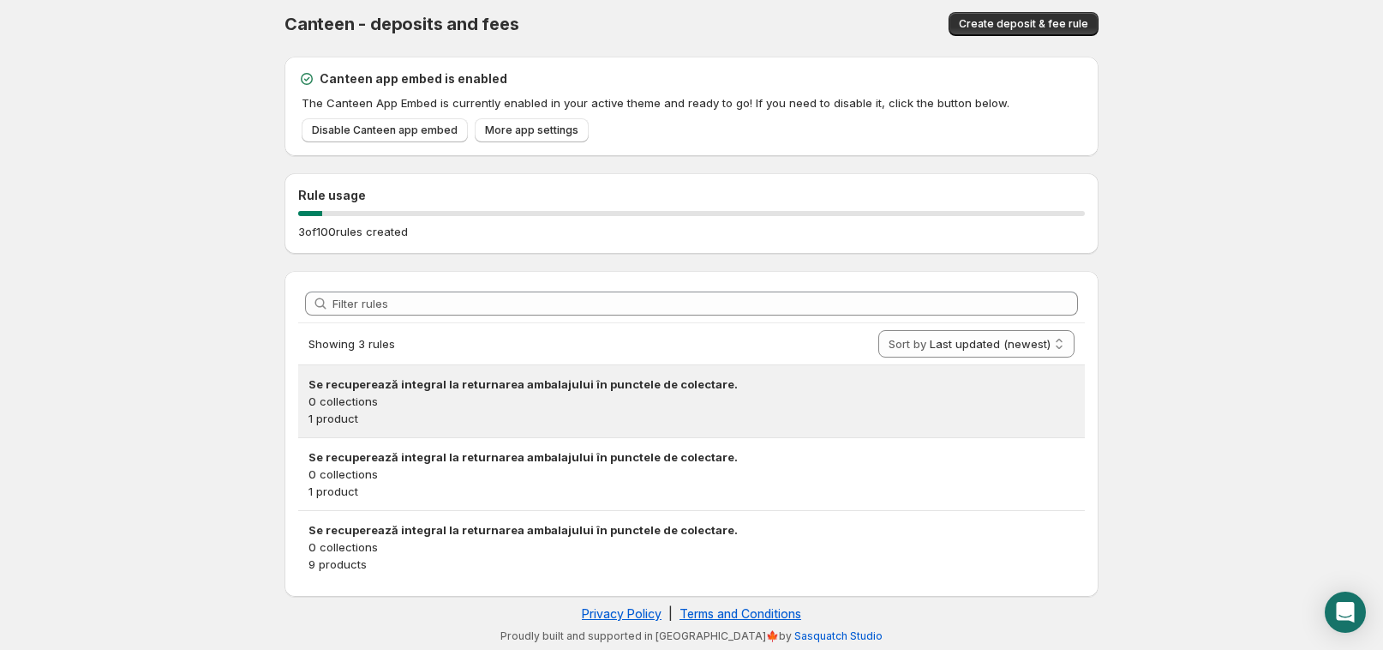
click at [440, 406] on p "0 collections" at bounding box center [692, 401] width 766 height 17
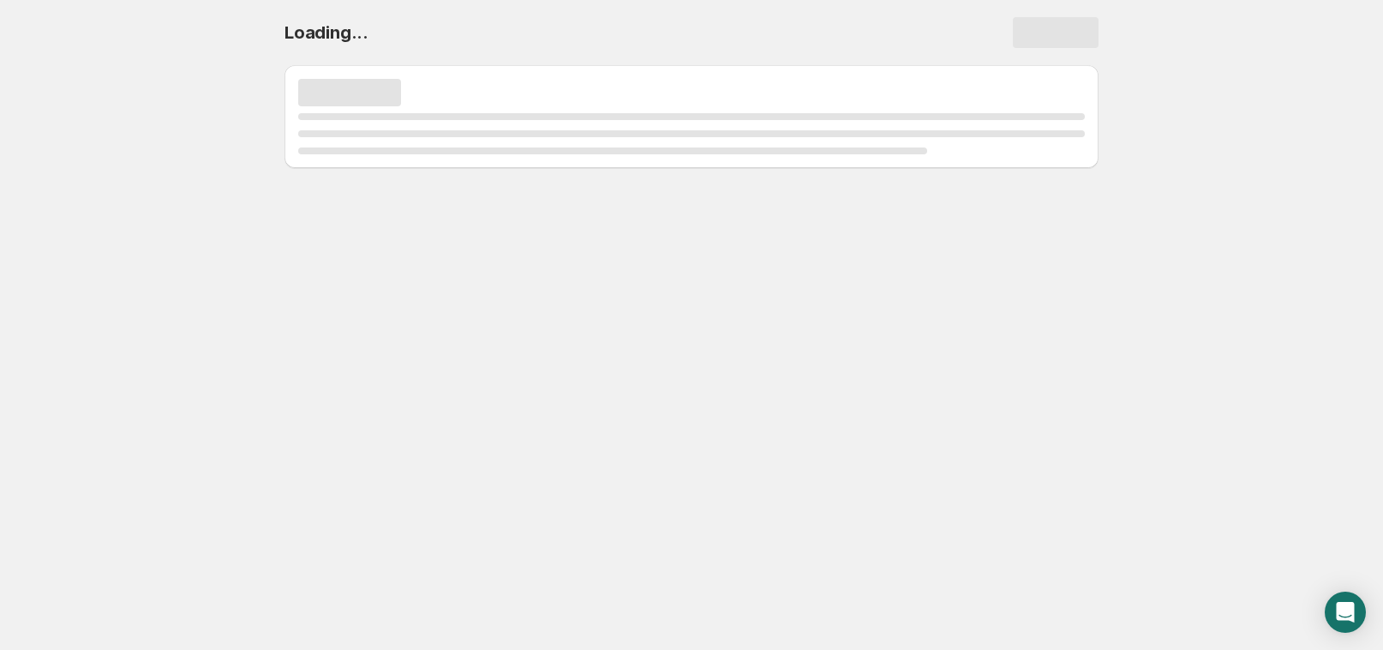
scroll to position [0, 0]
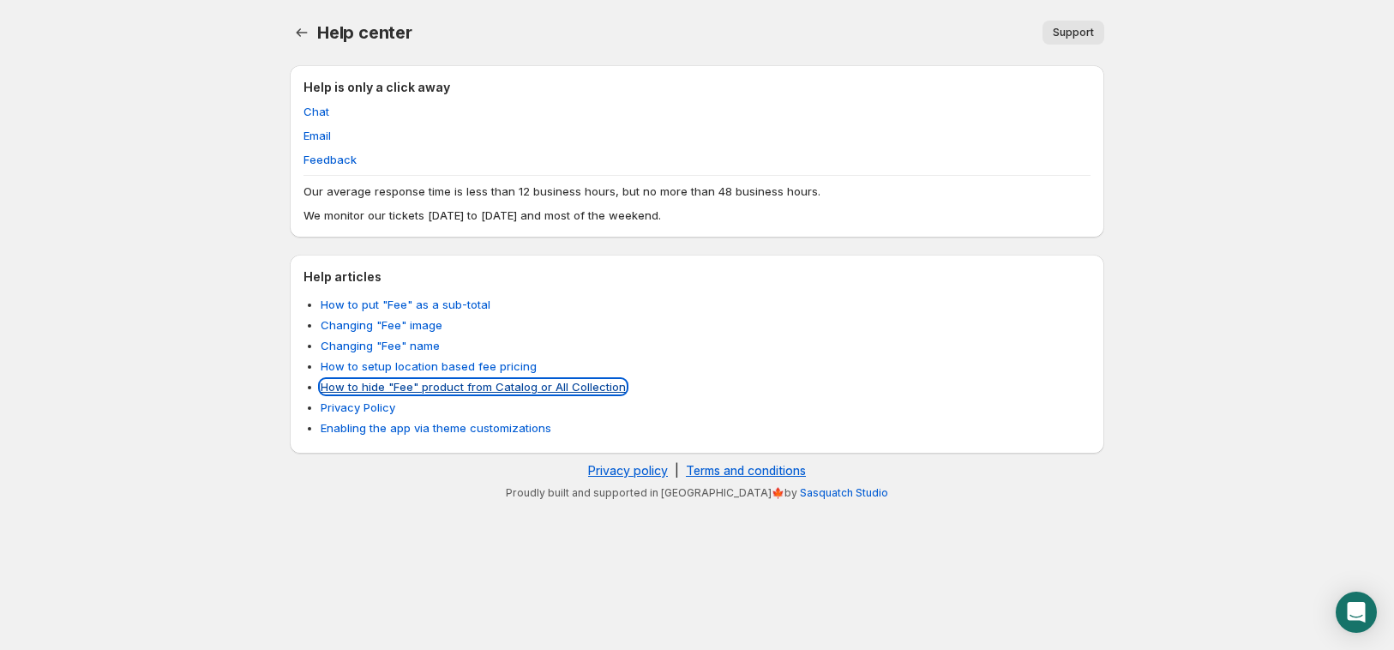
click at [385, 385] on link "How to hide "Fee" product from Catalog or All Collection" at bounding box center [473, 387] width 305 height 14
